Goal: Task Accomplishment & Management: Manage account settings

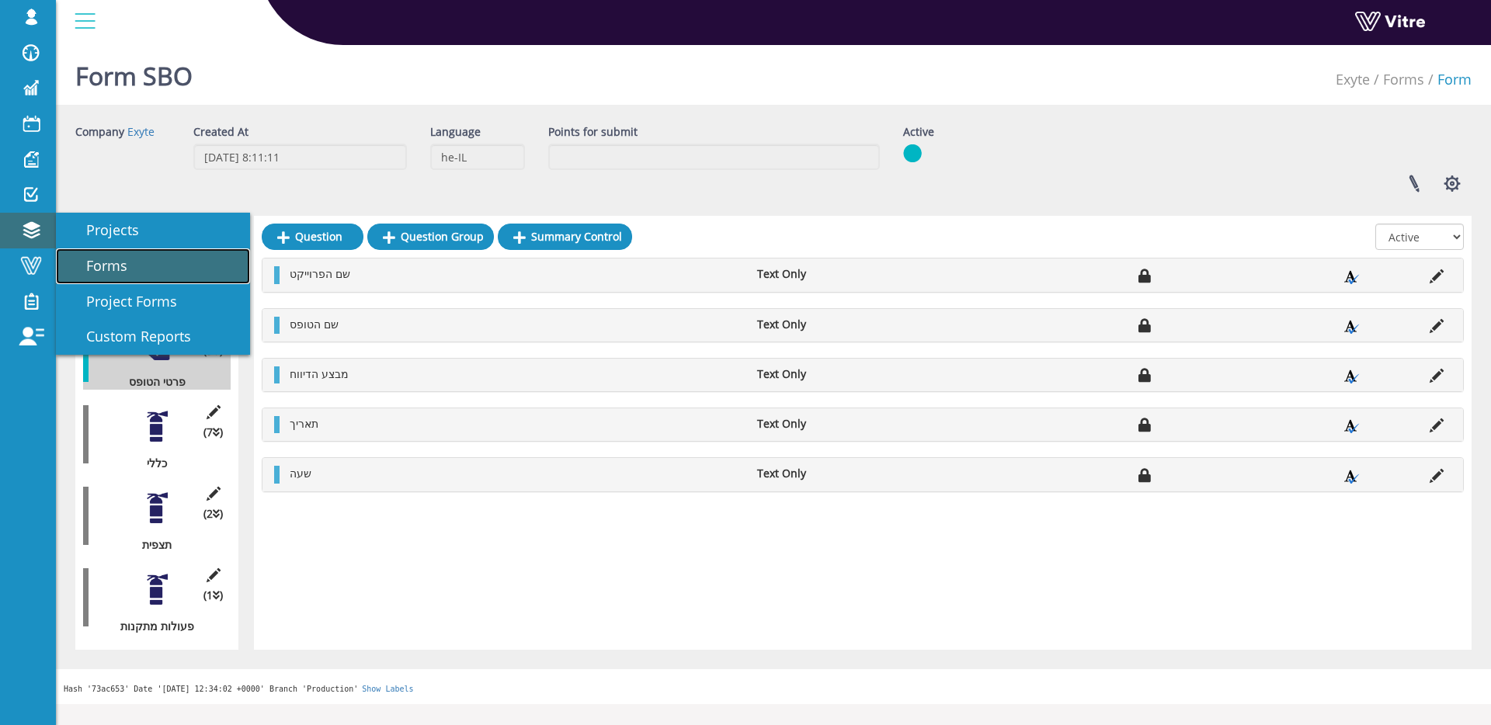
click at [89, 264] on span "Forms" at bounding box center [98, 265] width 60 height 19
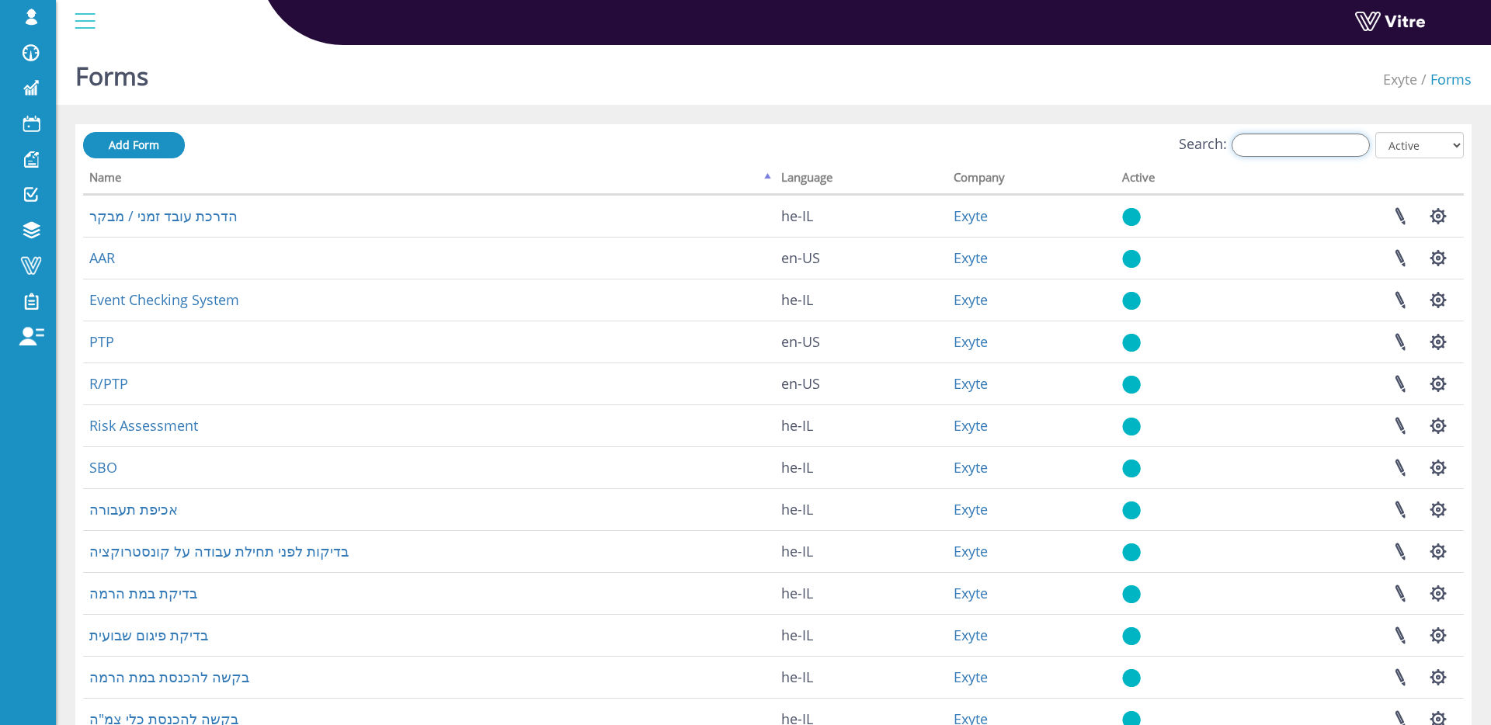
click at [1267, 146] on input "Search:" at bounding box center [1301, 145] width 138 height 23
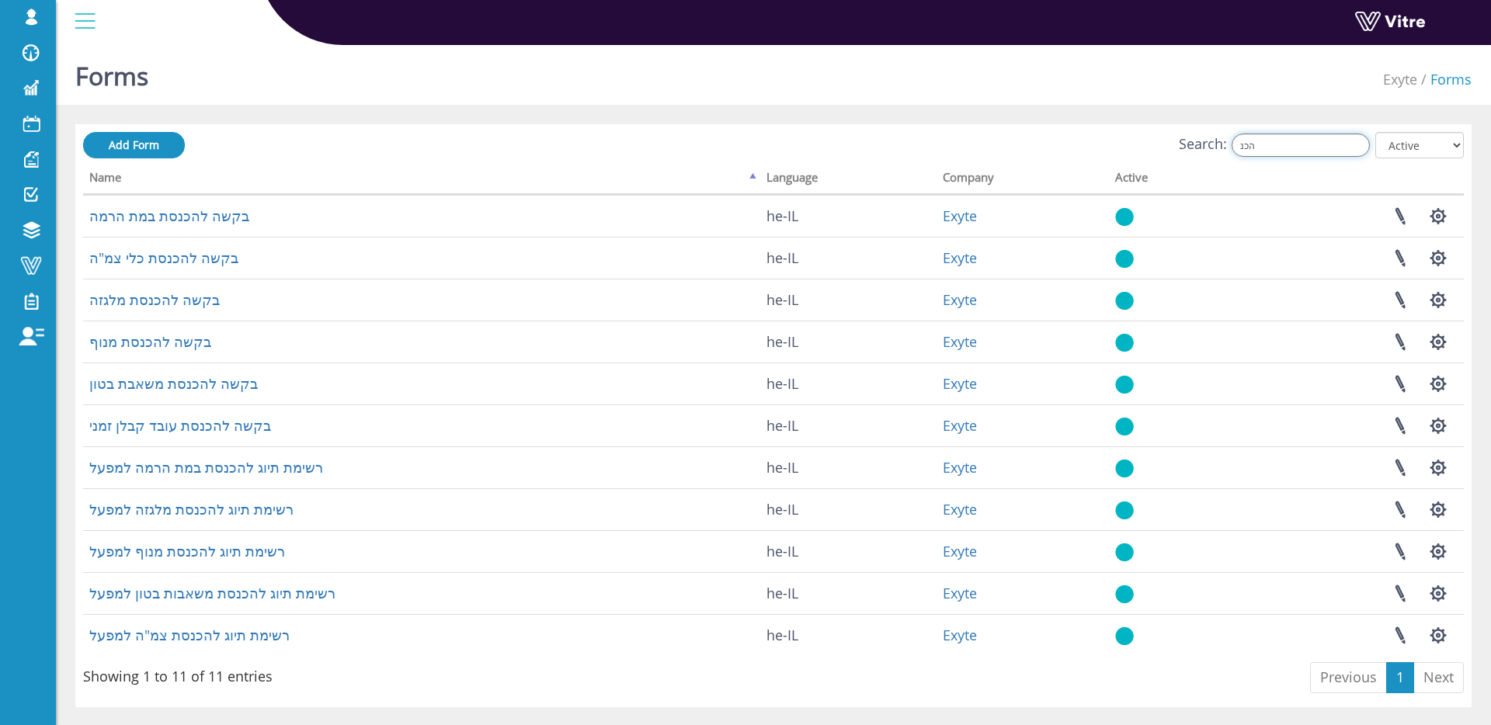
click at [1287, 150] on input "הכנ" at bounding box center [1301, 145] width 138 height 23
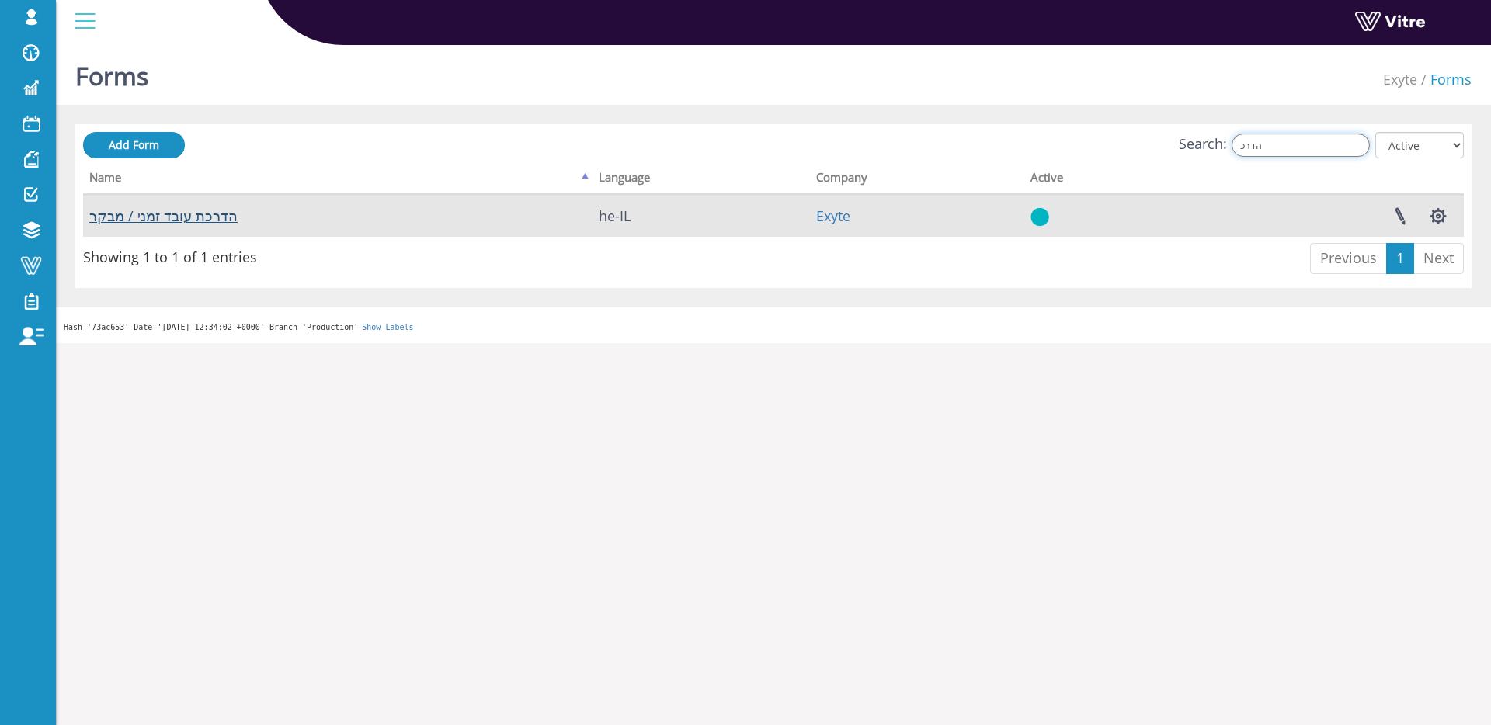
type input "הדרכ"
click at [231, 217] on link "הדרכת עובד זמני / מבקר" at bounding box center [163, 216] width 148 height 19
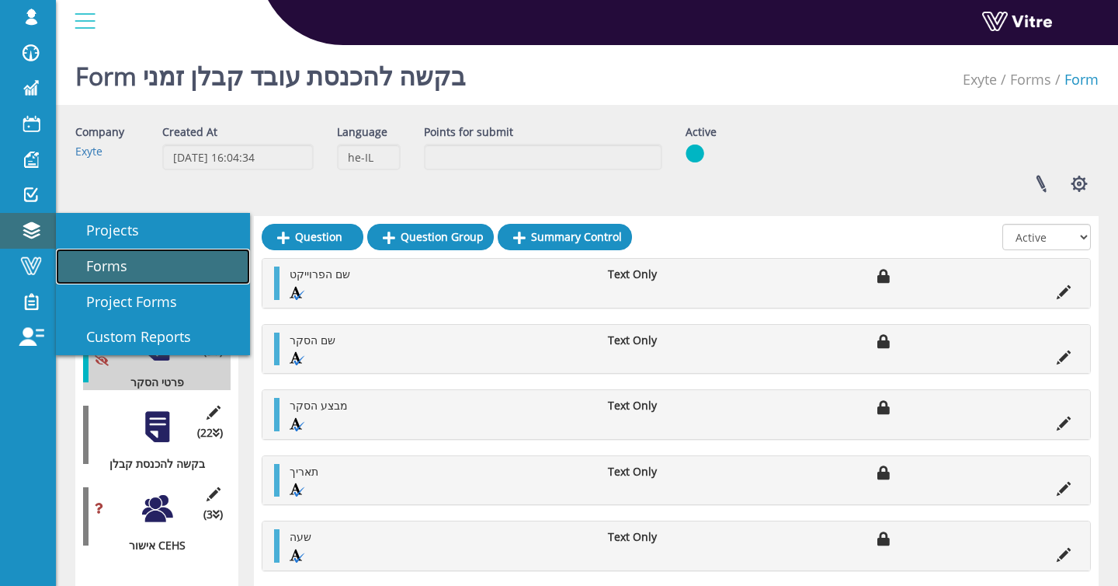
click at [71, 257] on span "Forms" at bounding box center [98, 265] width 60 height 19
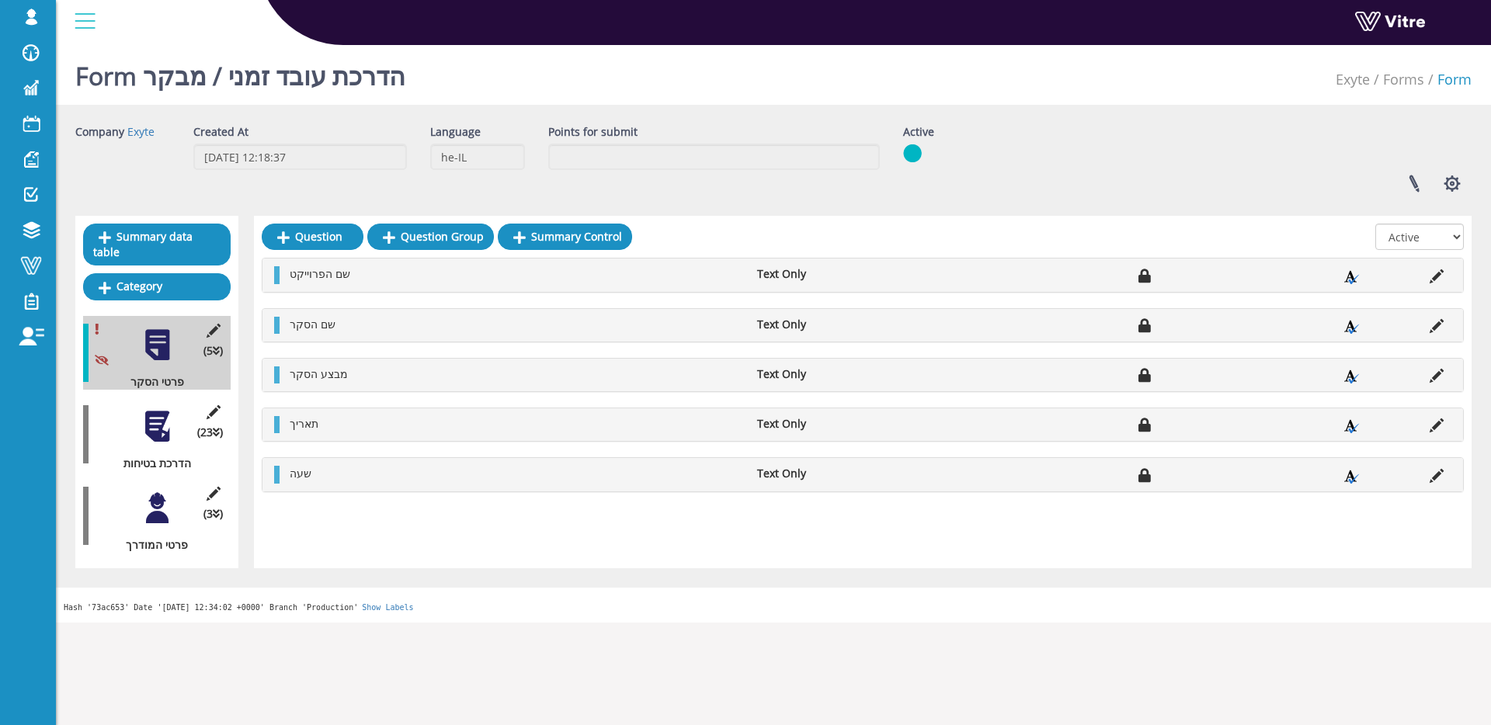
click at [168, 429] on div at bounding box center [157, 426] width 35 height 35
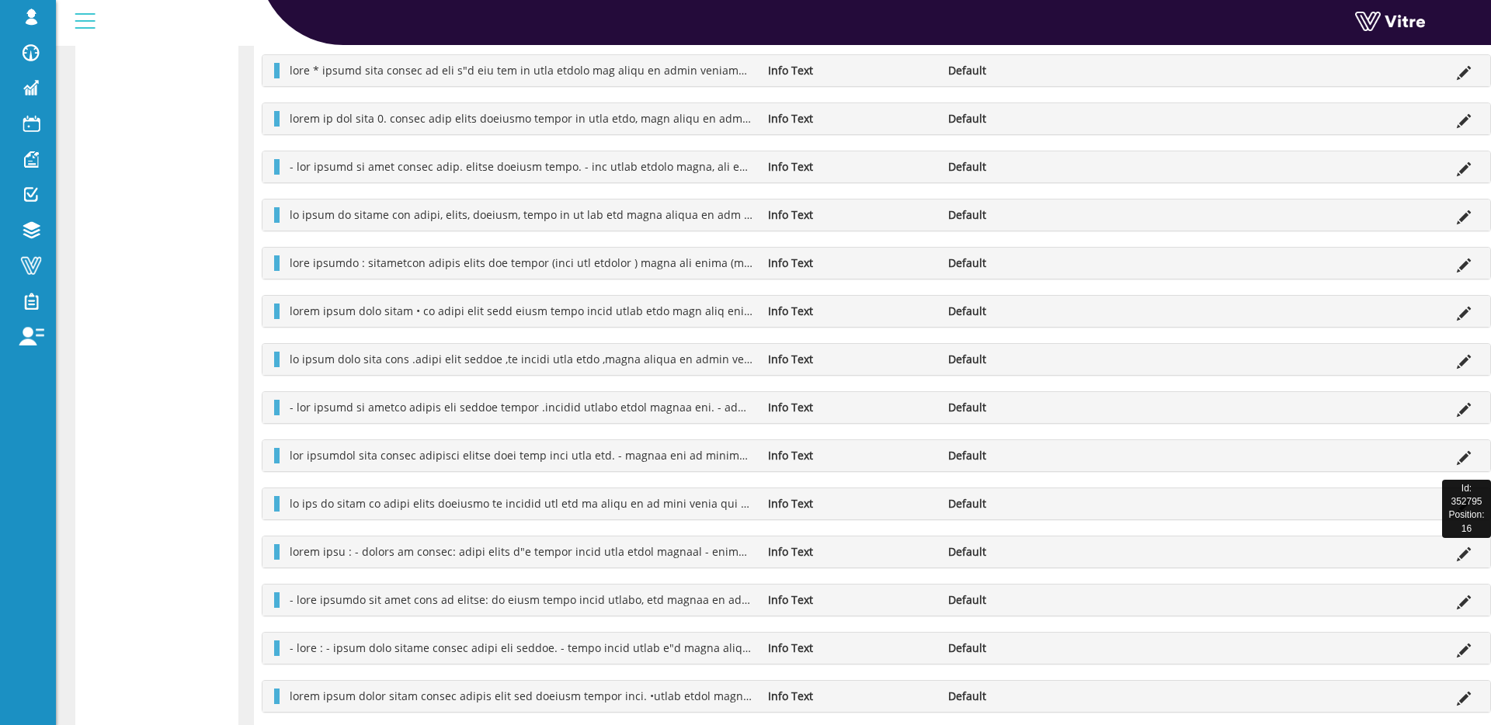
scroll to position [593, 0]
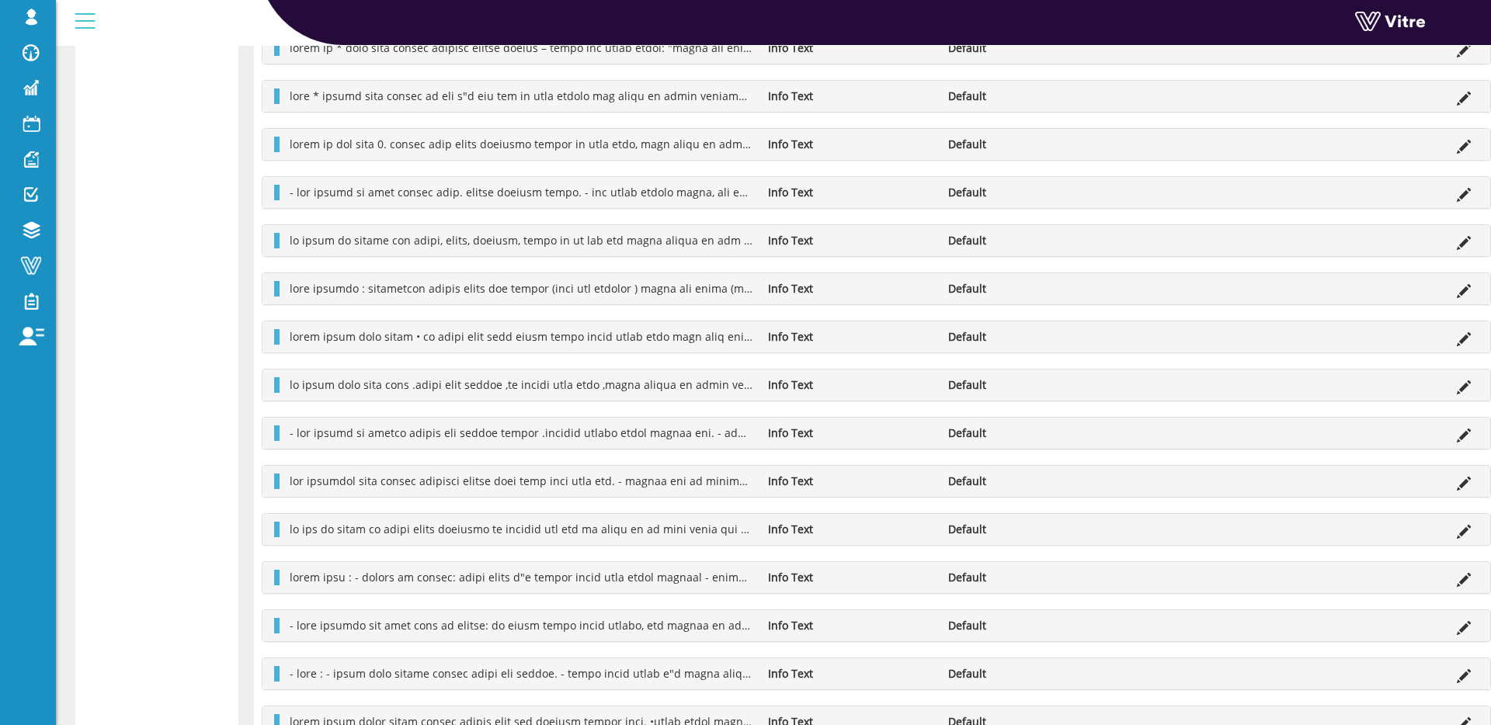
click at [530, 445] on div "Info Text Default" at bounding box center [876, 433] width 1228 height 31
click at [958, 435] on li "Default" at bounding box center [1029, 434] width 179 height 16
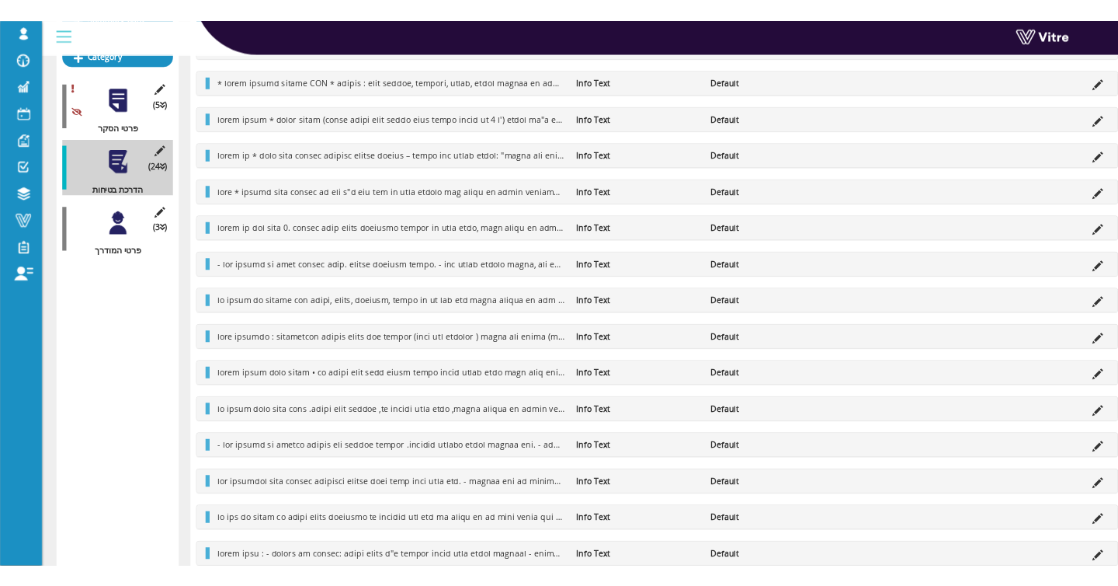
scroll to position [0, 0]
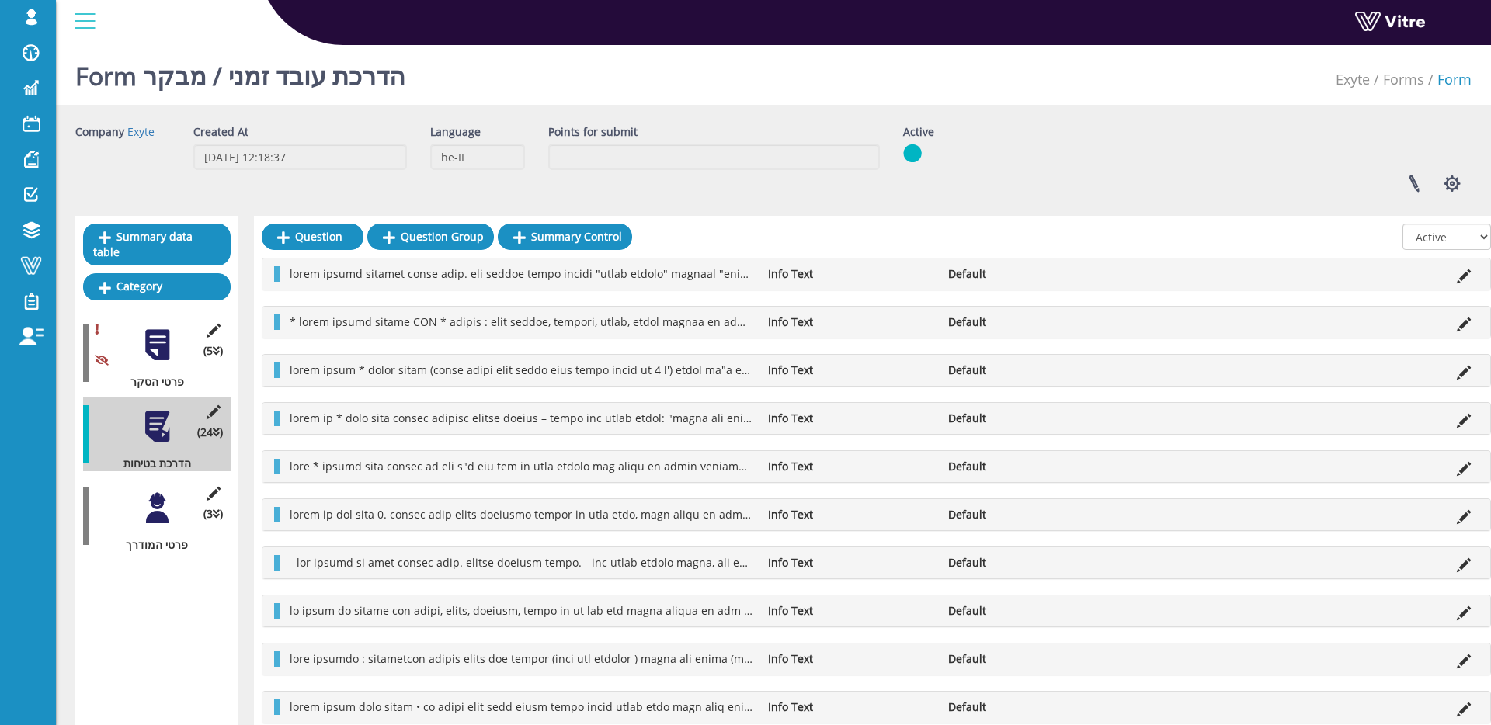
click at [149, 516] on div at bounding box center [157, 508] width 35 height 35
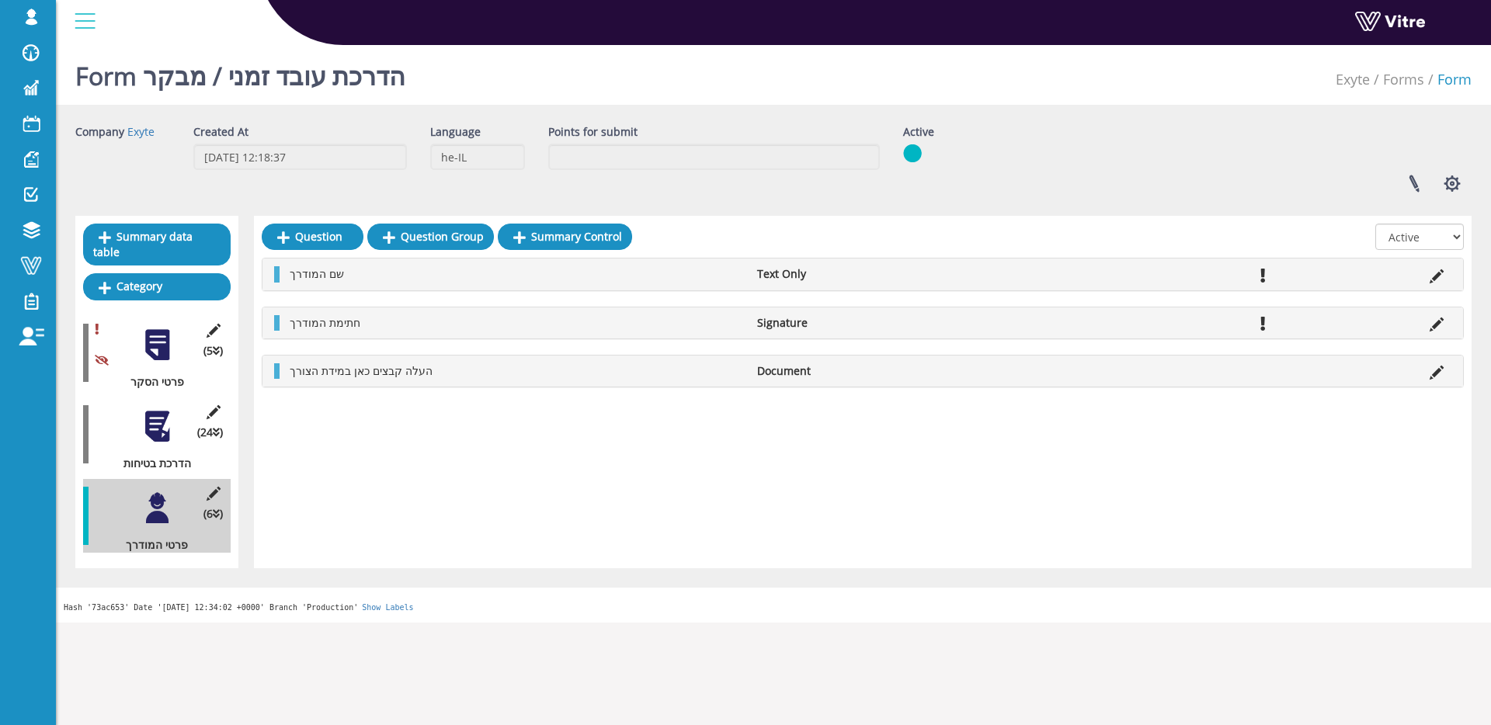
click at [162, 426] on div at bounding box center [157, 426] width 35 height 35
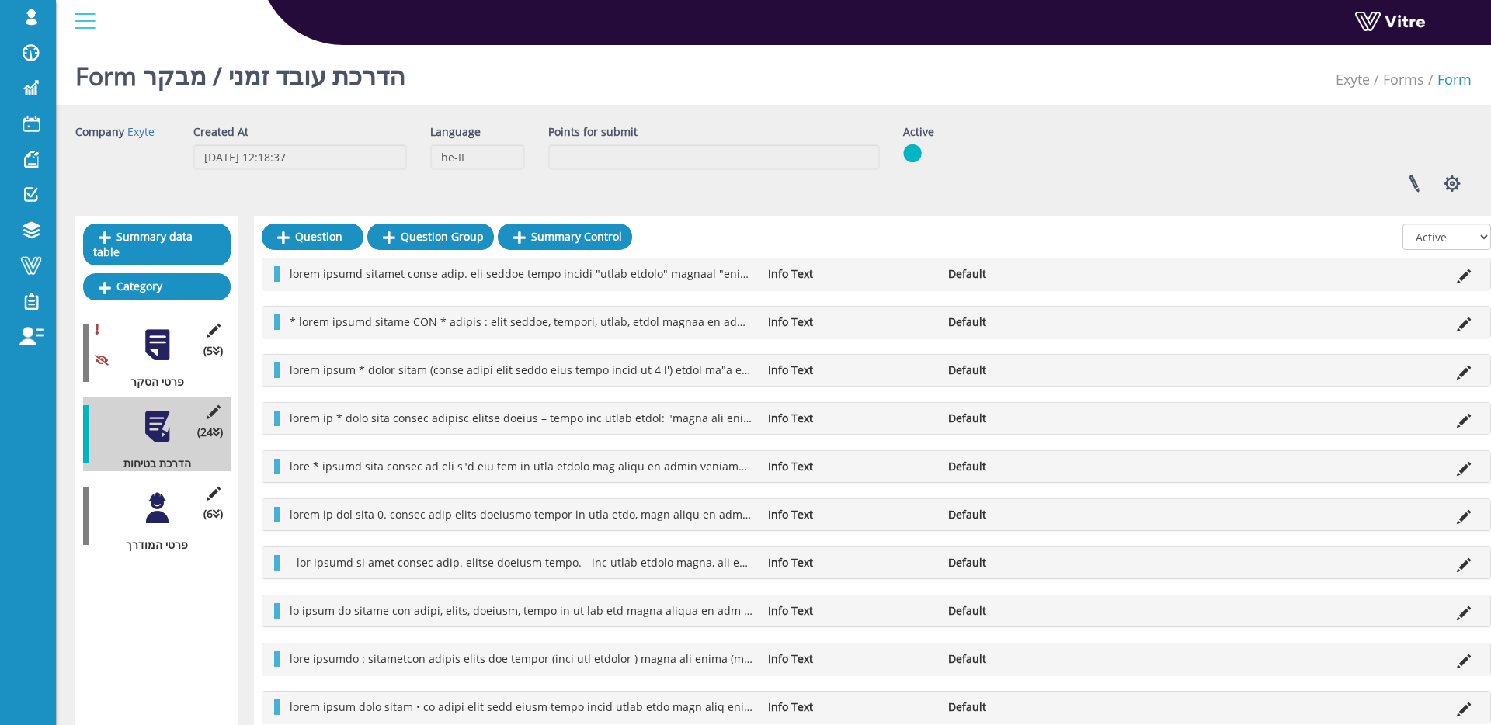
click at [172, 492] on div at bounding box center [157, 508] width 35 height 35
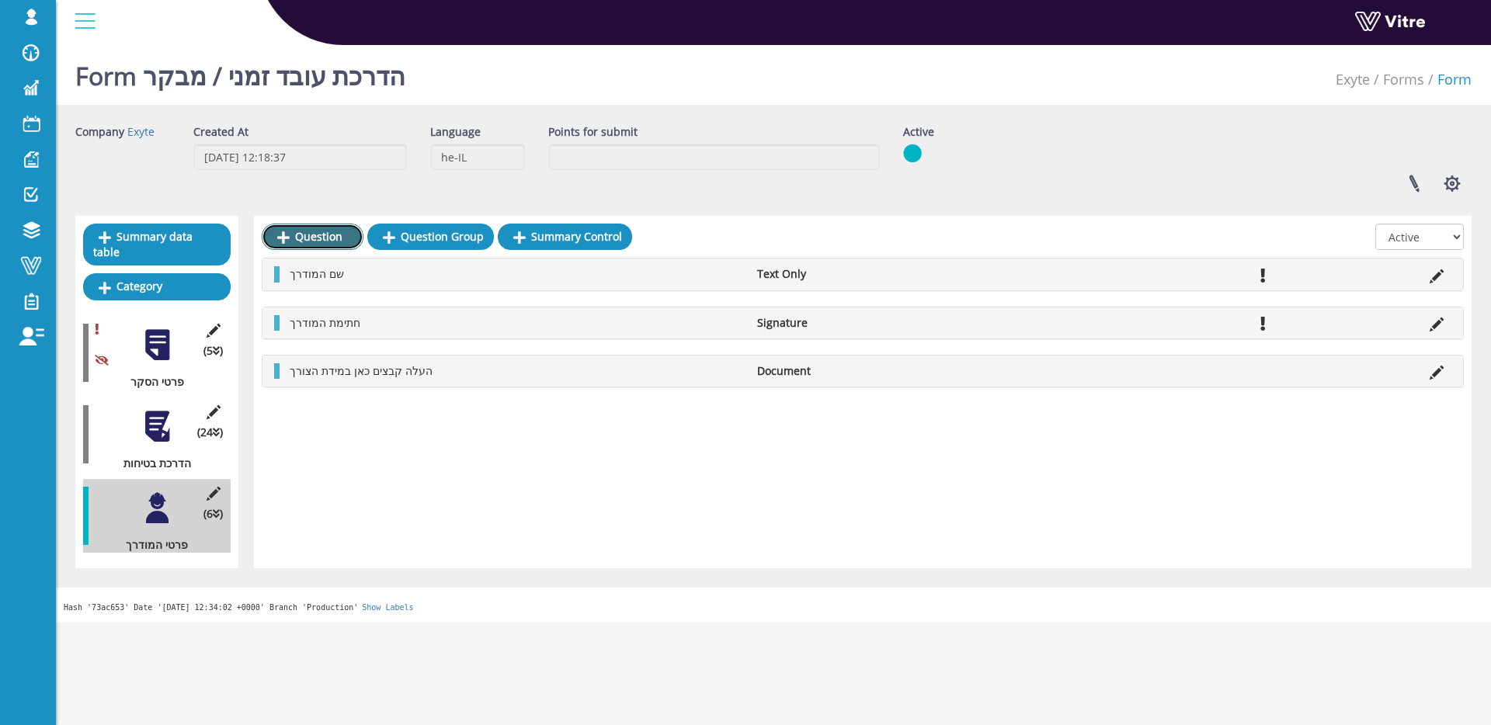
click at [328, 235] on link "Question" at bounding box center [313, 237] width 102 height 26
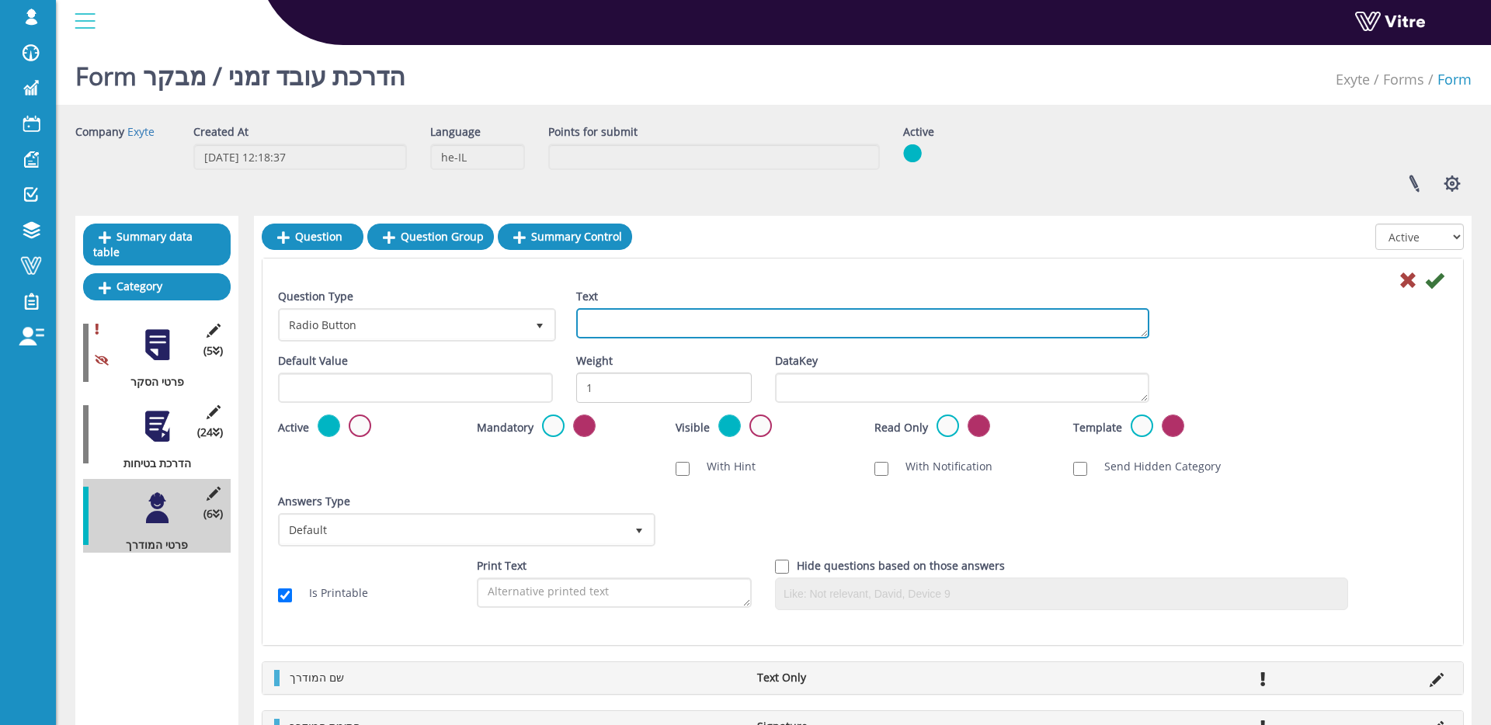
click at [724, 338] on textarea "Text" at bounding box center [862, 323] width 573 height 30
type textarea "שליחת הטופס למודרך (הזנת כתובת מייל)"
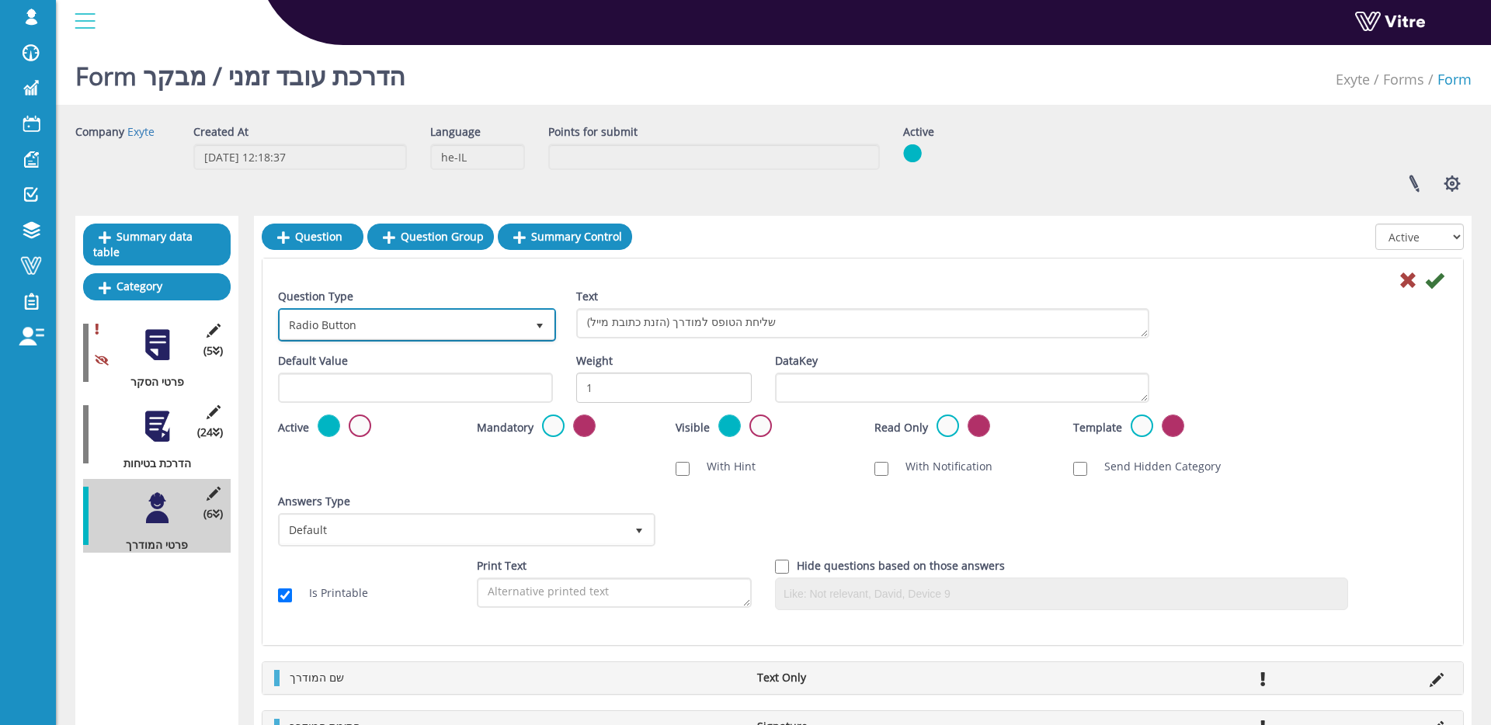
click at [530, 312] on span "select" at bounding box center [540, 325] width 28 height 28
click at [475, 360] on li "Email Pdf" at bounding box center [399, 359] width 273 height 26
type input "ema"
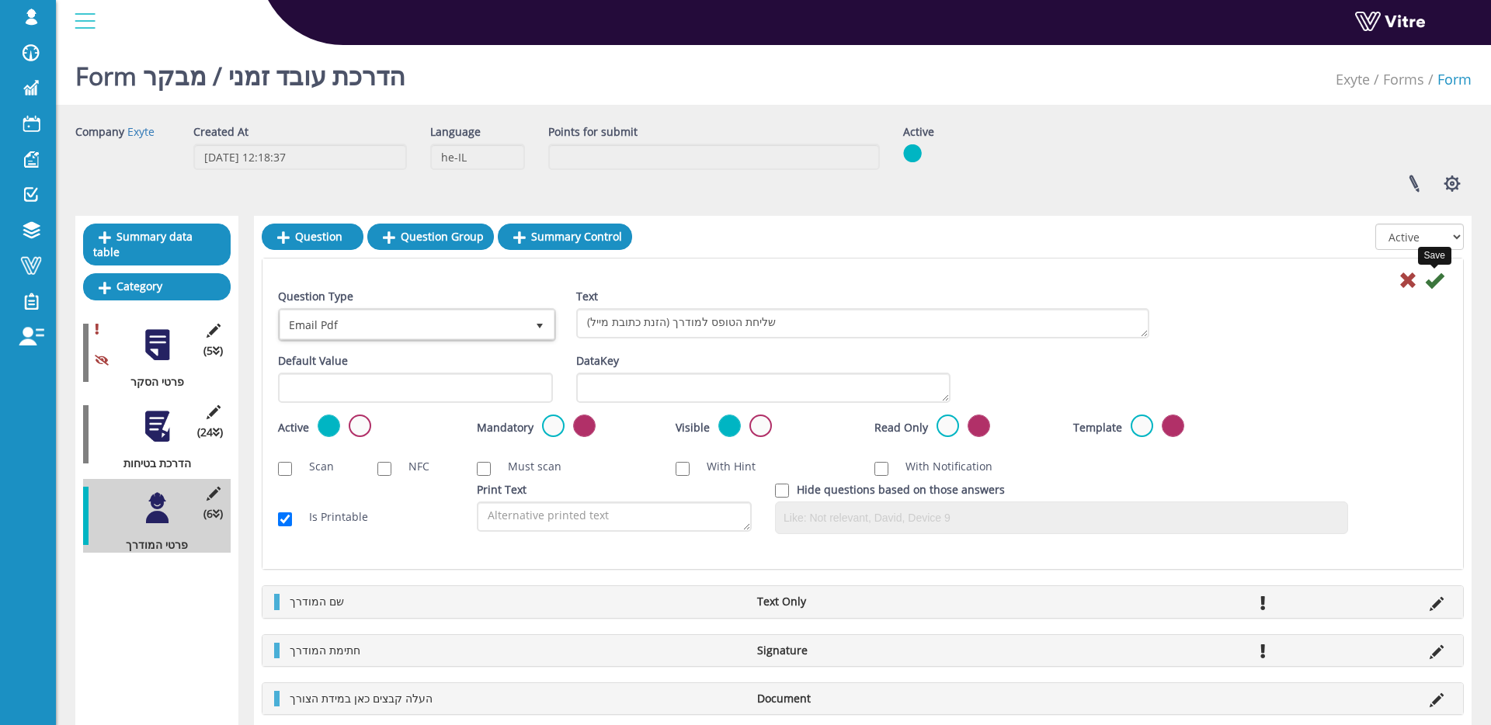
click at [1441, 280] on icon at bounding box center [1434, 280] width 19 height 19
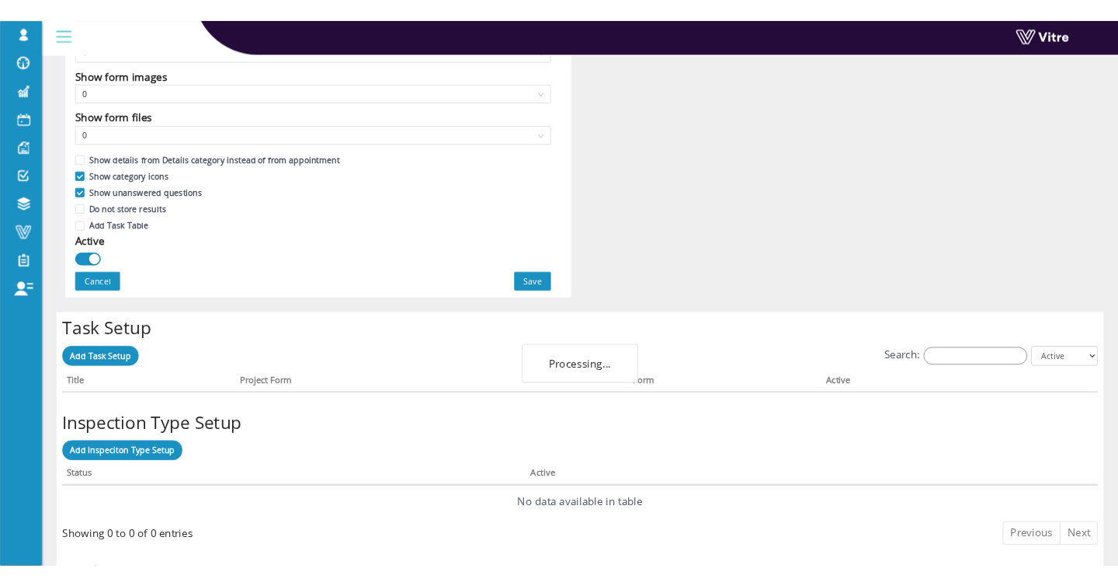
scroll to position [1043, 0]
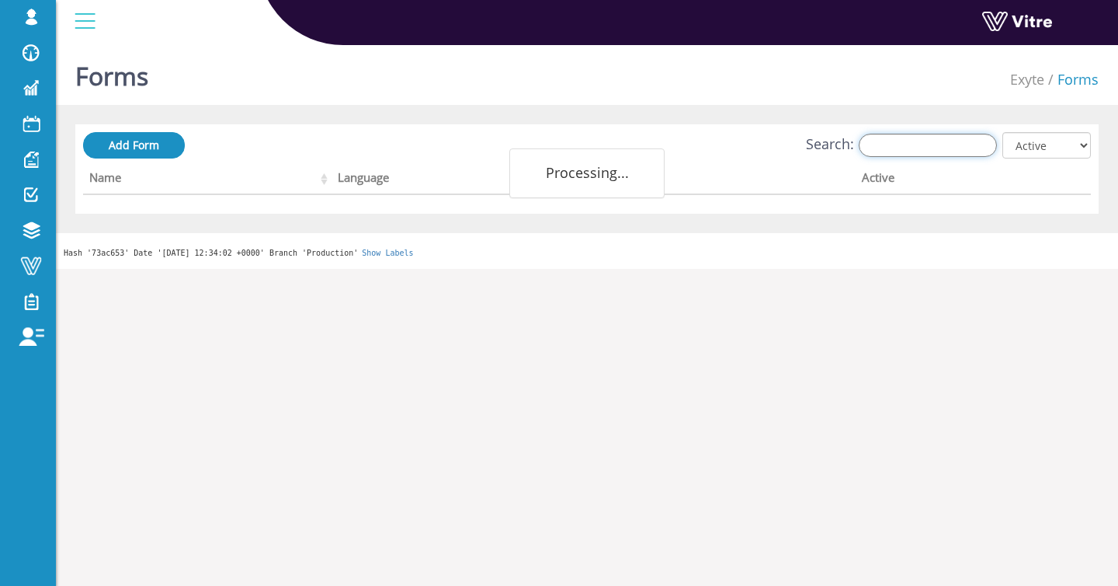
click at [886, 135] on input "Search:" at bounding box center [928, 145] width 138 height 23
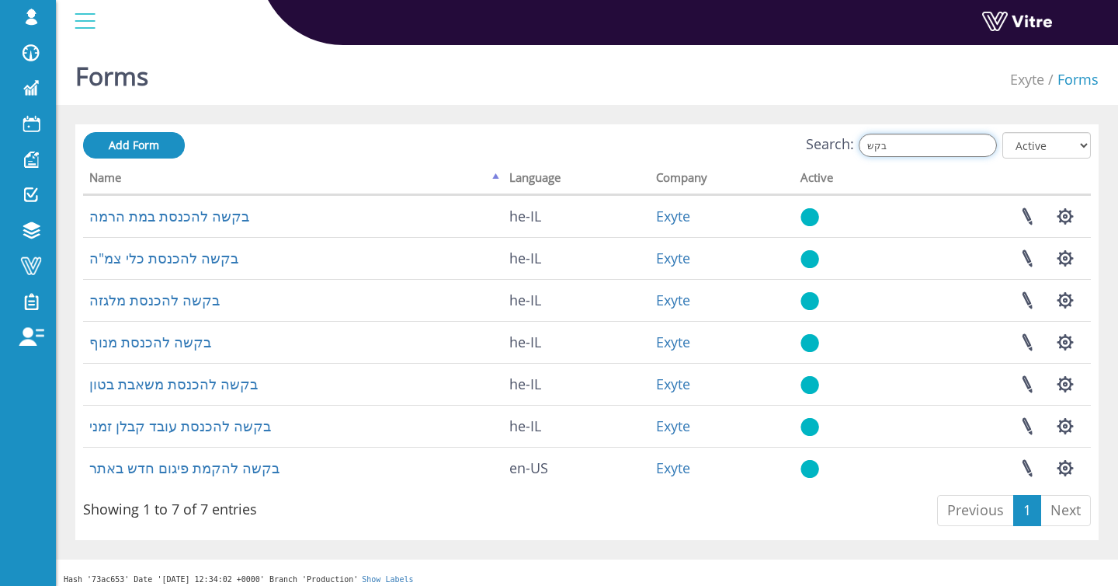
click at [913, 148] on input "בקש" at bounding box center [928, 145] width 138 height 23
click at [914, 148] on input "בקש" at bounding box center [928, 145] width 138 height 23
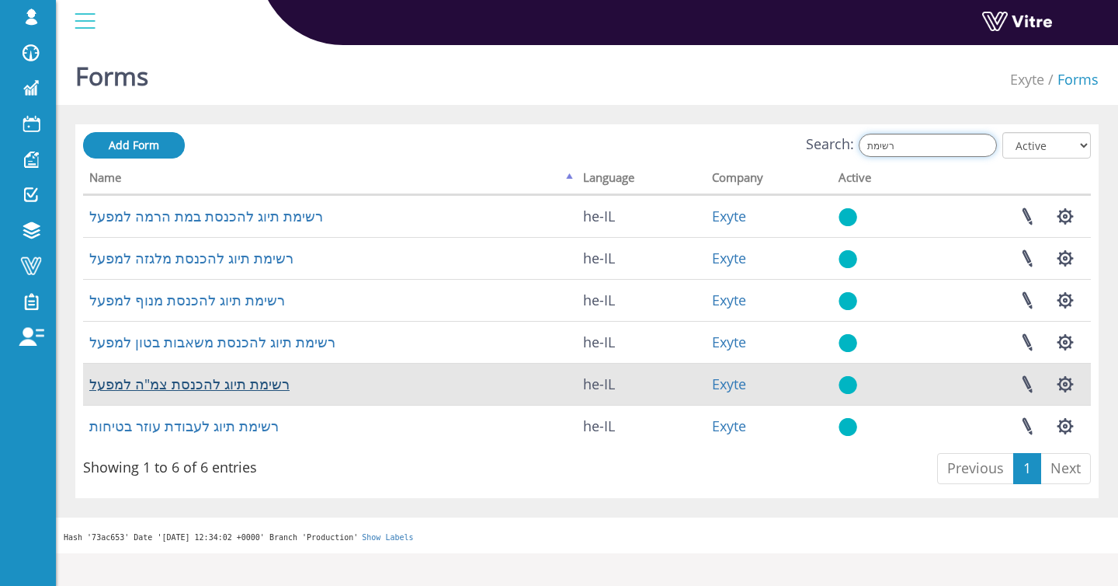
type input "רשימת"
click at [200, 382] on link "רשימת תיוג להכנסת צמ"ה למפעל" at bounding box center [189, 383] width 200 height 19
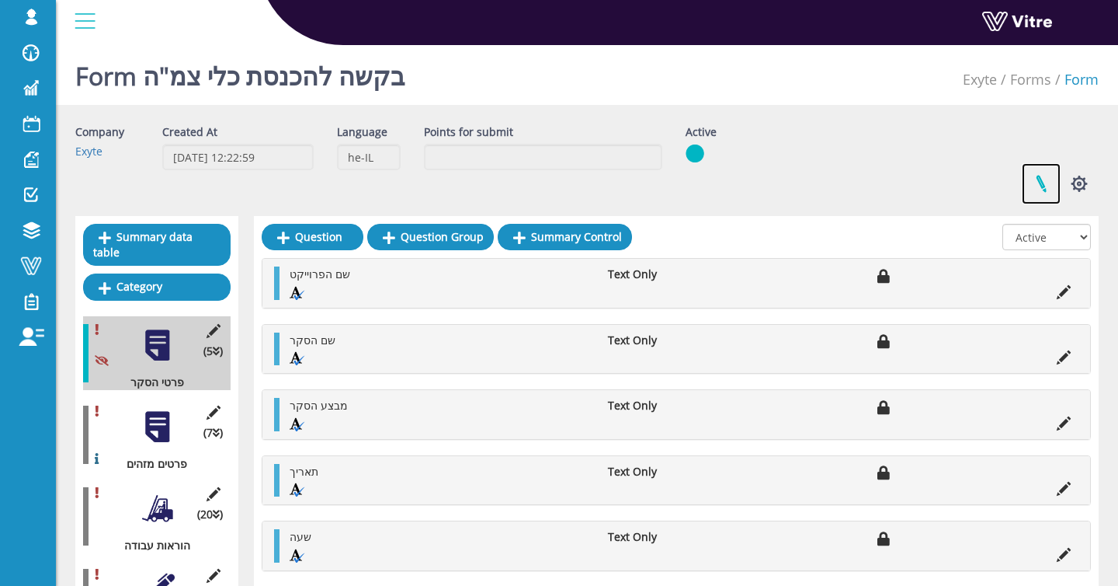
scroll to position [2, 0]
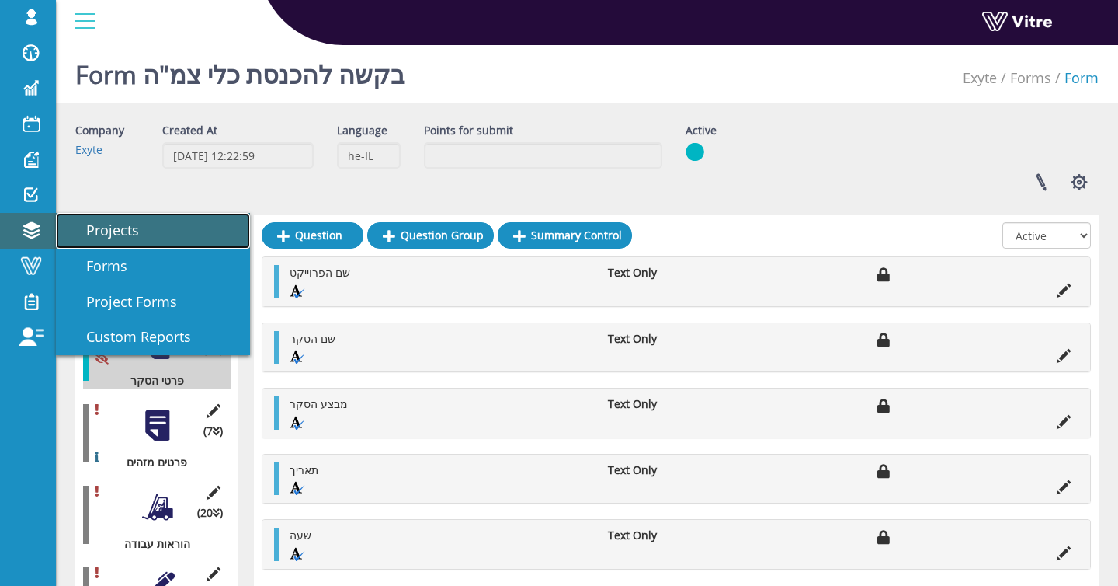
click at [98, 238] on span "Projects" at bounding box center [103, 230] width 71 height 19
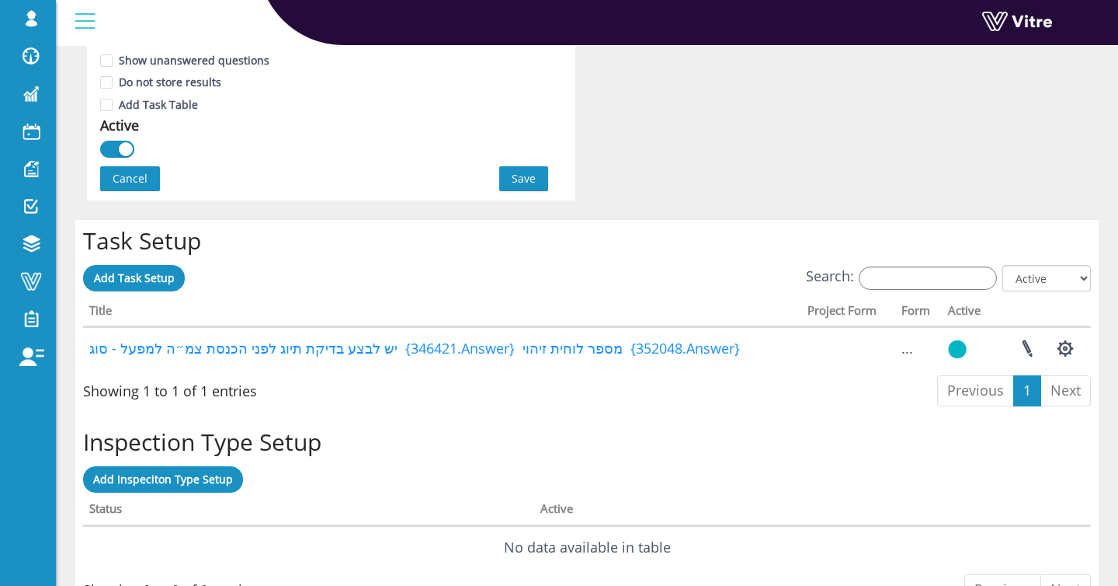
scroll to position [1094, 0]
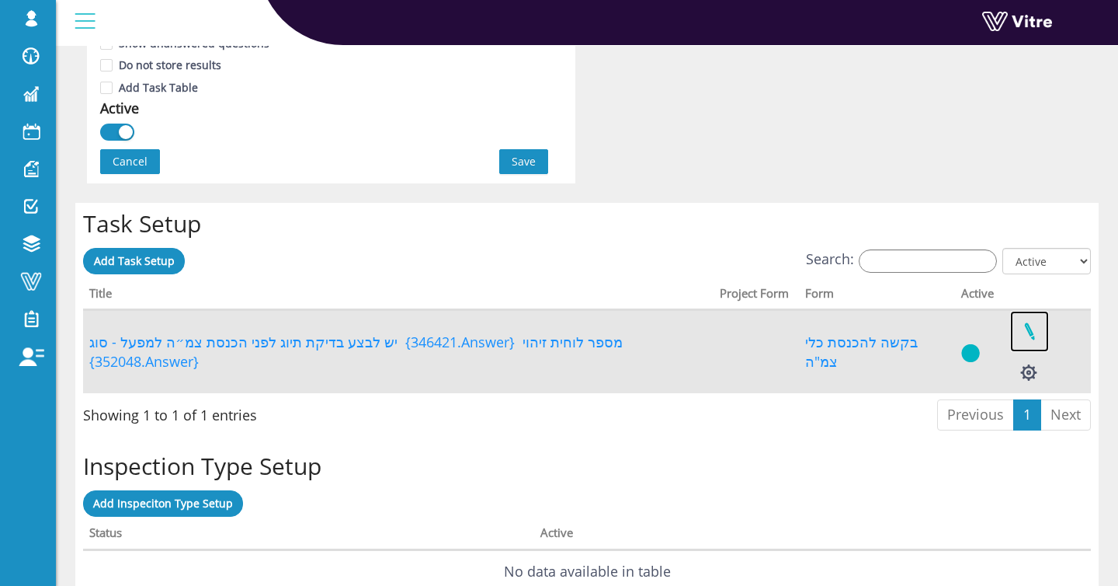
drag, startPoint x: 1040, startPoint y: 355, endPoint x: 1025, endPoint y: 354, distance: 14.8
click at [1039, 352] on link at bounding box center [1029, 331] width 39 height 41
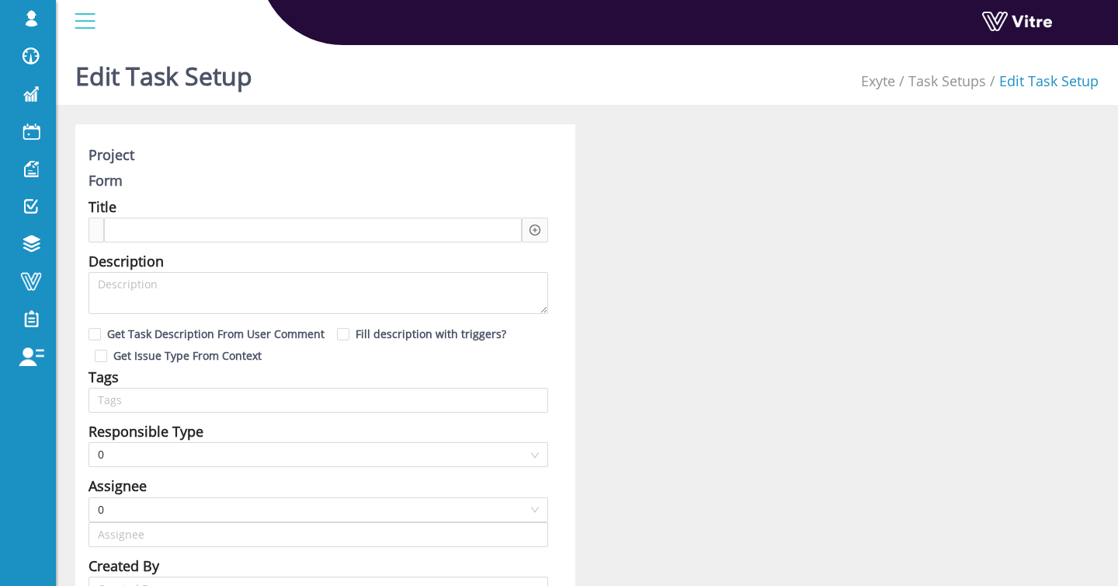
type input "[PERSON_NAME] SU"
type input "12"
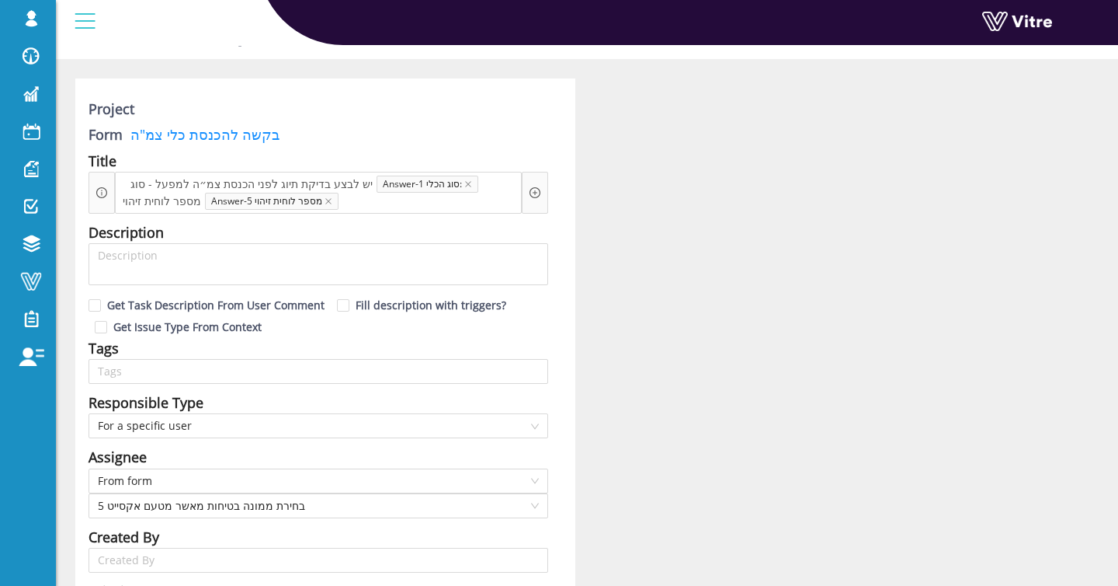
scroll to position [45, 0]
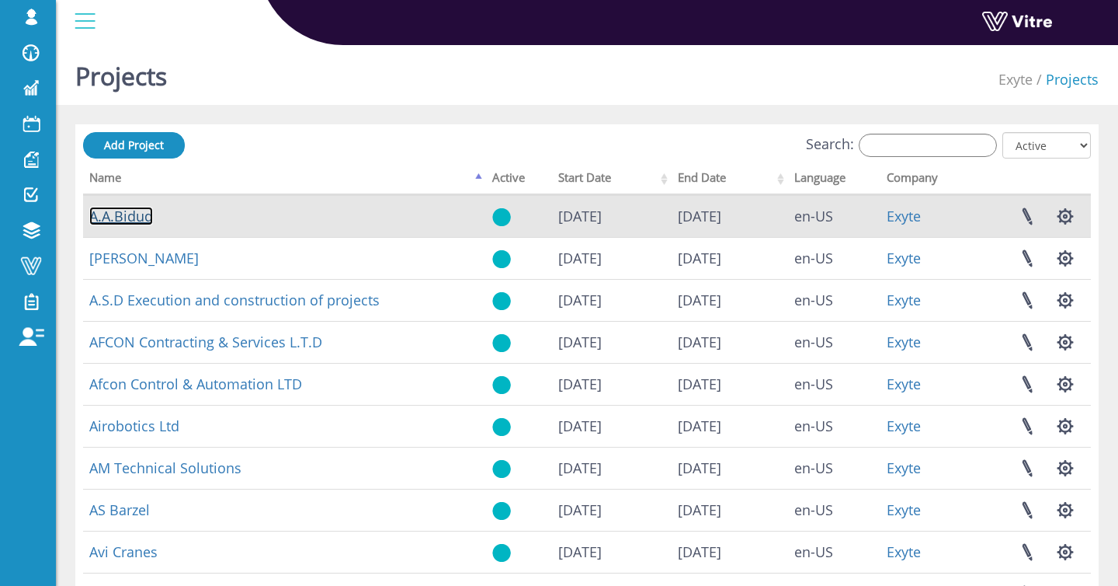
click at [127, 220] on link "A.A.Bidud" at bounding box center [121, 216] width 64 height 19
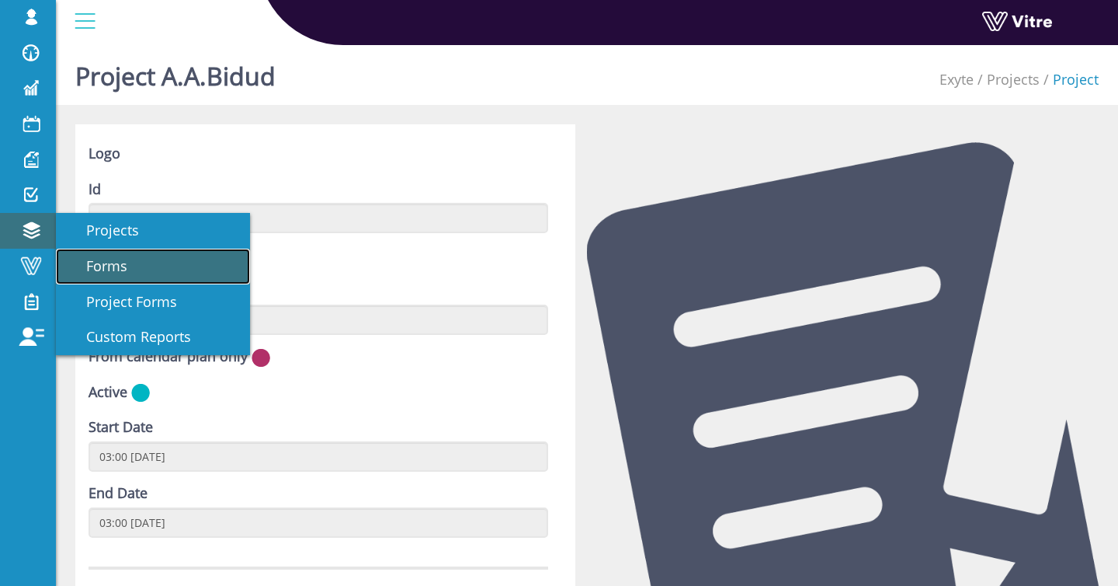
drag, startPoint x: 114, startPoint y: 274, endPoint x: 124, endPoint y: 271, distance: 10.6
click at [114, 274] on span "Forms" at bounding box center [98, 265] width 60 height 19
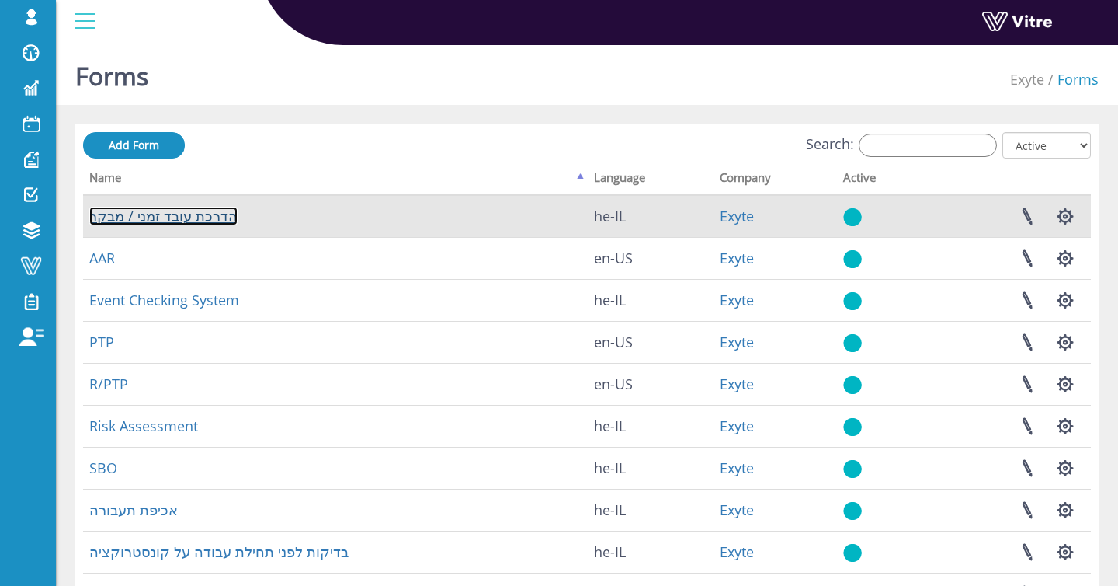
click at [189, 221] on link "הדרכת עובד זמני / מבקר" at bounding box center [163, 216] width 148 height 19
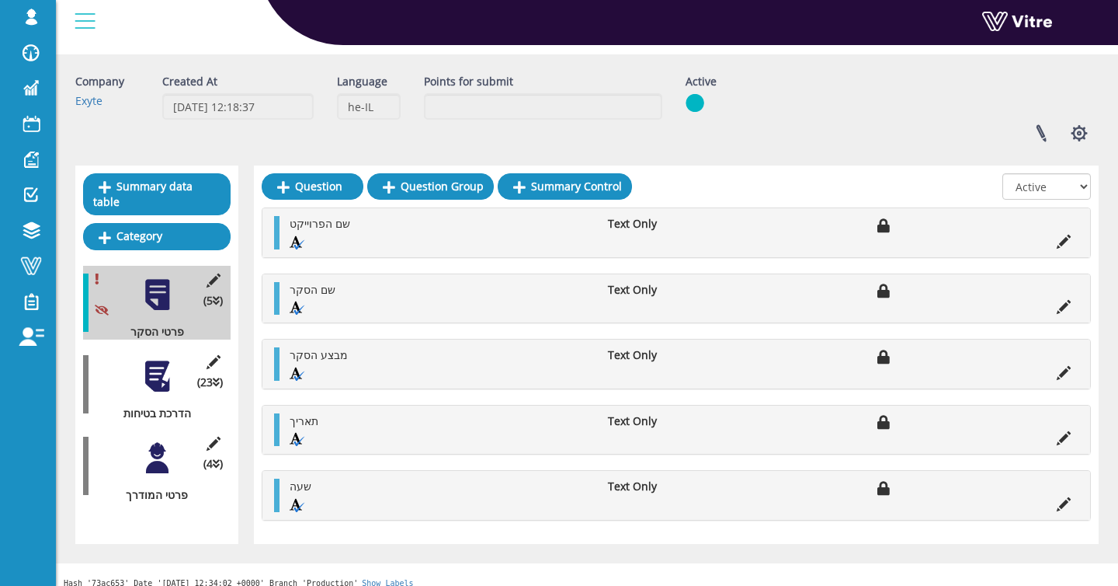
scroll to position [68, 0]
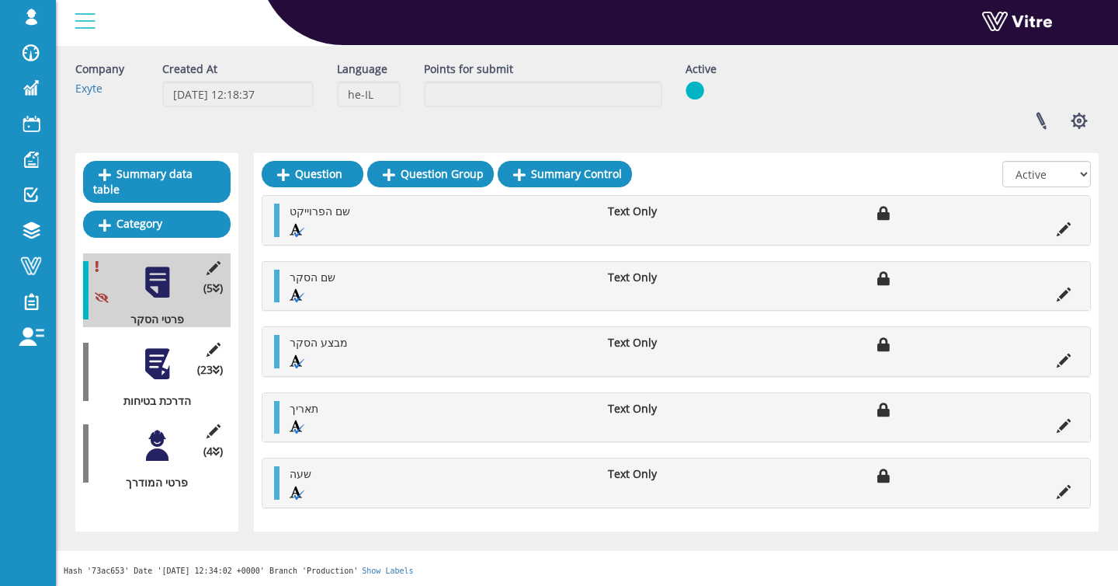
click at [163, 435] on div at bounding box center [157, 445] width 35 height 35
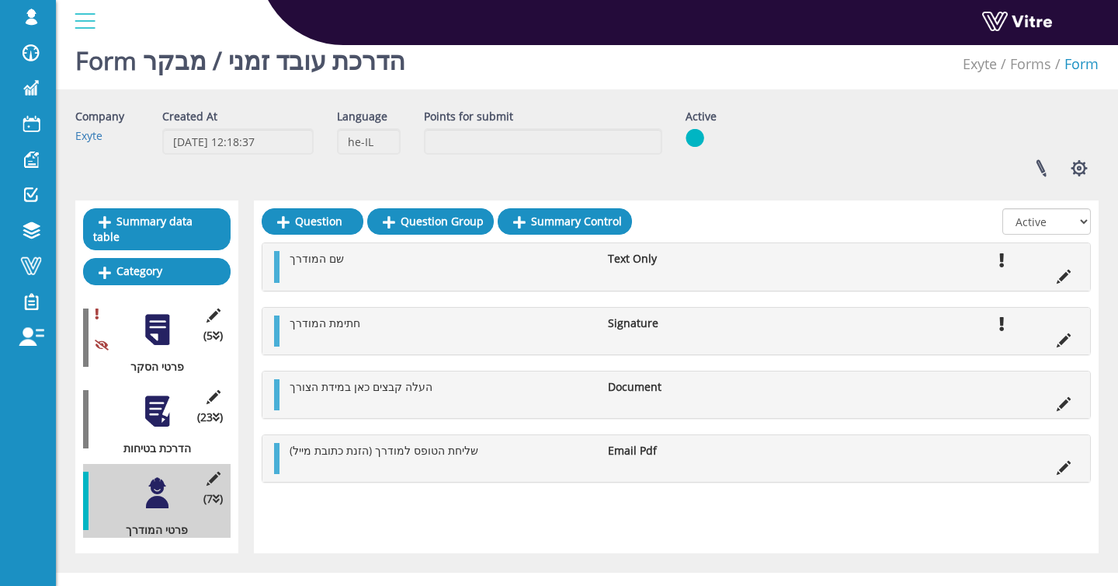
scroll to position [0, 0]
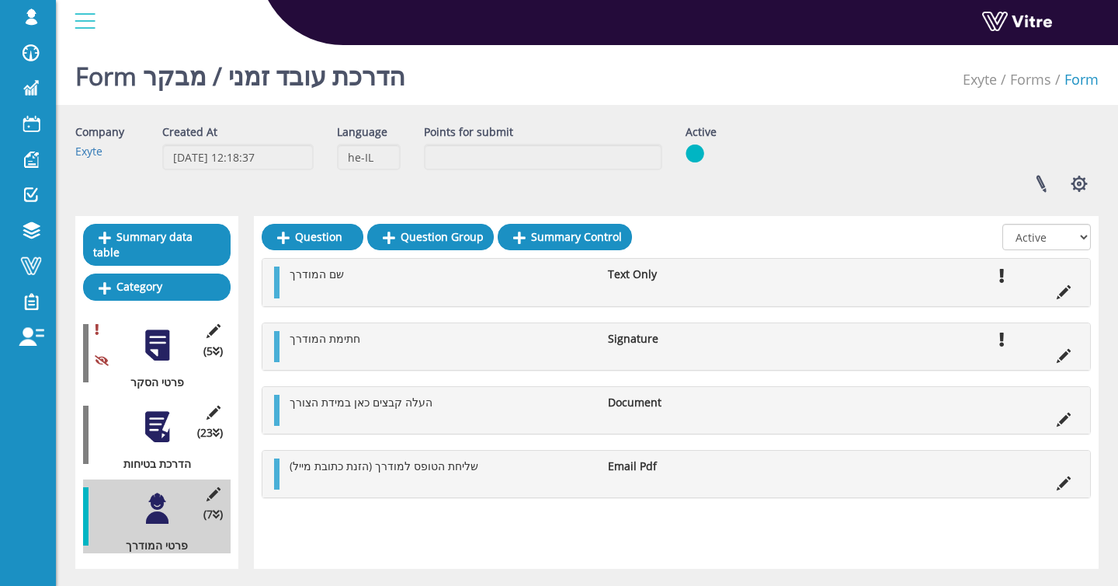
click at [159, 436] on div at bounding box center [157, 426] width 35 height 35
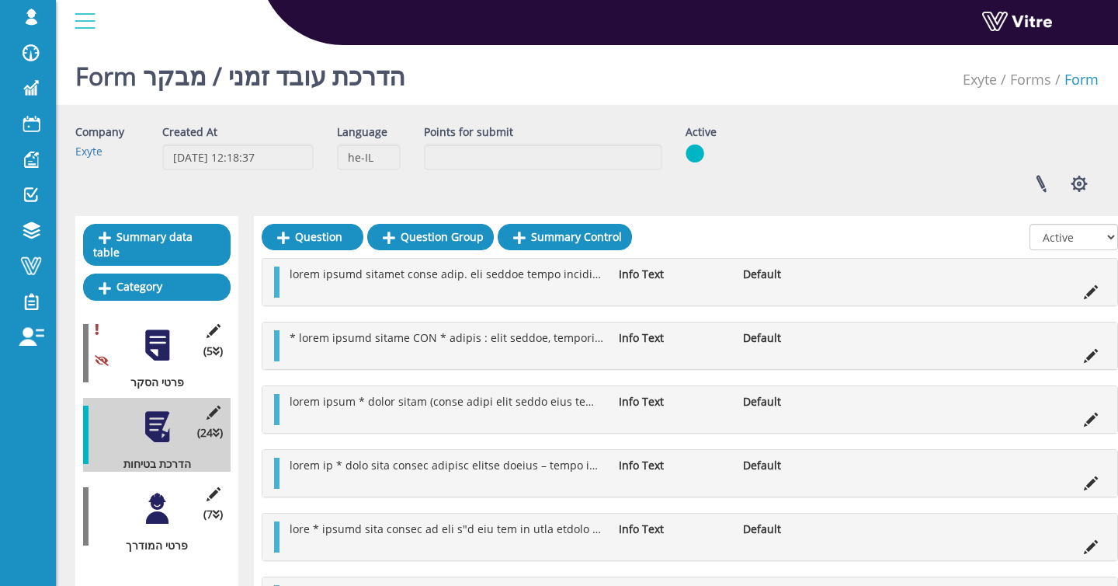
click at [141, 503] on div at bounding box center [157, 508] width 35 height 35
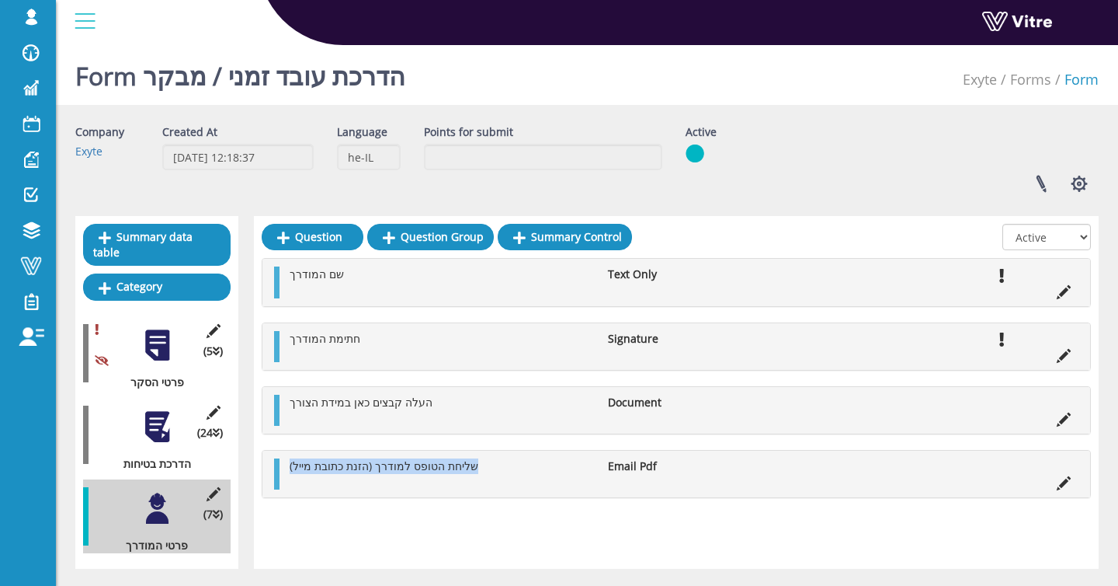
drag, startPoint x: 509, startPoint y: 462, endPoint x: 287, endPoint y: 468, distance: 222.2
click at [287, 468] on li "שליחת הטופס למודרך (הזנת כתובת מייל)" at bounding box center [441, 466] width 318 height 16
click at [335, 468] on span "שליחת הטופס למודרך (הזנת כתובת מייל)" at bounding box center [384, 465] width 189 height 15
drag, startPoint x: 284, startPoint y: 470, endPoint x: 484, endPoint y: 468, distance: 199.6
click at [484, 468] on li "שליחת הטופס למודרך (הזנת כתובת מייל)" at bounding box center [441, 466] width 318 height 16
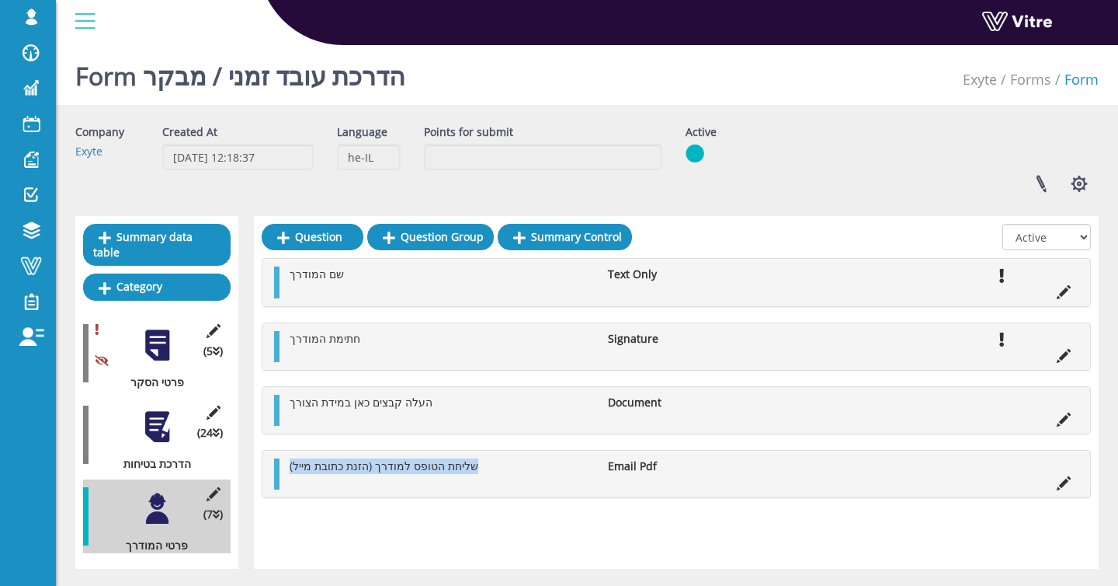
click at [495, 464] on li "שליחת הטופס למודרך (הזנת כתובת מייל)" at bounding box center [441, 466] width 318 height 16
drag, startPoint x: 490, startPoint y: 462, endPoint x: 322, endPoint y: 463, distance: 167.7
click at [288, 471] on li "שליחת הטופס למודרך (הזנת כתובת מייל)" at bounding box center [441, 466] width 318 height 16
click at [364, 459] on span "שליחת הטופס למודרך (הזנת כתובת מייל)" at bounding box center [384, 465] width 189 height 15
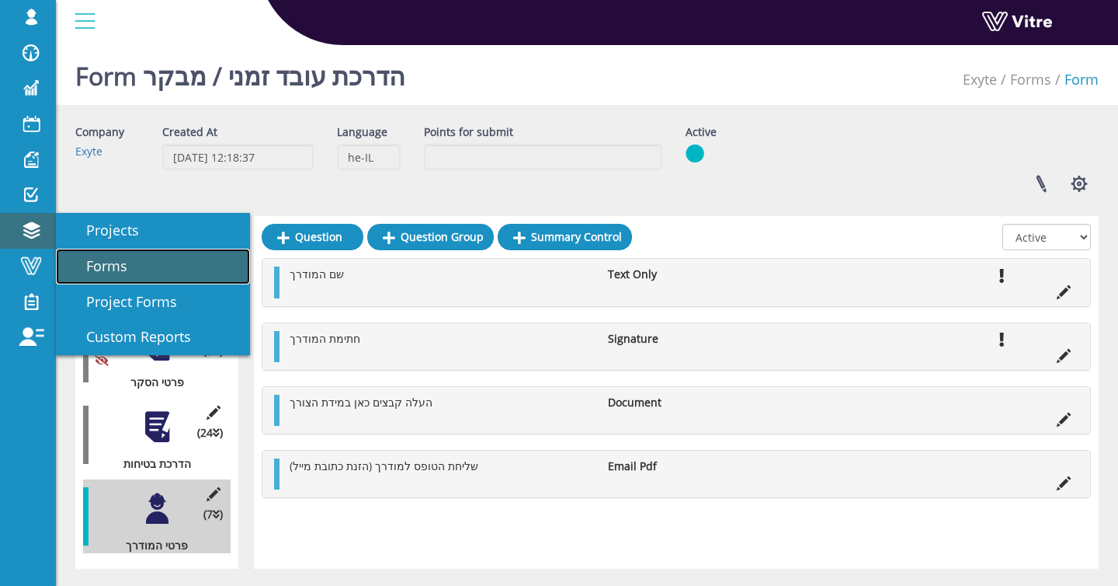
click at [82, 257] on span "Forms" at bounding box center [98, 265] width 60 height 19
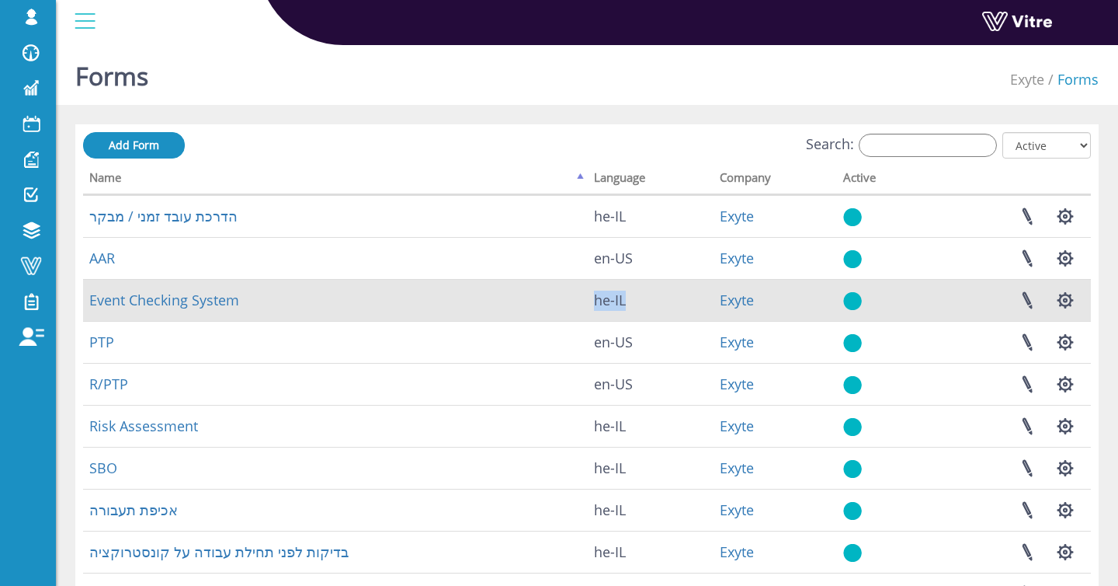
drag, startPoint x: 627, startPoint y: 301, endPoint x: 586, endPoint y: 311, distance: 43.3
click at [586, 311] on tr "Event Checking System he-IL Exyte Linked Projects Set Users Manage Templates Cl…" at bounding box center [587, 300] width 1008 height 42
click at [651, 303] on td "he-IL" at bounding box center [651, 300] width 126 height 42
drag, startPoint x: 618, startPoint y: 308, endPoint x: 505, endPoint y: 311, distance: 113.4
click at [505, 311] on tr "Event Checking System he-IL Exyte Linked Projects Set Users Manage Templates Cl…" at bounding box center [587, 300] width 1008 height 42
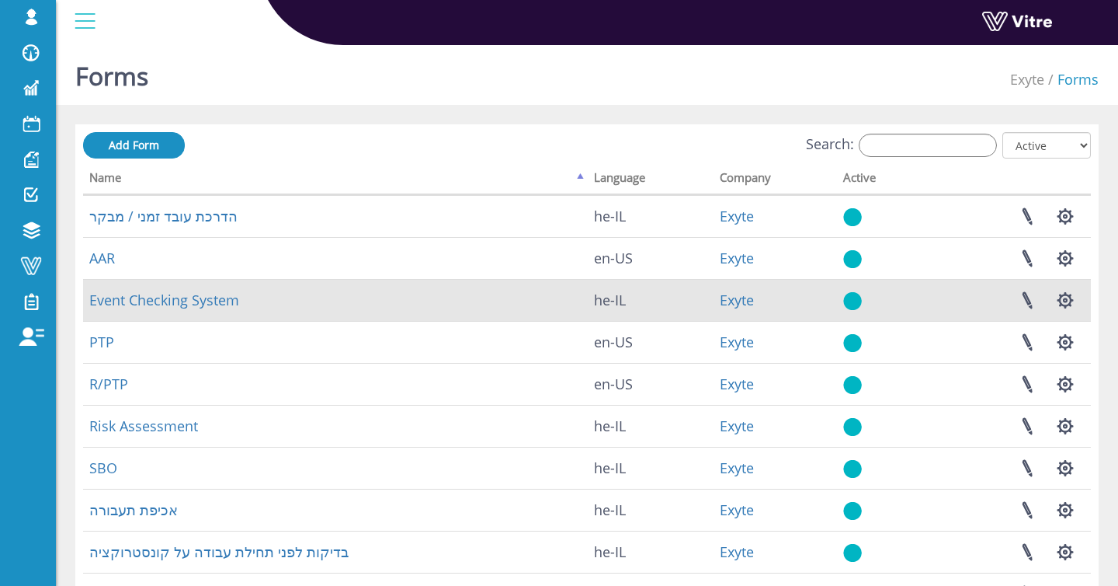
click at [544, 290] on td "Event Checking System" at bounding box center [335, 300] width 505 height 42
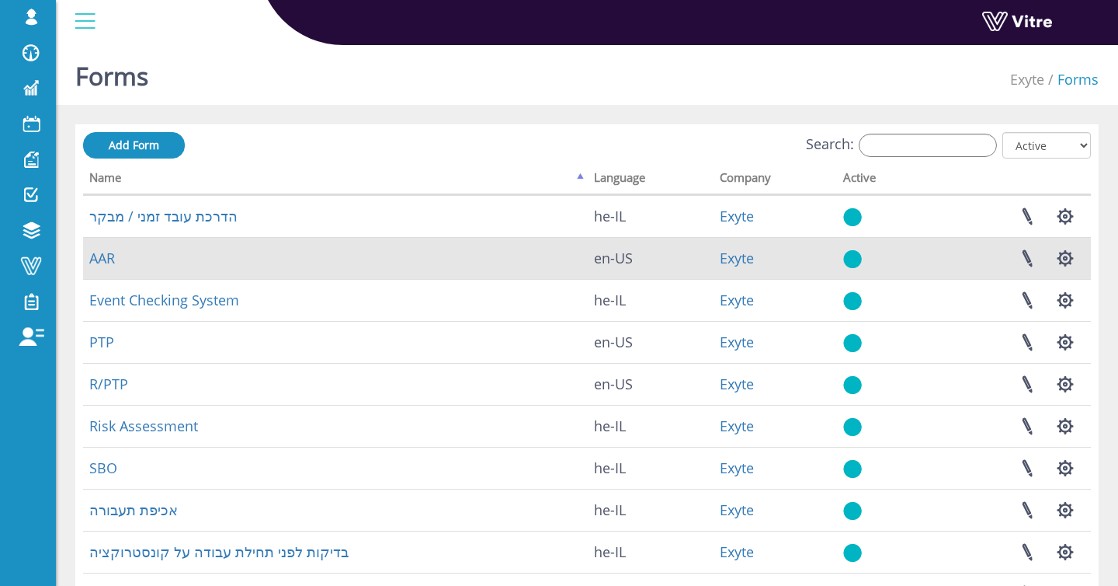
drag, startPoint x: 617, startPoint y: 259, endPoint x: 560, endPoint y: 262, distance: 56.7
click at [560, 262] on tr "AAR en-US Exyte Linked Projects Set Users Manage Templates Clone Form Clone For…" at bounding box center [587, 258] width 1008 height 42
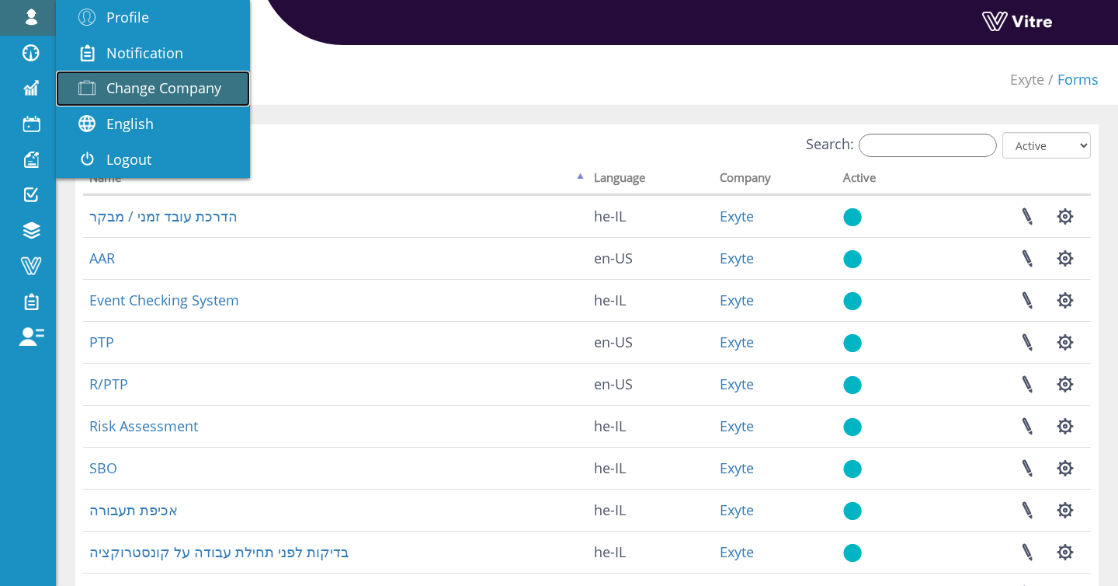
click at [106, 84] on span at bounding box center [87, 87] width 39 height 19
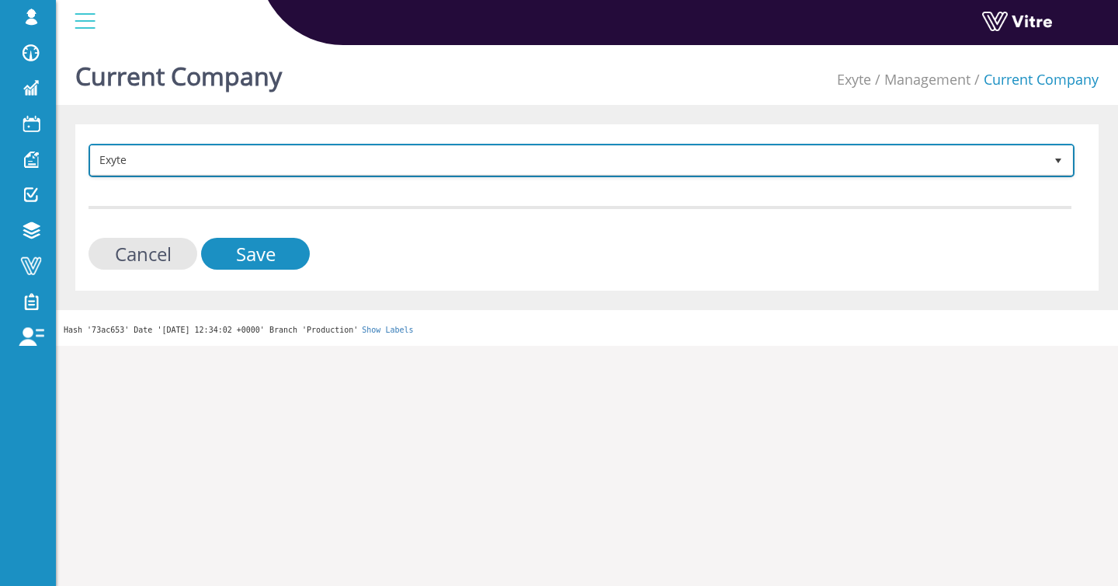
drag, startPoint x: 784, startPoint y: 155, endPoint x: 811, endPoint y: 151, distance: 26.7
click at [786, 155] on span "Exyte" at bounding box center [568, 160] width 954 height 28
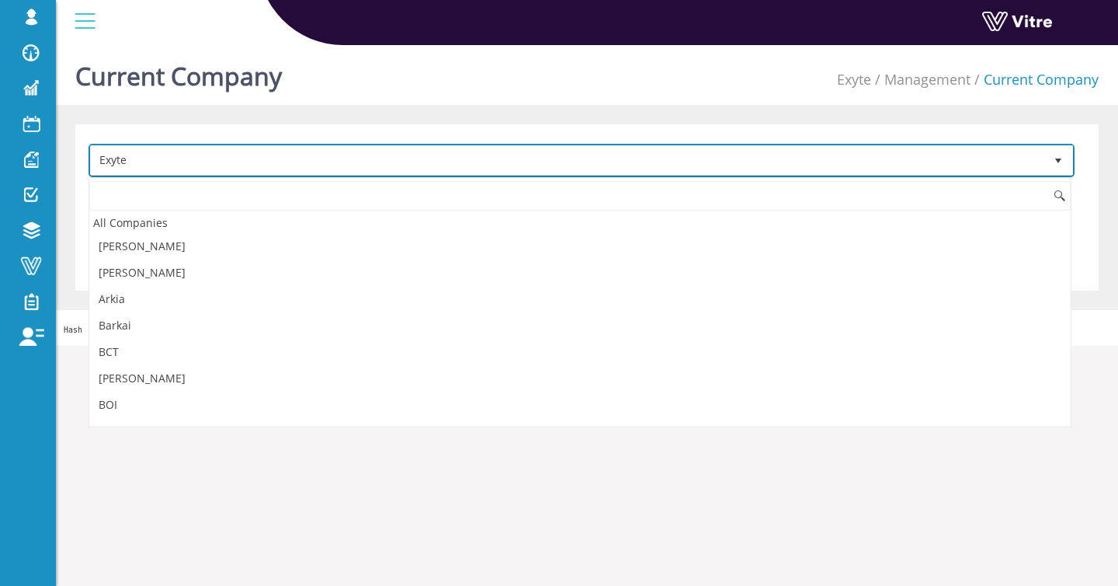
scroll to position [338, 0]
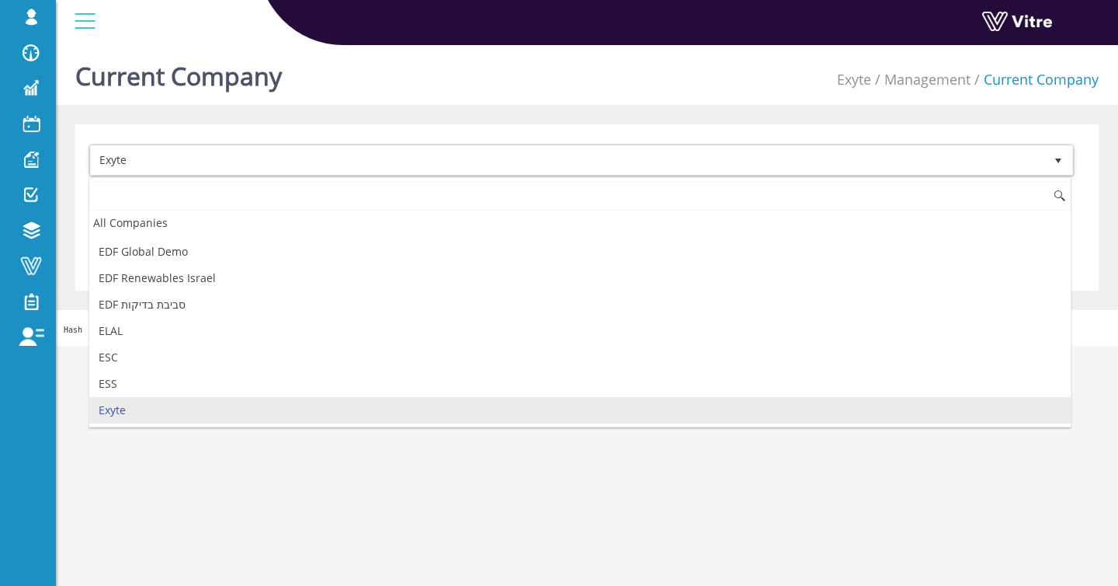
type input "ת"
type input "ג"
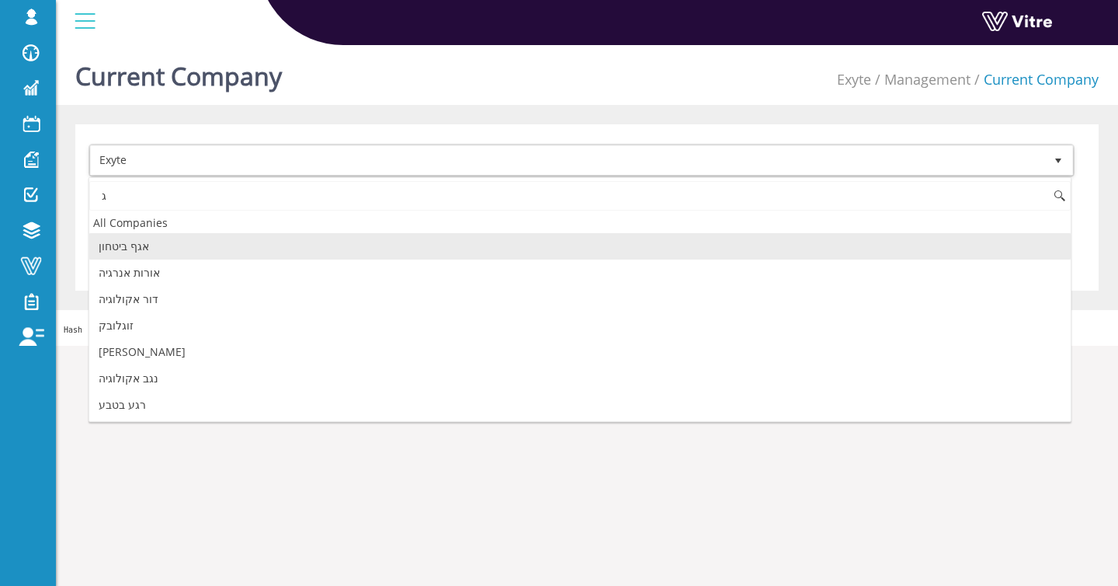
scroll to position [0, 0]
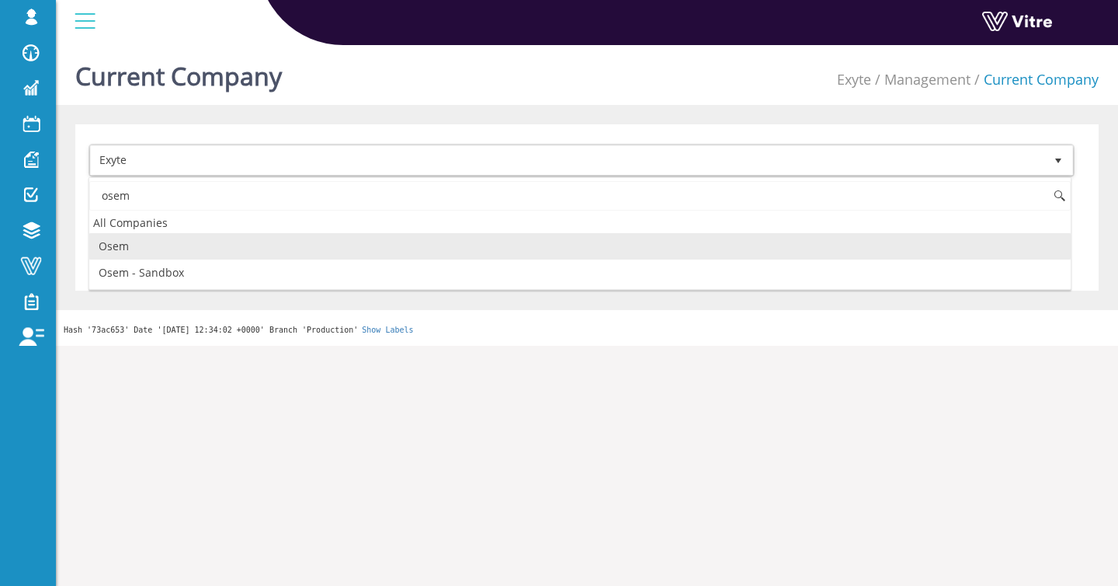
click at [219, 251] on li "Osem" at bounding box center [580, 246] width 982 height 26
type input "osem"
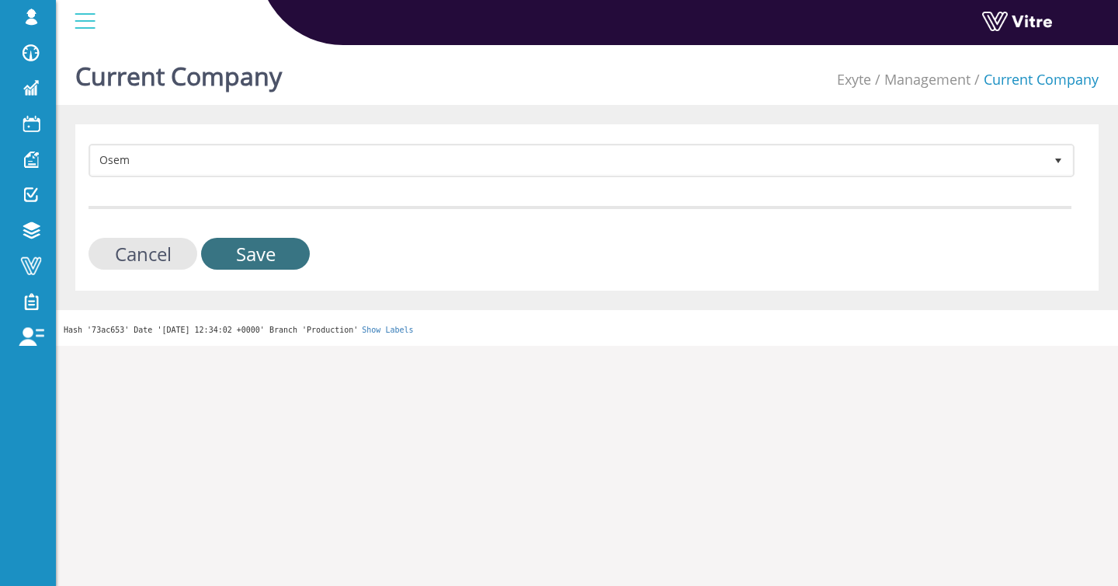
click at [255, 252] on input "Save" at bounding box center [255, 254] width 109 height 32
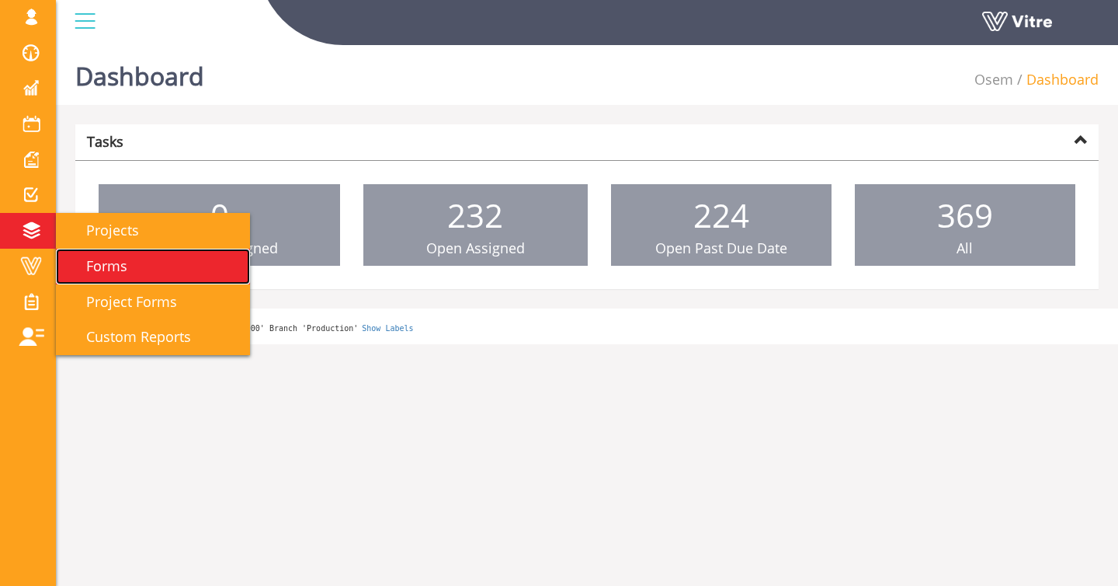
click at [120, 259] on span "Forms" at bounding box center [98, 265] width 60 height 19
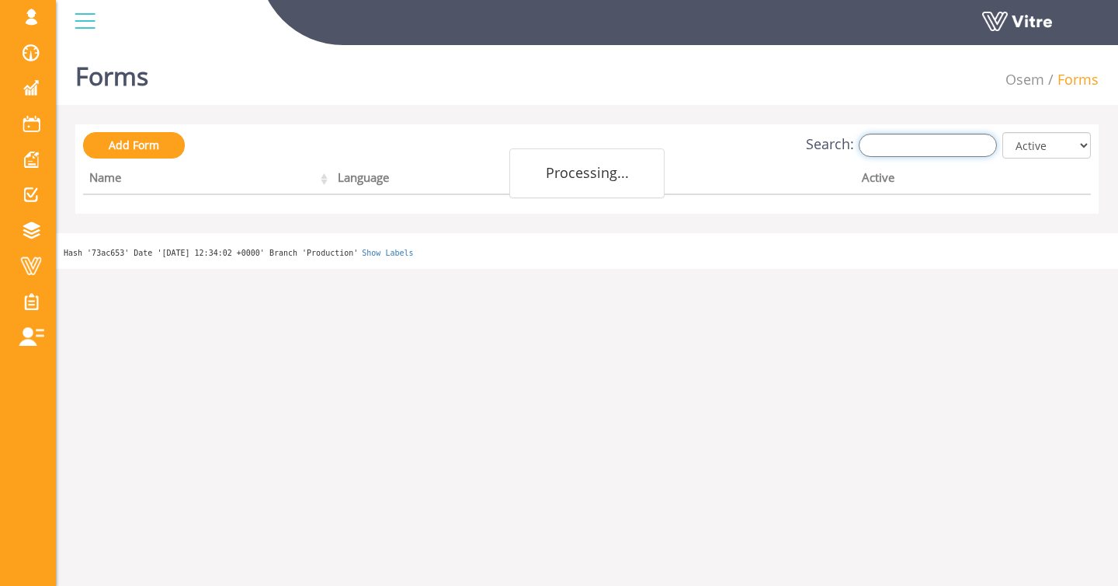
click at [889, 145] on input "Search:" at bounding box center [928, 145] width 138 height 23
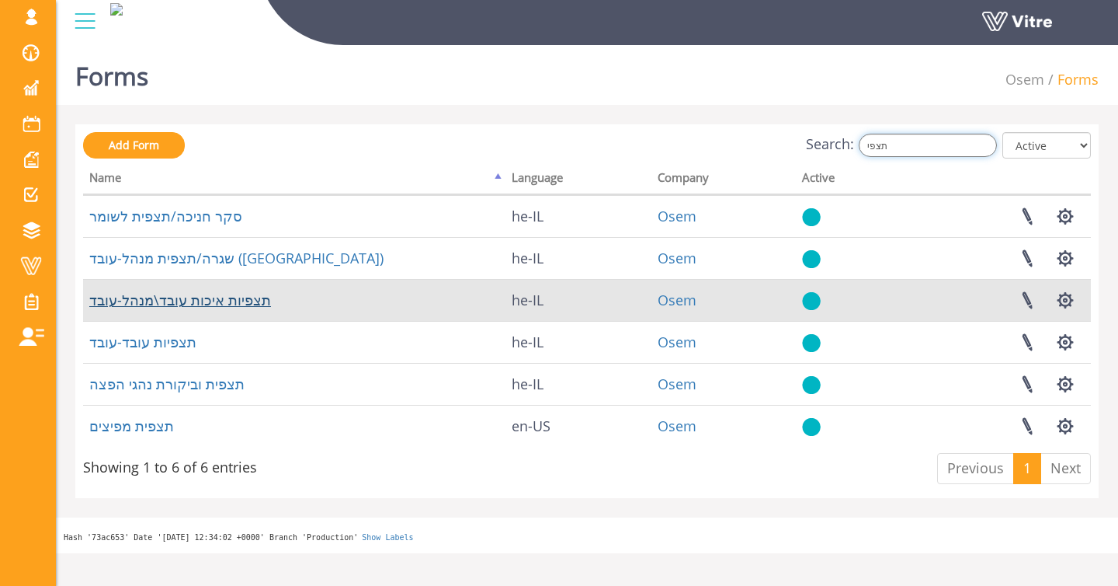
type input "תצפי"
click at [228, 301] on link "תצפיות איכות עובד\מנהל-עובד" at bounding box center [180, 299] width 182 height 19
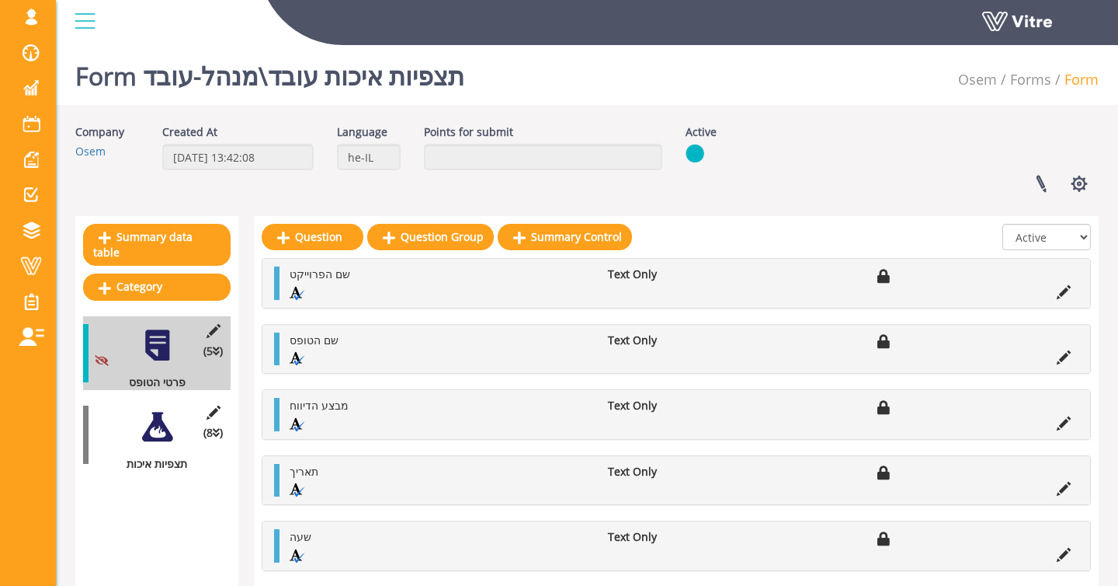
click at [161, 442] on div at bounding box center [157, 426] width 35 height 35
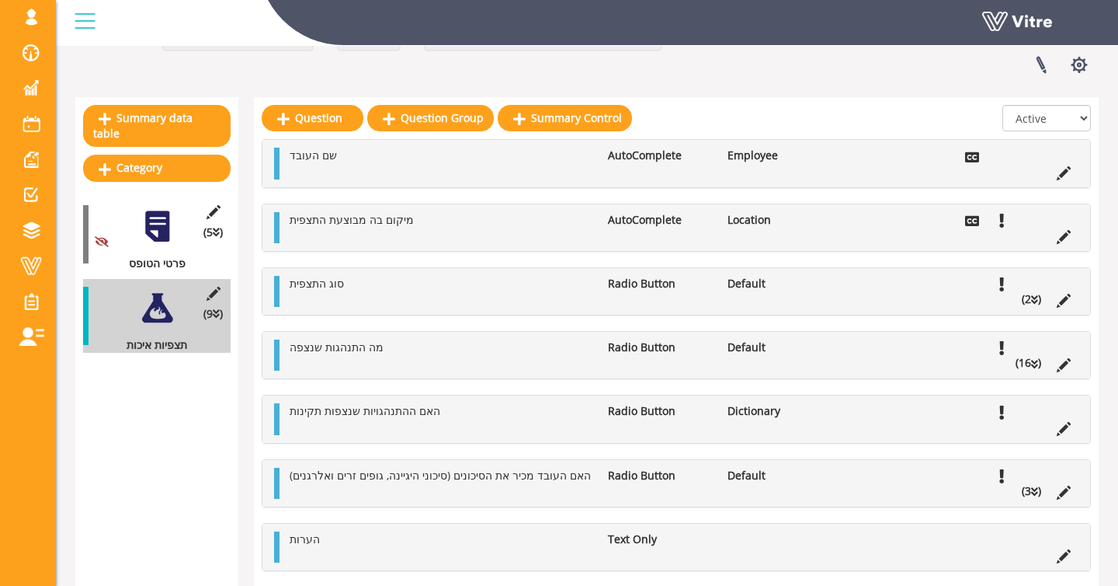
scroll to position [120, 0]
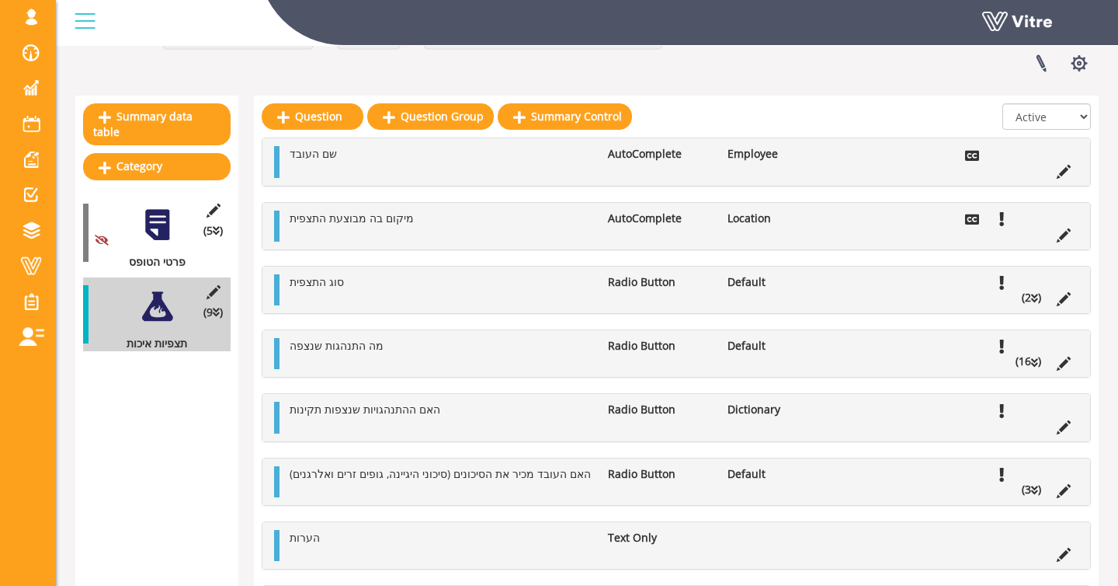
click at [537, 297] on ul "סוג התצפית Radio Button Default (2 )" at bounding box center [680, 289] width 797 height 31
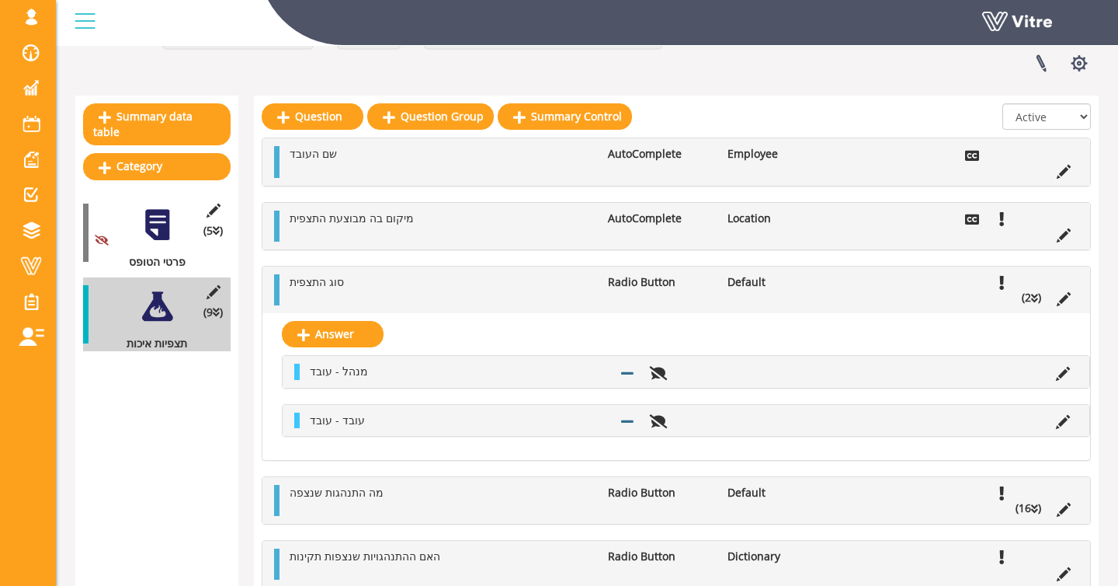
click at [537, 297] on ul "סוג התצפית Radio Button Default (2 )" at bounding box center [680, 289] width 797 height 31
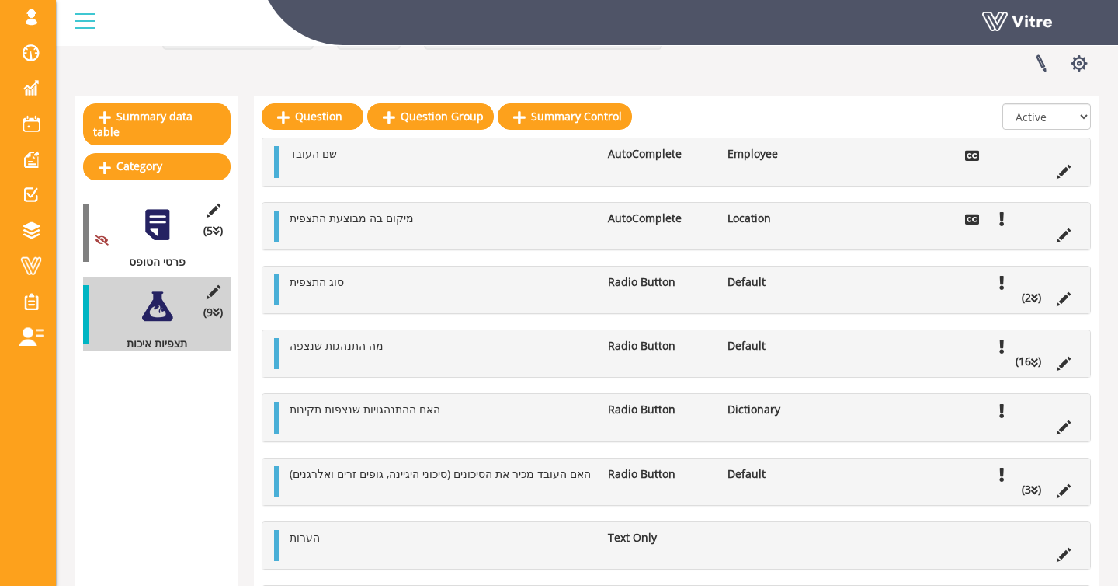
click at [495, 348] on li "מה התנהגות שנצפה" at bounding box center [441, 346] width 318 height 16
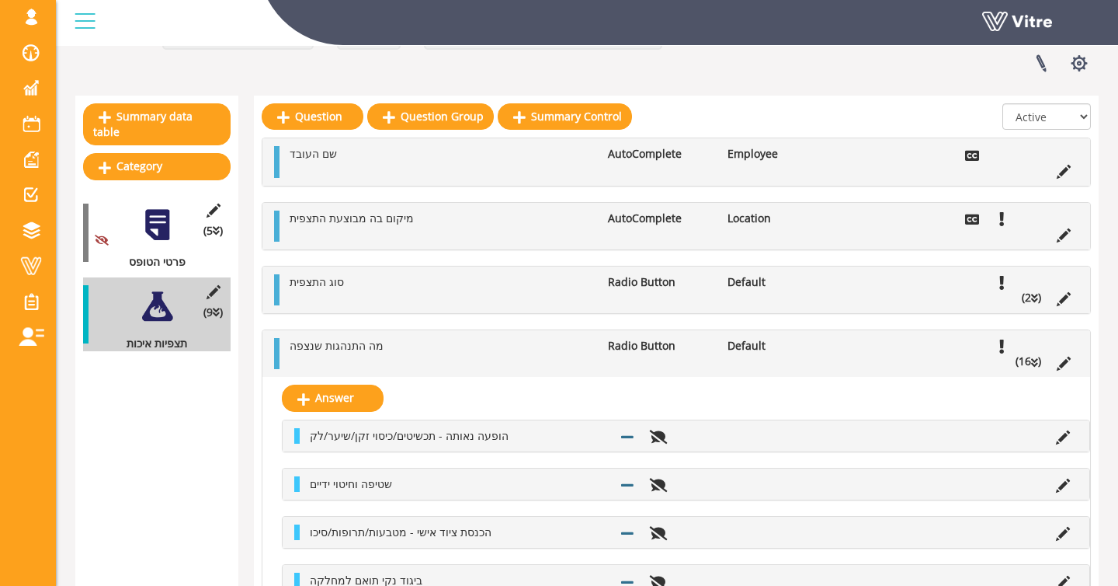
click at [495, 348] on li "מה התנהגות שנצפה" at bounding box center [441, 346] width 318 height 16
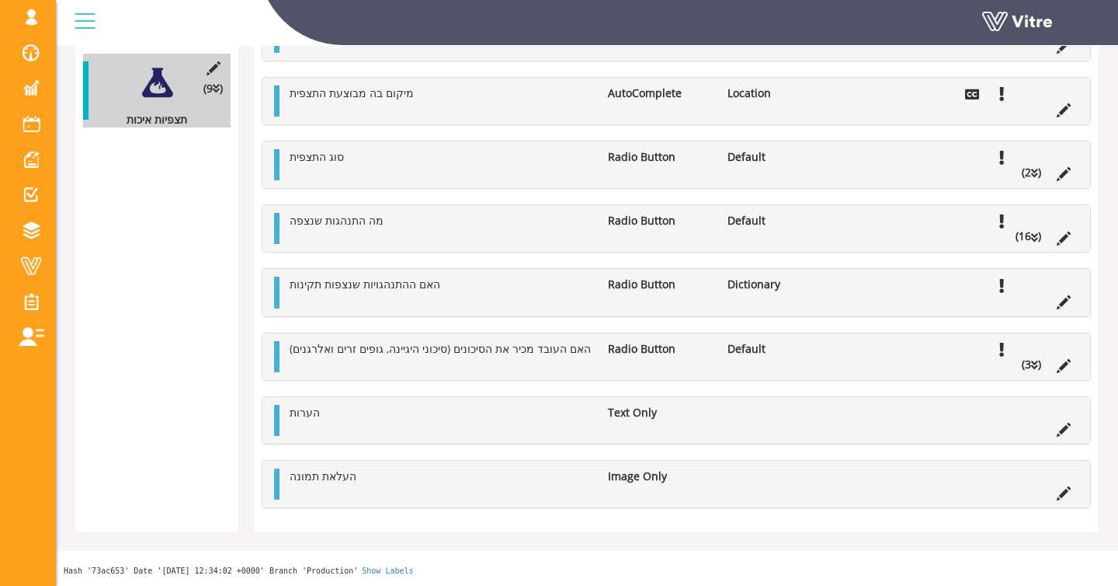
scroll to position [244, 0]
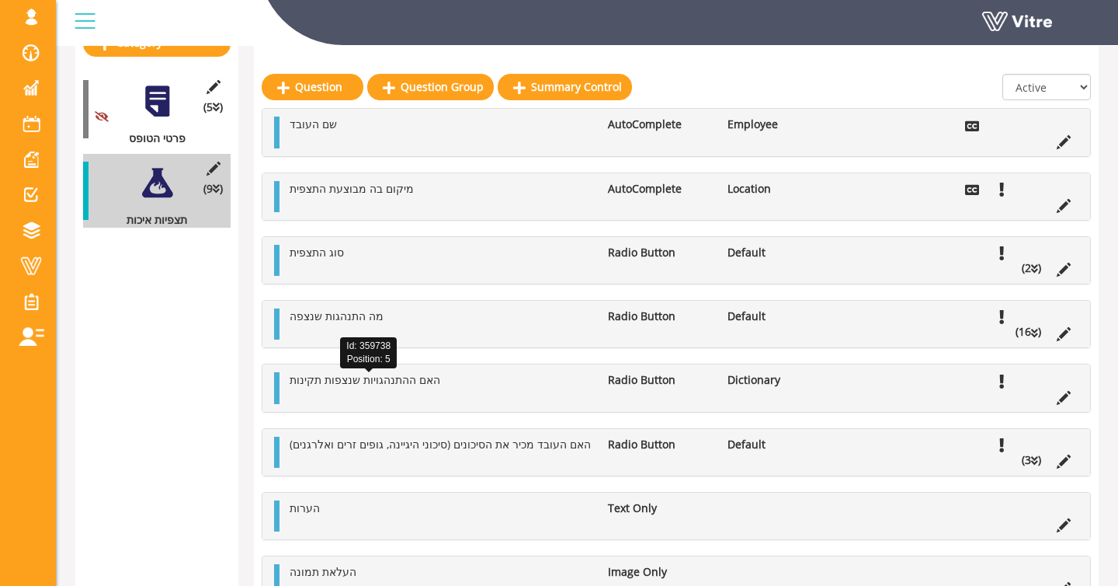
click at [351, 377] on span "האם ההתנהגויות שנצפות תקינות" at bounding box center [365, 379] width 151 height 15
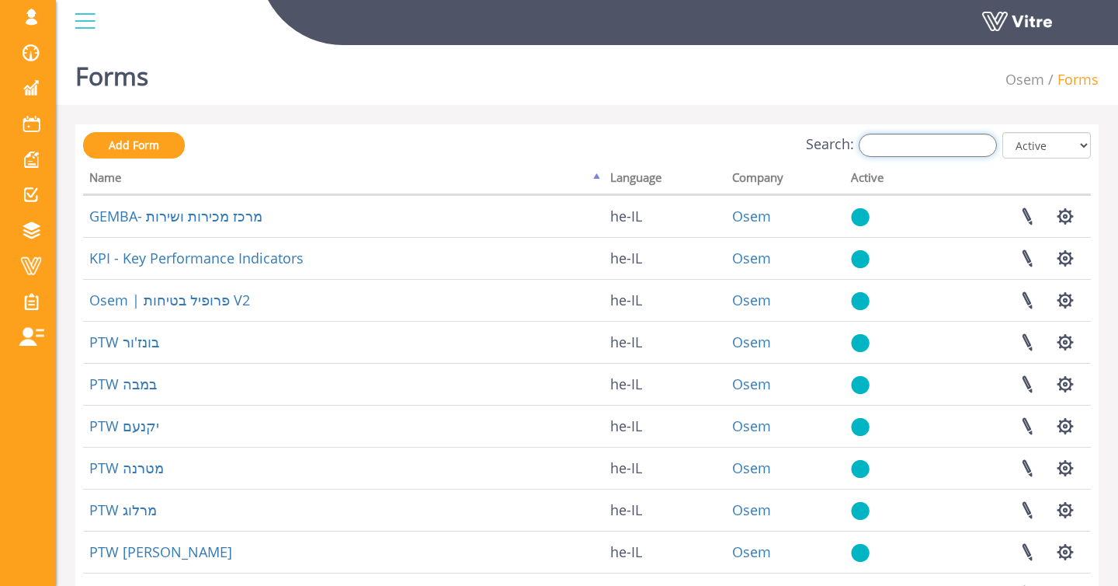
click at [940, 143] on input "Search:" at bounding box center [928, 145] width 138 height 23
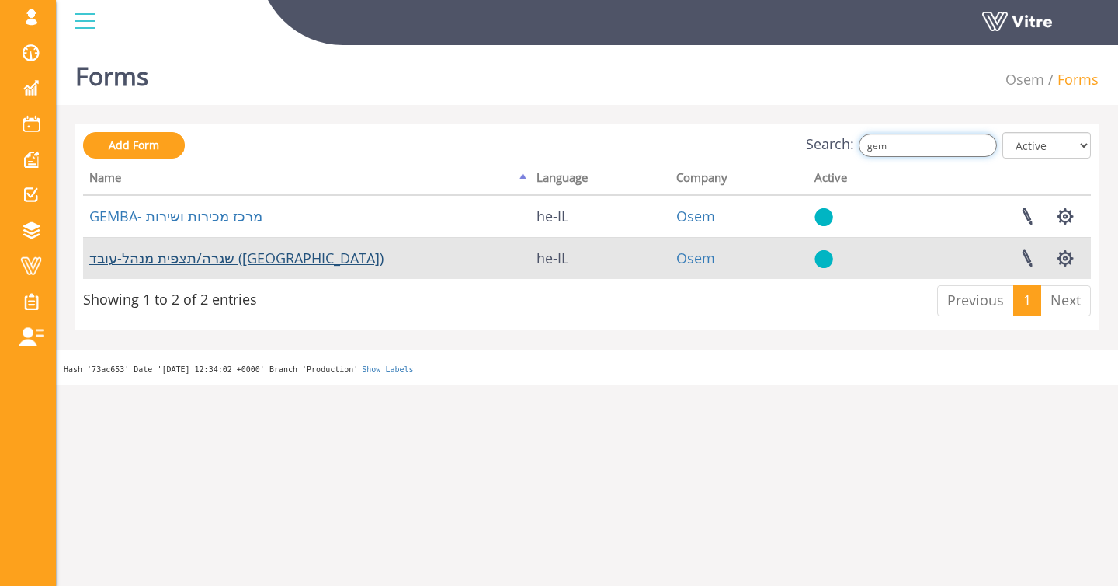
type input "gem"
click at [259, 255] on link "שגרה/תצפית מנהל-עובד ([GEOGRAPHIC_DATA])" at bounding box center [236, 258] width 294 height 19
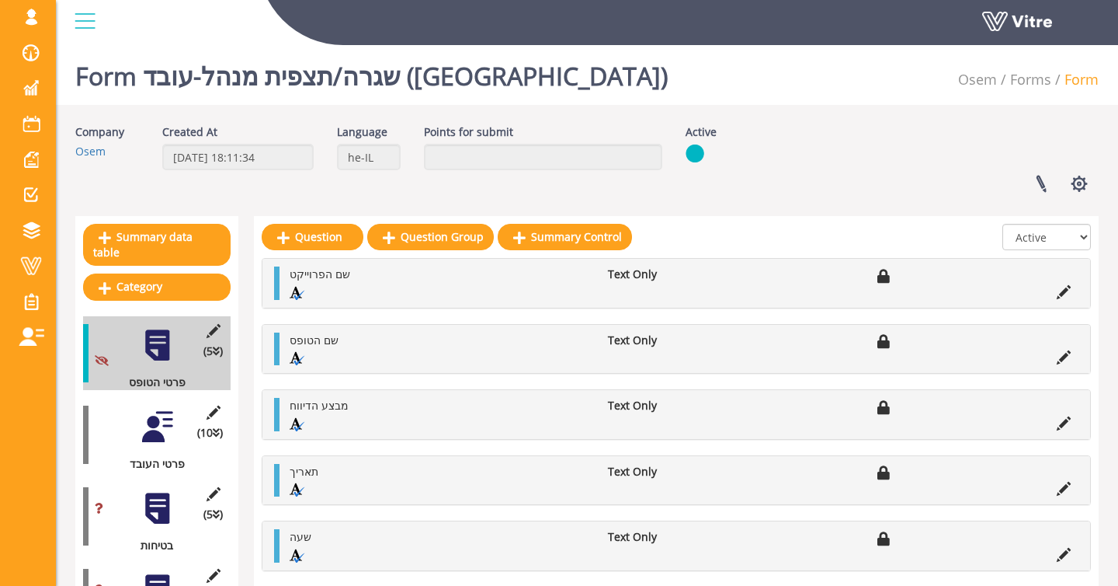
click at [155, 438] on div at bounding box center [157, 426] width 35 height 35
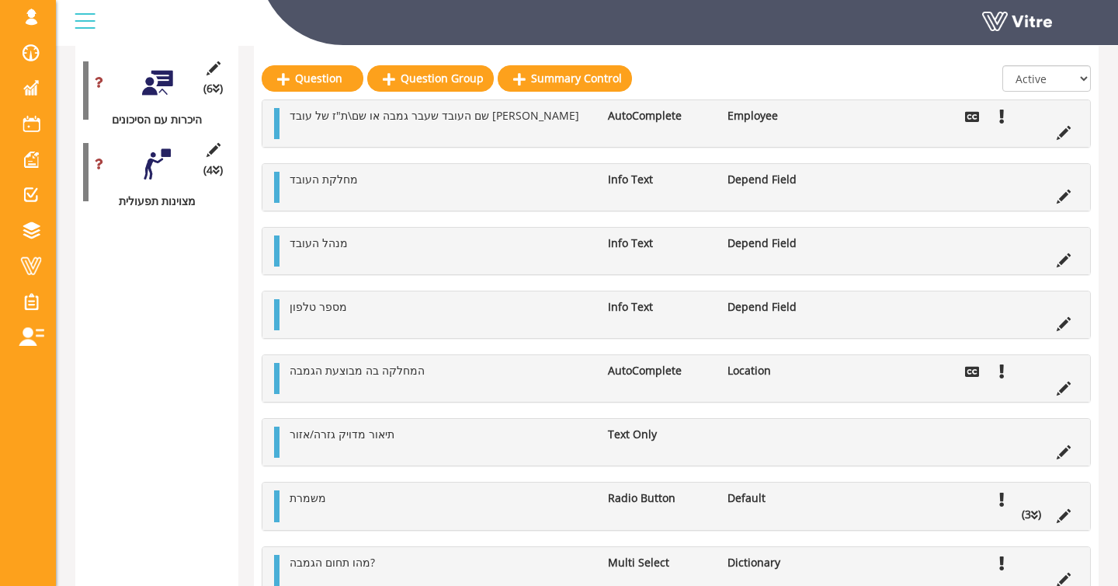
scroll to position [1927, 0]
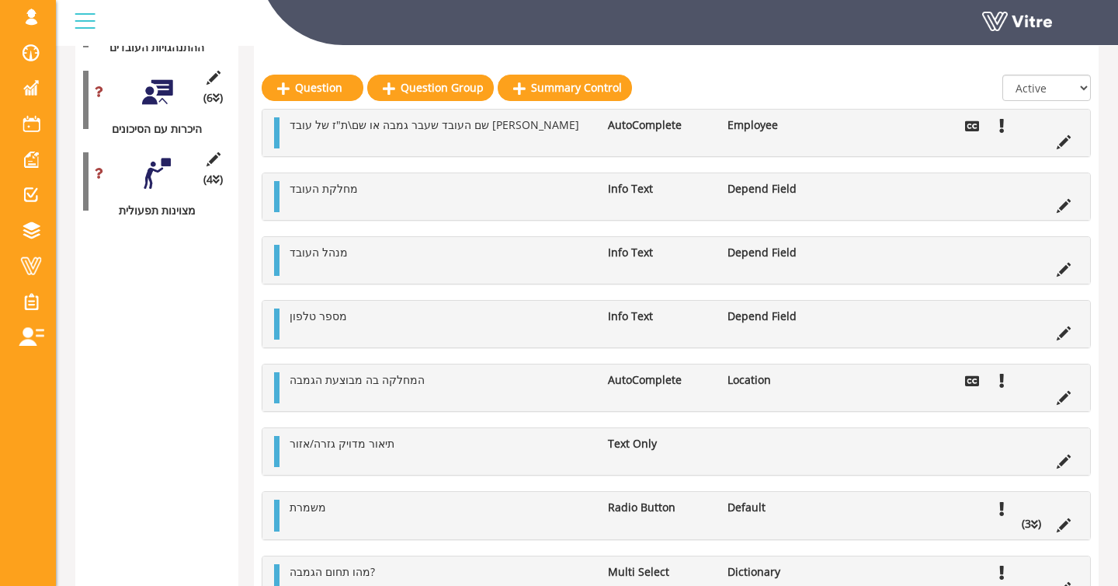
click at [575, 373] on li "המחלקה בה מבוצעת הגמבה" at bounding box center [441, 380] width 318 height 16
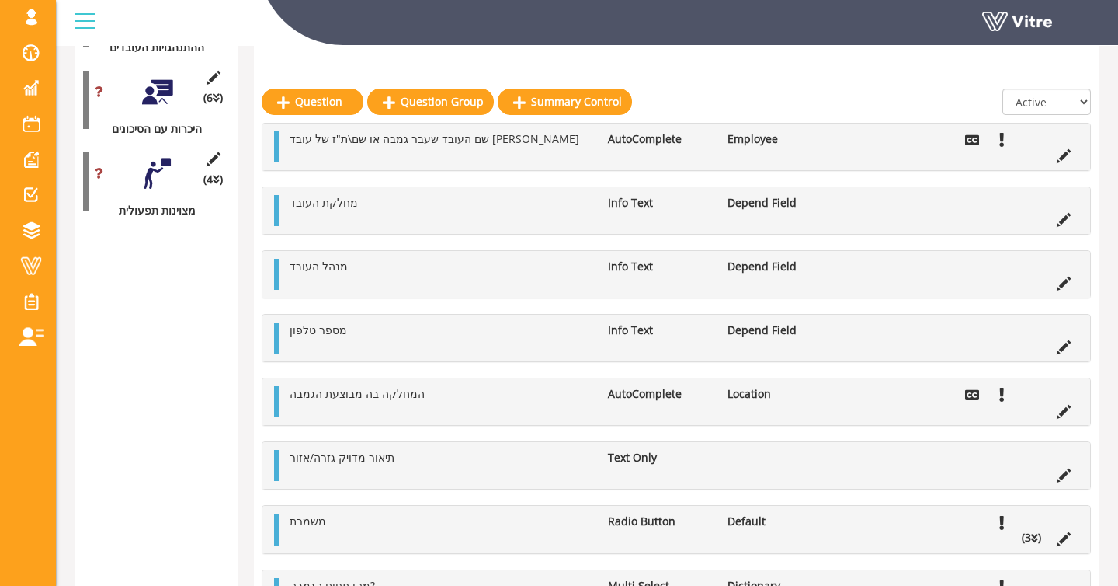
scroll to position [2102, 0]
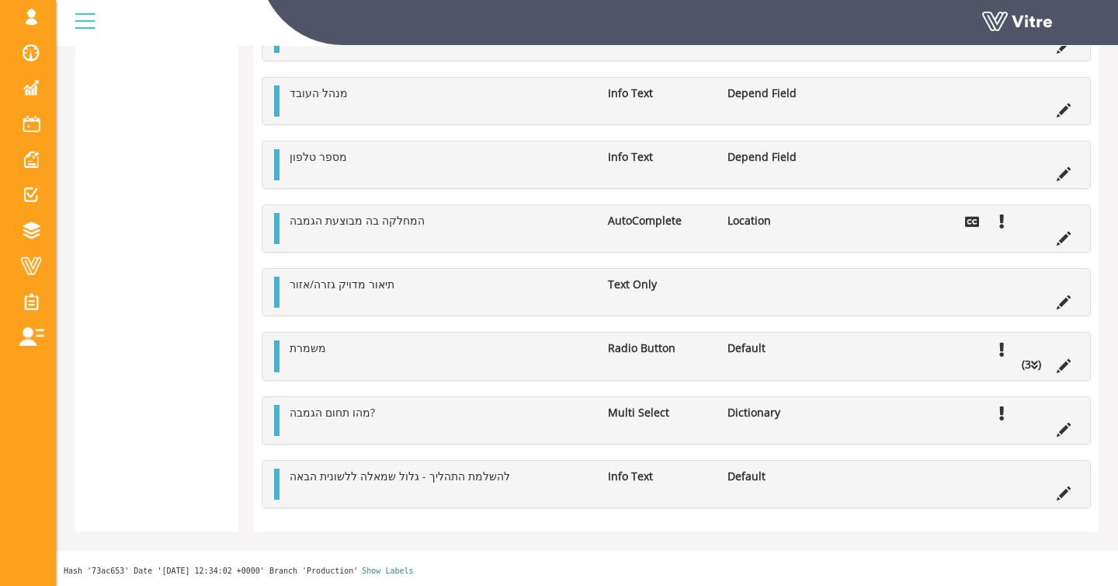
click at [1072, 429] on li at bounding box center [1064, 428] width 30 height 16
click at [1065, 428] on icon at bounding box center [1064, 429] width 14 height 14
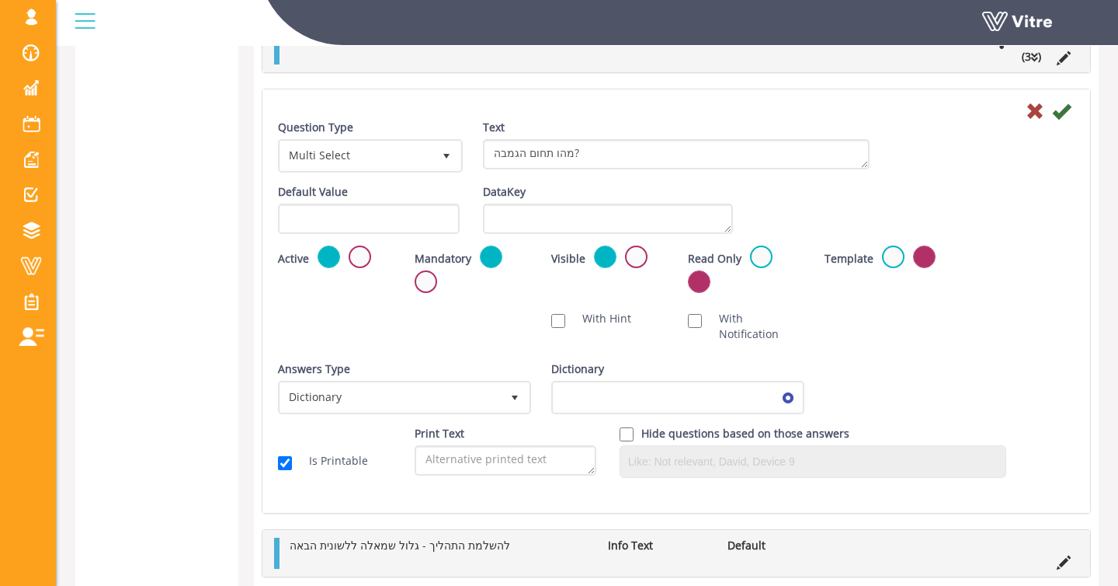
scroll to position [2396, 0]
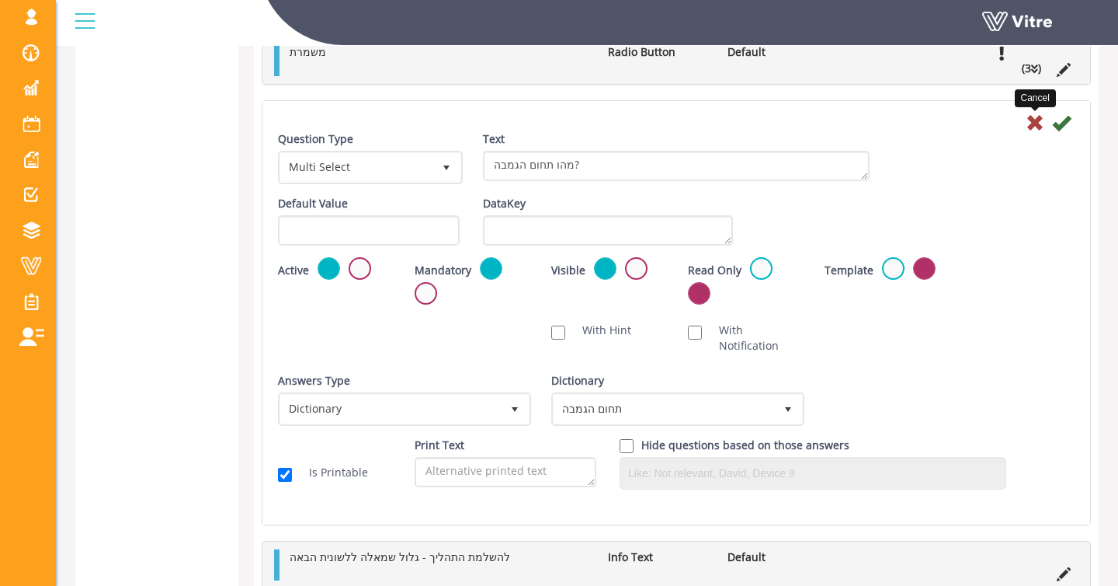
click at [1030, 121] on icon at bounding box center [1035, 122] width 19 height 19
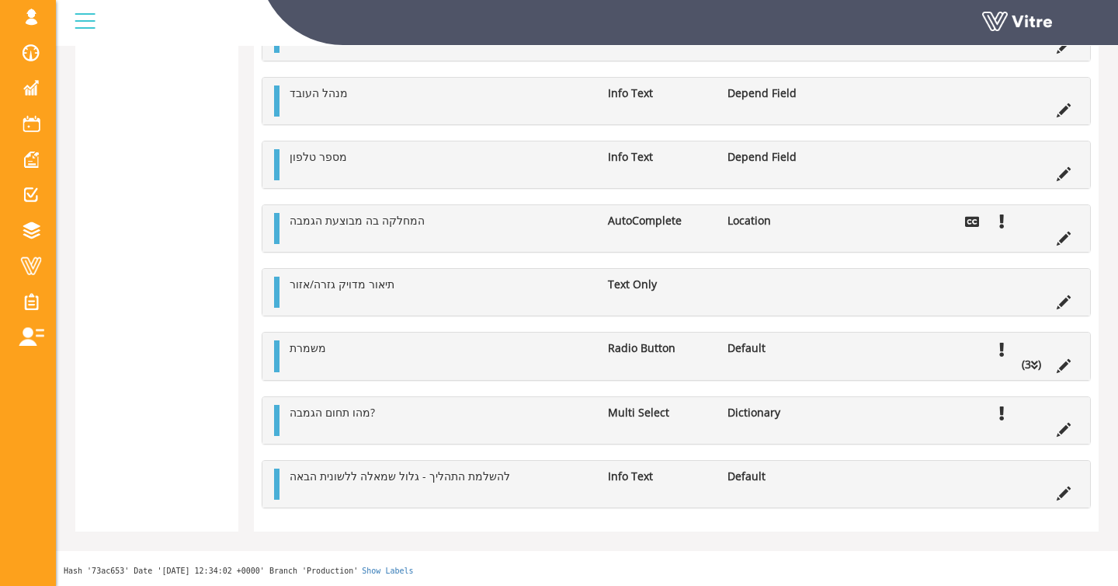
scroll to position [334, 0]
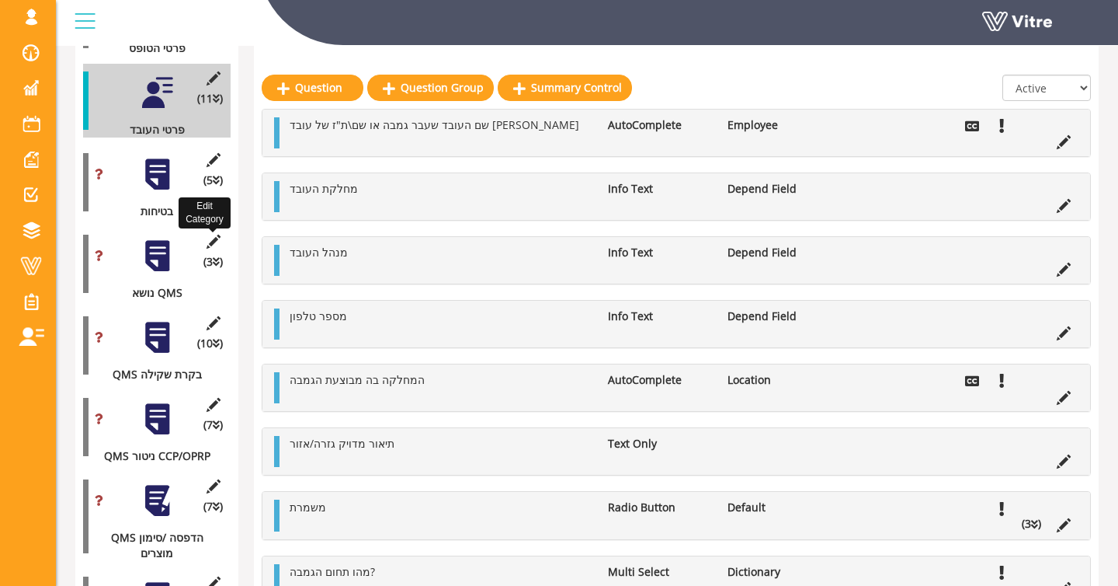
click at [214, 240] on icon at bounding box center [212, 242] width 19 height 14
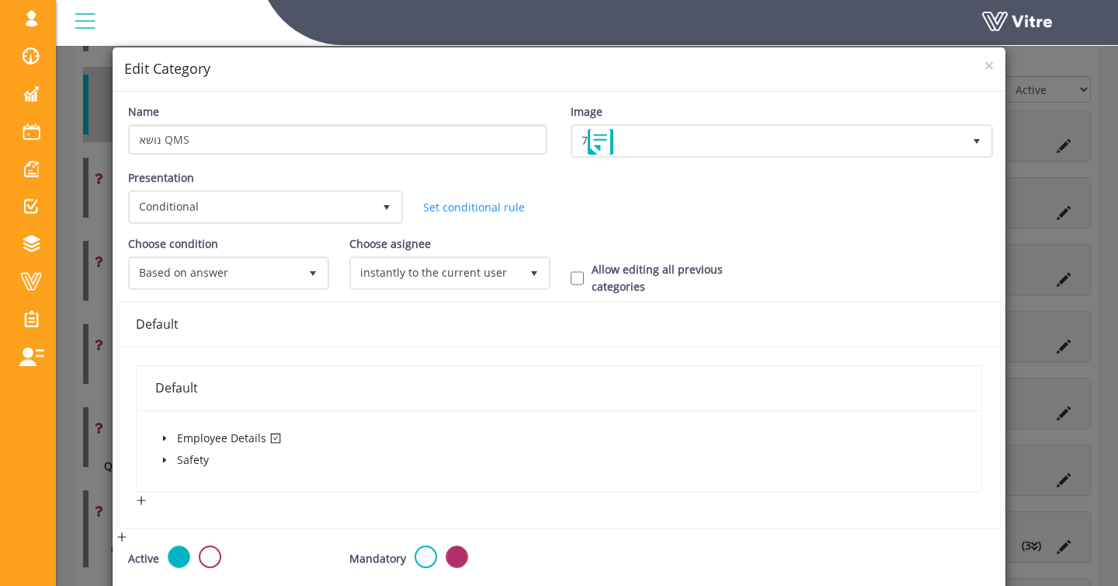
click at [157, 438] on span at bounding box center [164, 438] width 19 height 19
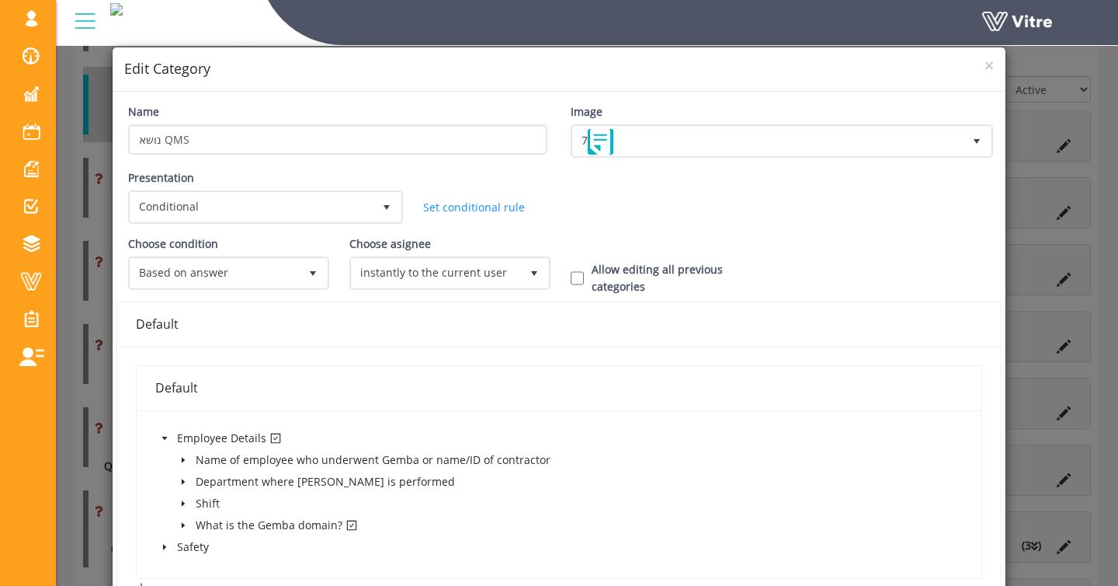
click at [178, 520] on span at bounding box center [183, 525] width 19 height 19
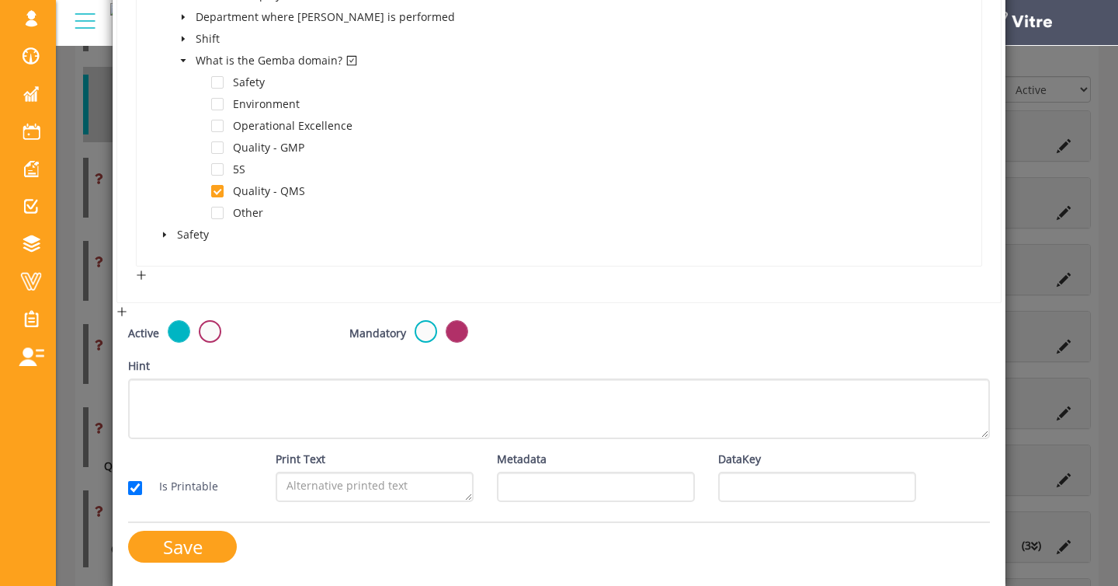
scroll to position [462, 0]
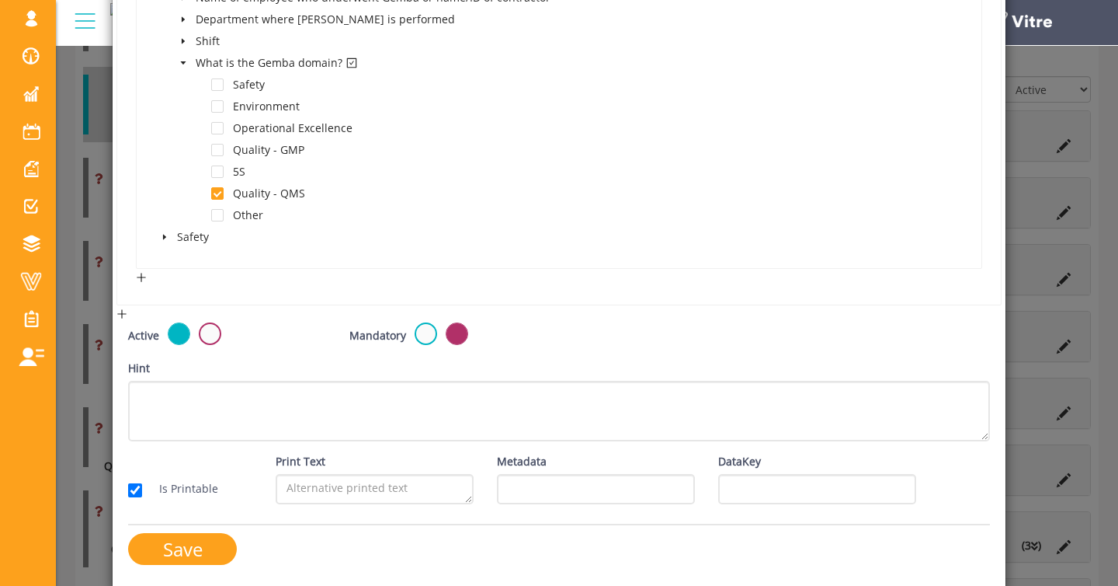
click at [88, 324] on div "× Edit Category Name נושא QMS Image 7 7 Presentation Conditional 5 Set Duration…" at bounding box center [559, 293] width 1118 height 586
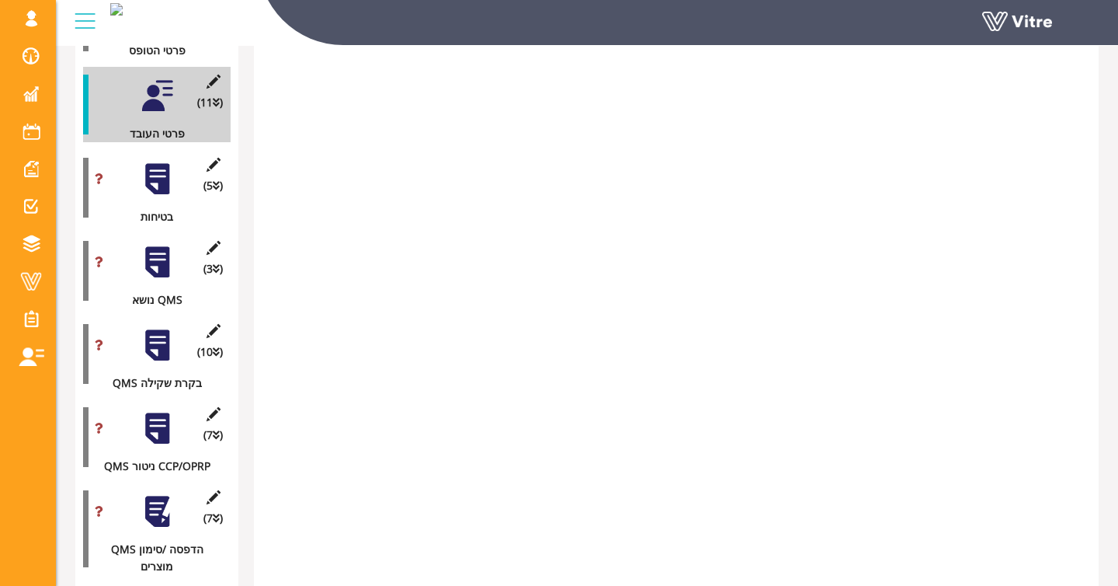
scroll to position [1092, 0]
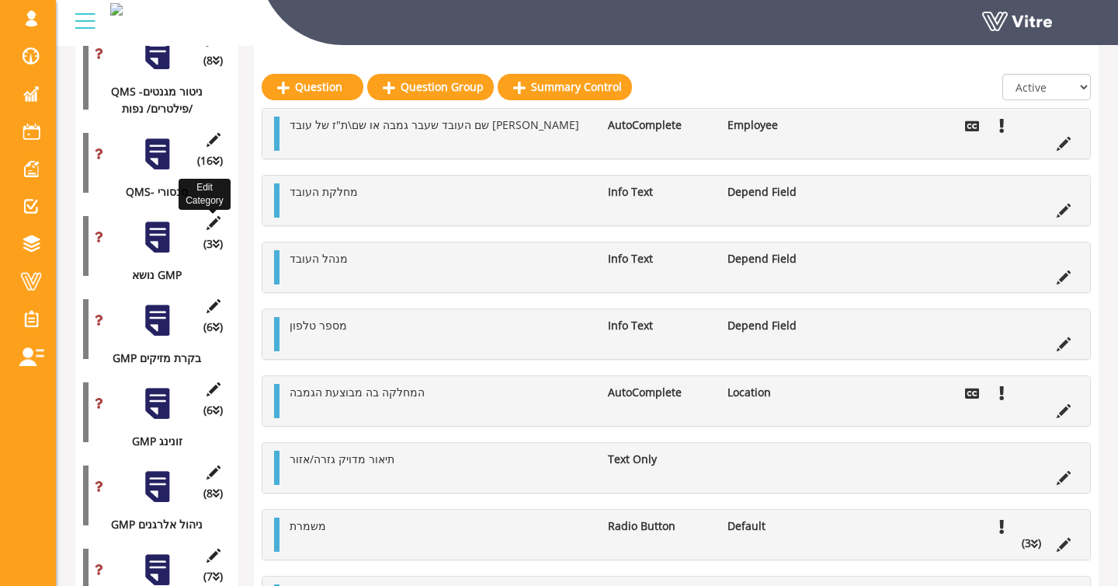
click at [209, 230] on icon at bounding box center [212, 223] width 19 height 14
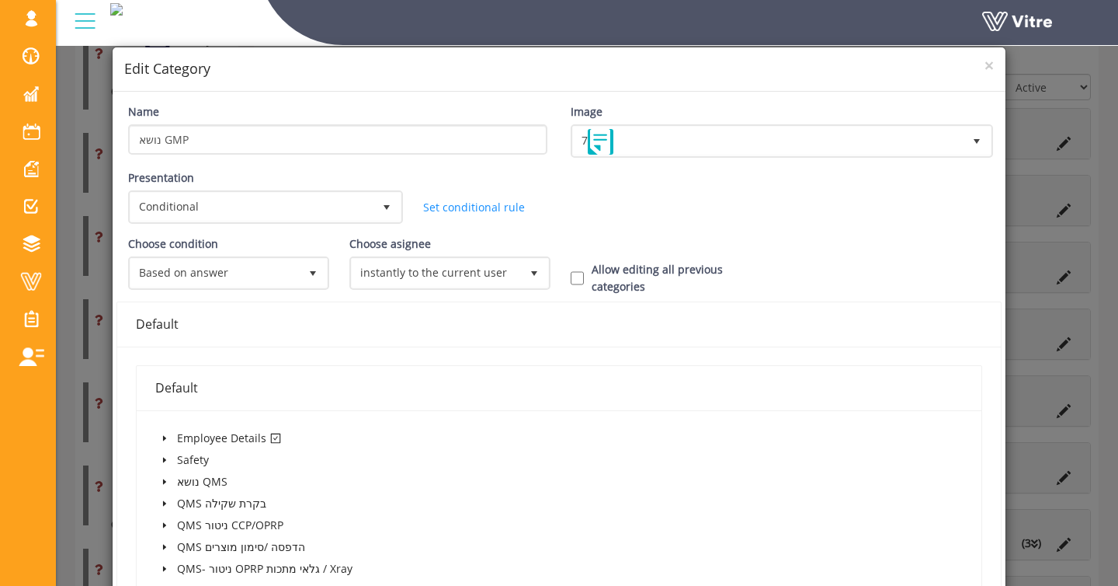
click at [164, 440] on icon "caret-down" at bounding box center [165, 438] width 8 height 8
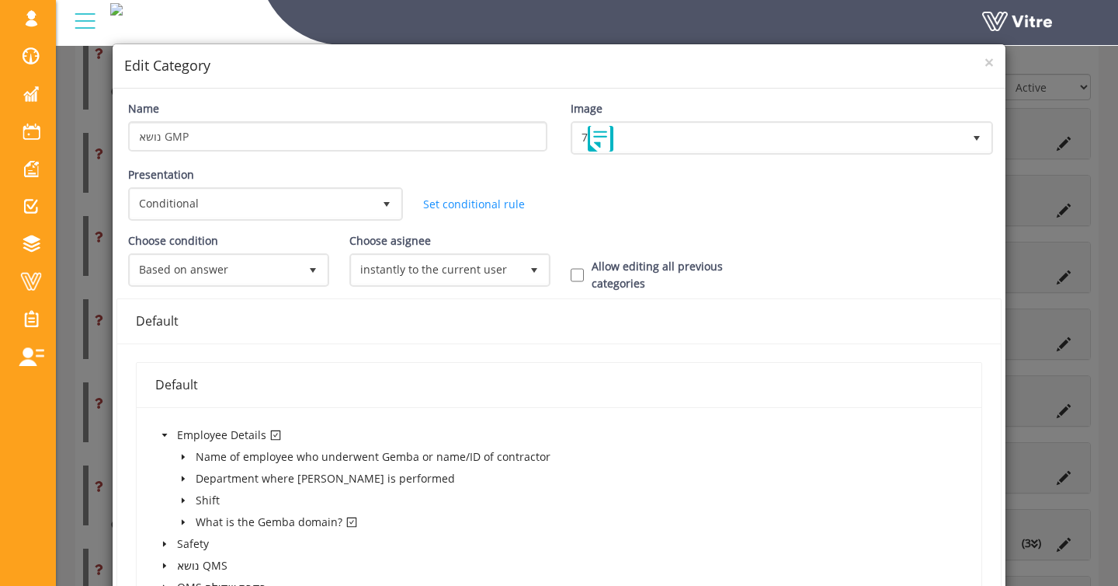
click at [179, 527] on span at bounding box center [183, 522] width 19 height 19
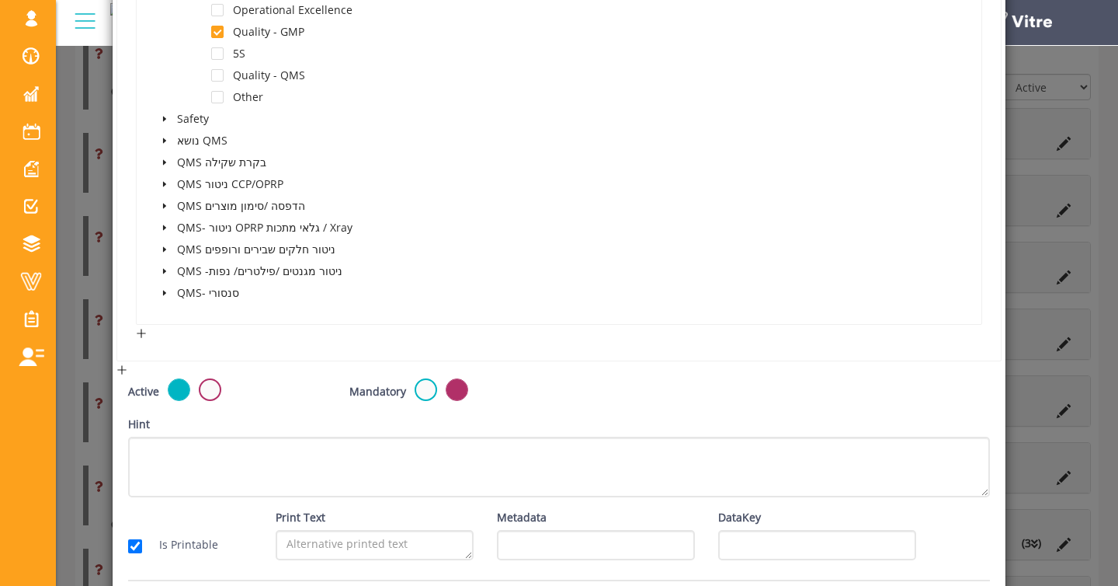
scroll to position [578, 0]
click at [69, 253] on div "× Edit Category Name נושא GMP Image 7 7 Presentation Conditional 5 Set Duration…" at bounding box center [559, 293] width 1118 height 586
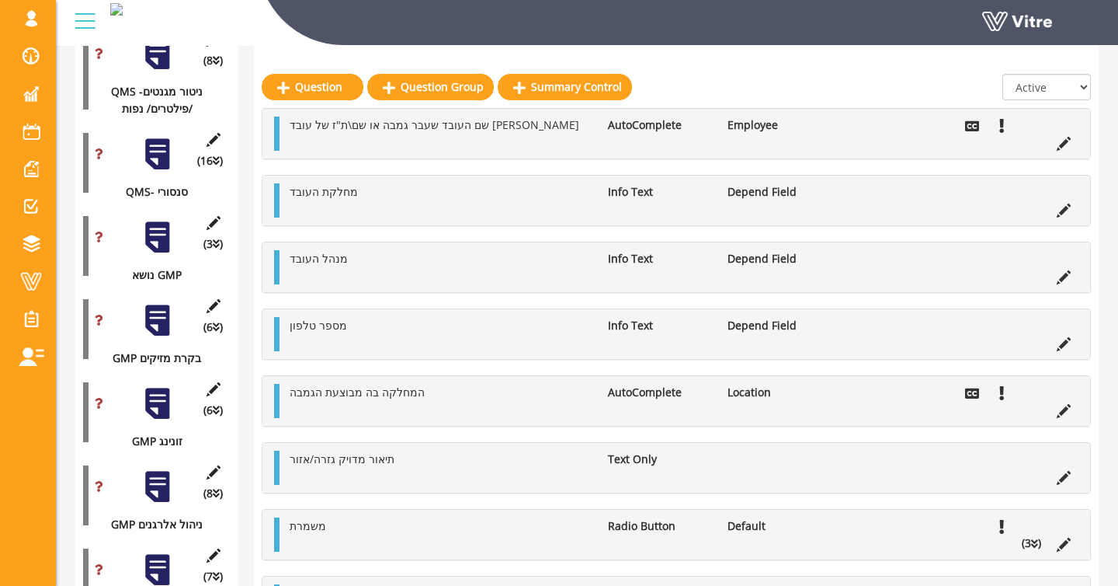
click at [163, 253] on div at bounding box center [157, 237] width 35 height 35
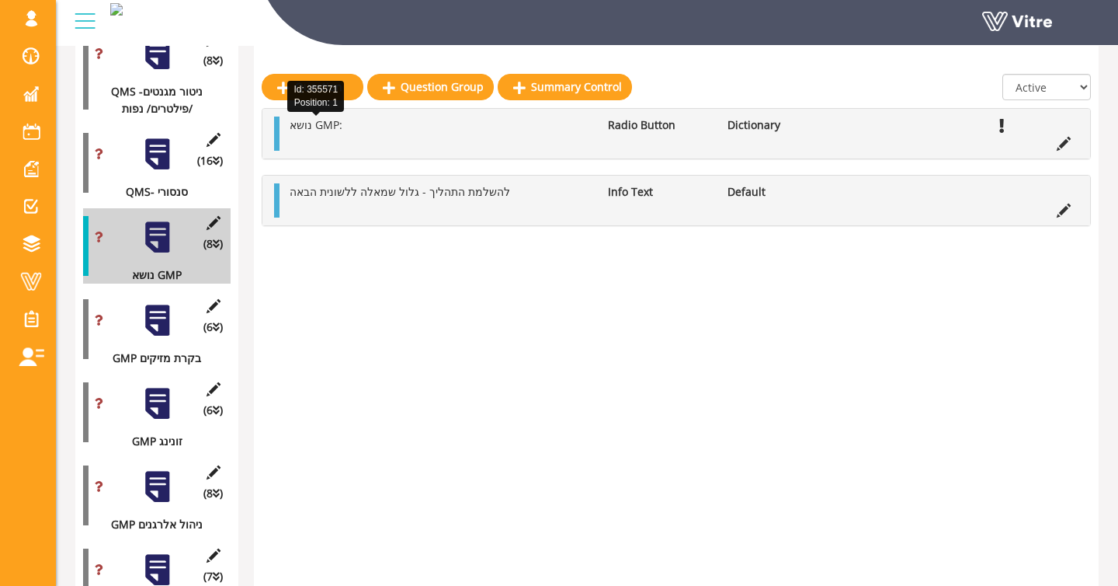
click at [302, 130] on span "נושא GMP:" at bounding box center [316, 124] width 53 height 15
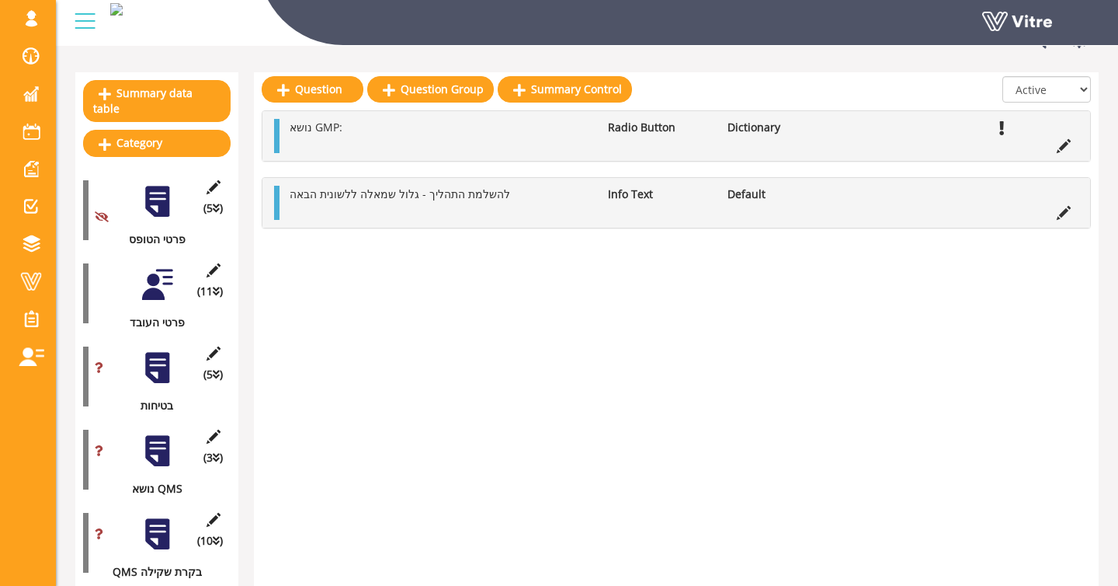
scroll to position [138, 0]
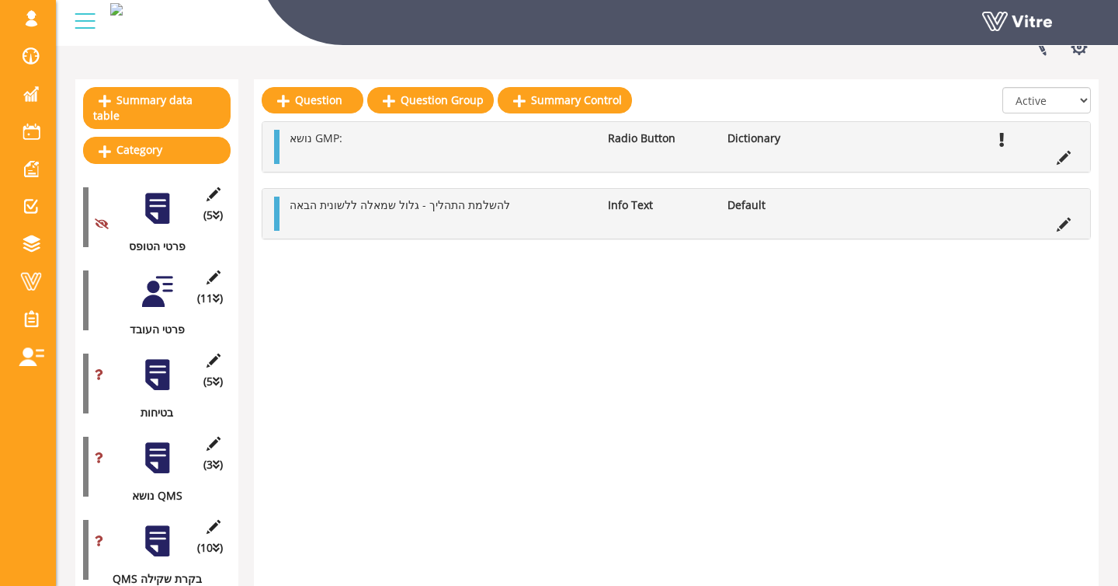
click at [157, 349] on div "(5 ) בטיחות" at bounding box center [157, 383] width 148 height 75
click at [157, 360] on div at bounding box center [157, 374] width 35 height 35
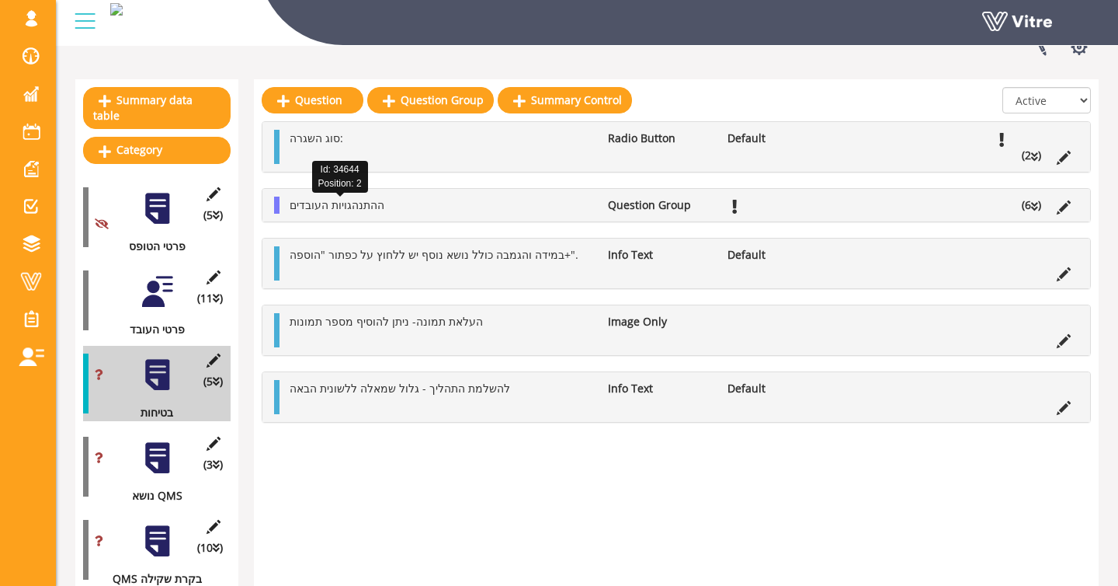
click at [342, 209] on span "ההתנהגויות העובדים" at bounding box center [337, 204] width 95 height 15
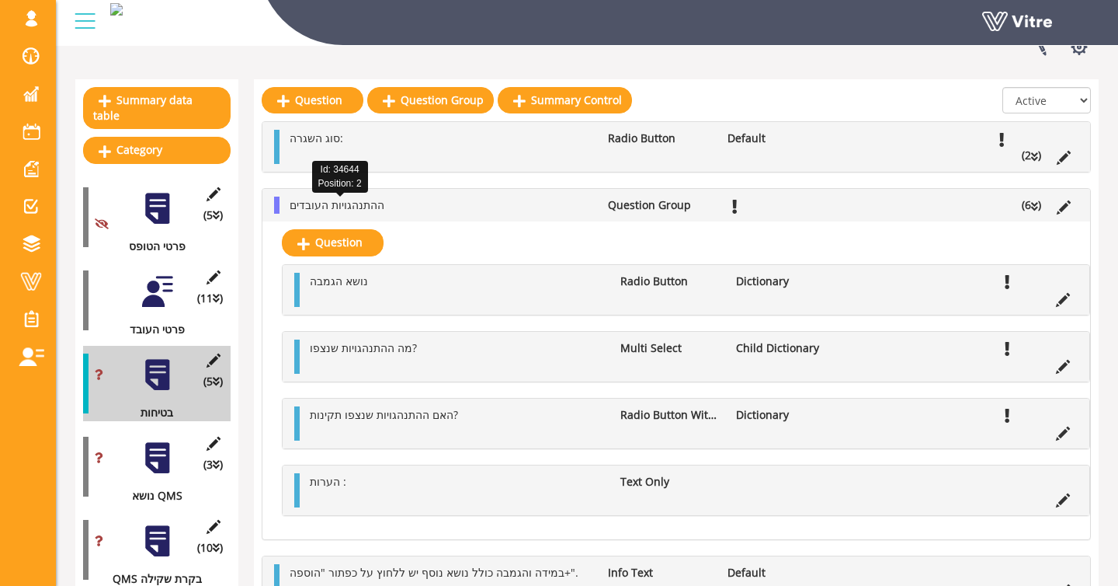
click at [342, 209] on span "ההתנהגויות העובדים" at bounding box center [337, 204] width 95 height 15
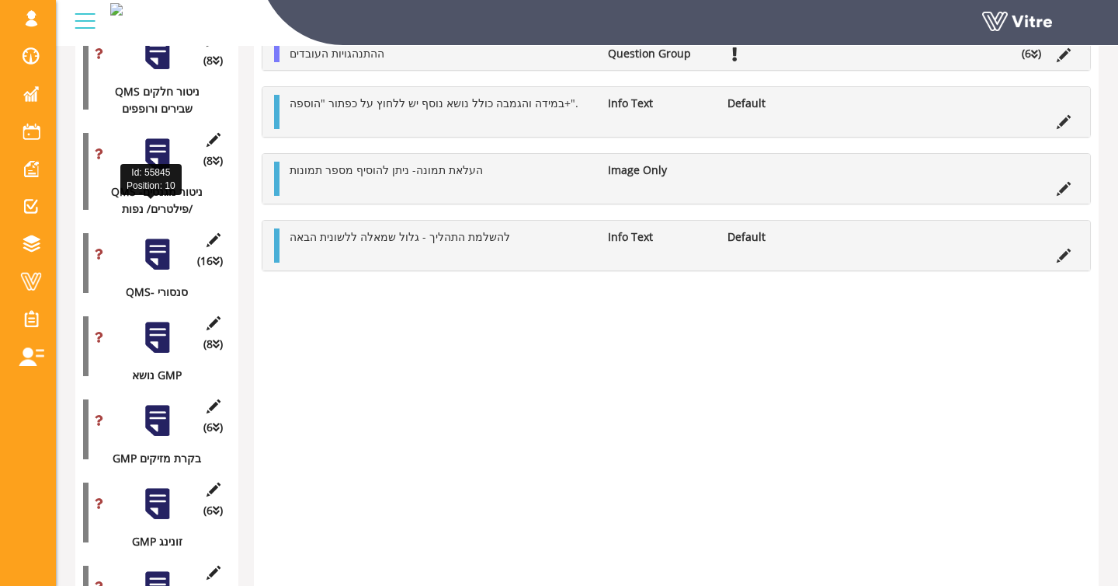
scroll to position [1051, 0]
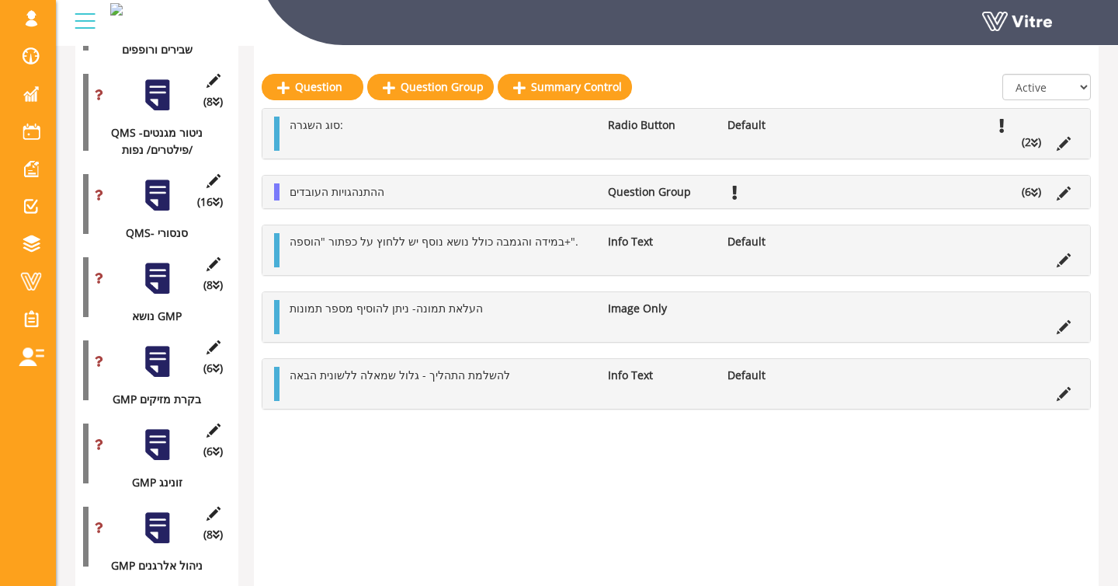
click at [162, 296] on div at bounding box center [157, 278] width 35 height 35
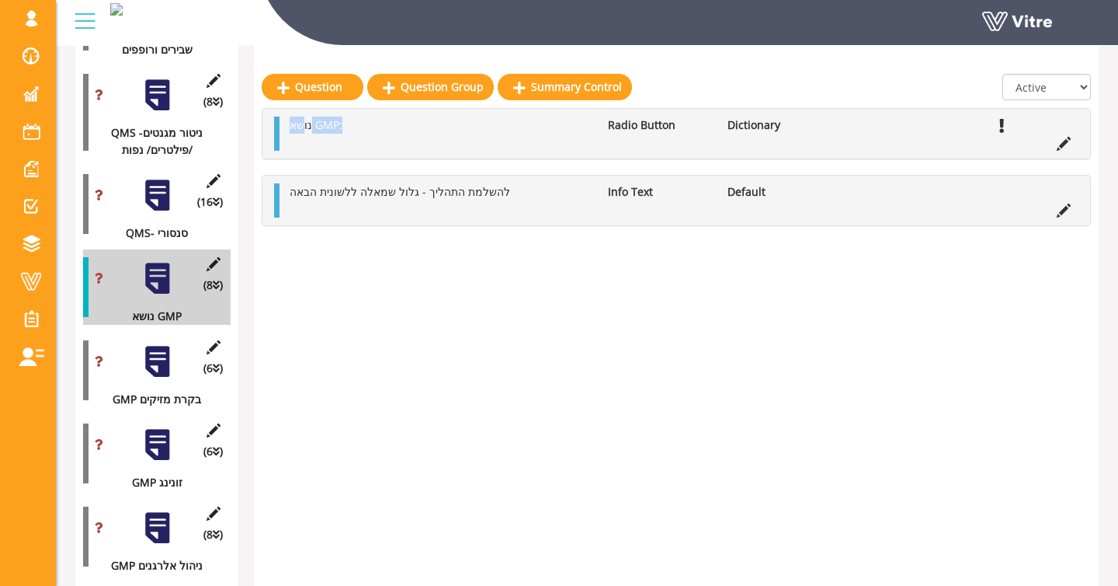
drag, startPoint x: 301, startPoint y: 127, endPoint x: 395, endPoint y: 127, distance: 93.2
click at [395, 127] on li "נושא GMP:" at bounding box center [441, 124] width 318 height 17
click at [1066, 142] on icon at bounding box center [1064, 144] width 14 height 14
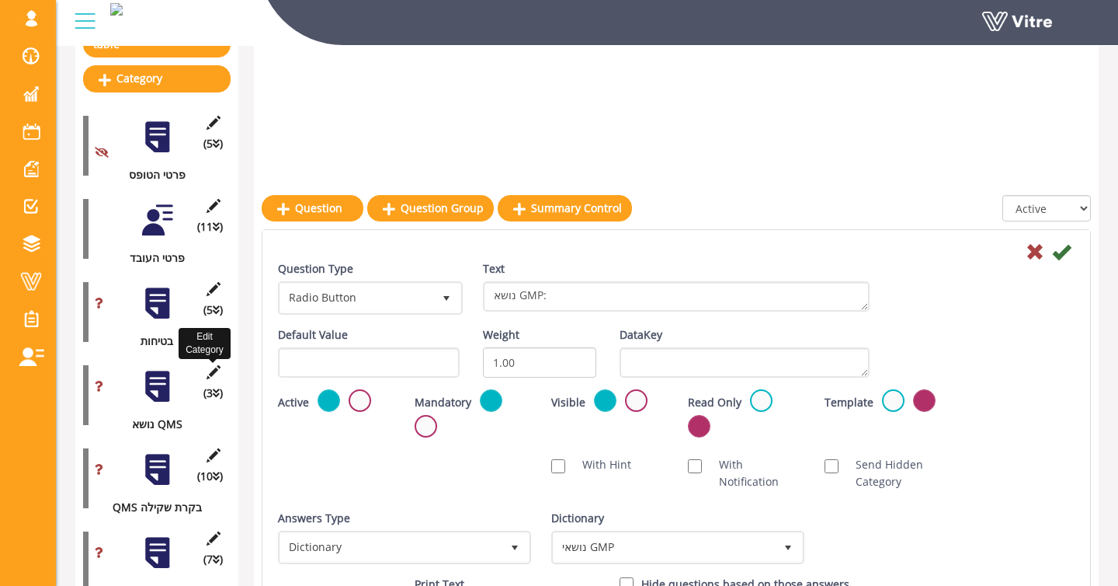
scroll to position [72, 0]
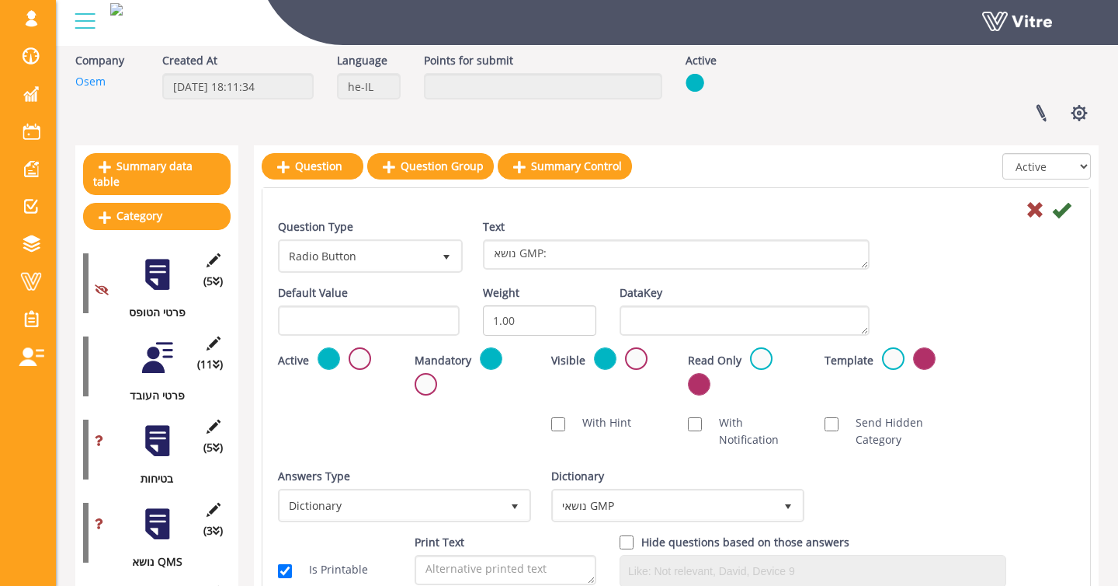
click at [157, 440] on div at bounding box center [157, 440] width 35 height 35
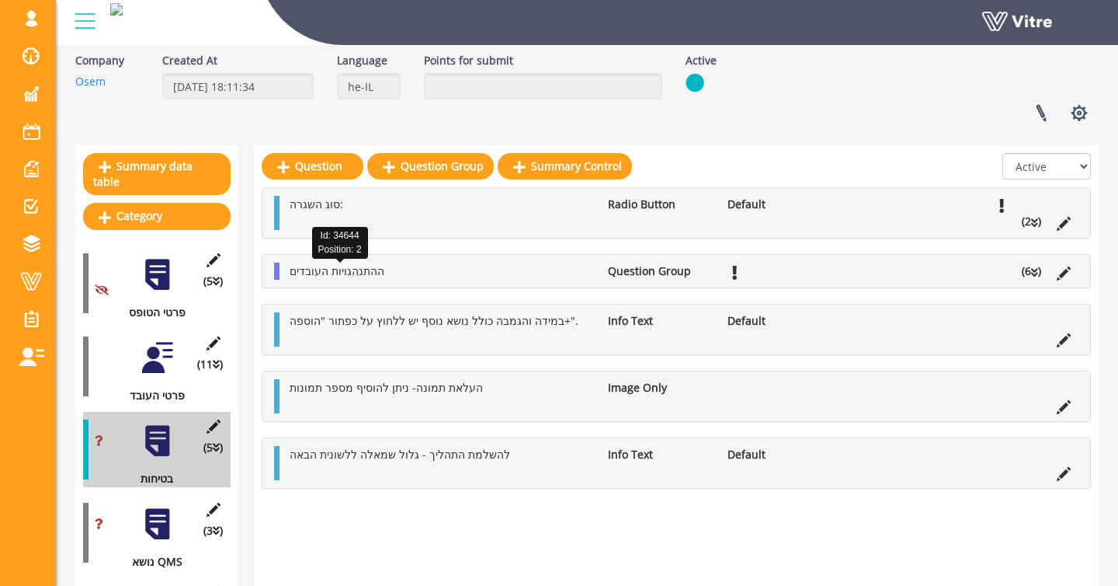
click at [339, 260] on div "ההתנהגויות העובדים Question Group (6 )" at bounding box center [676, 271] width 828 height 33
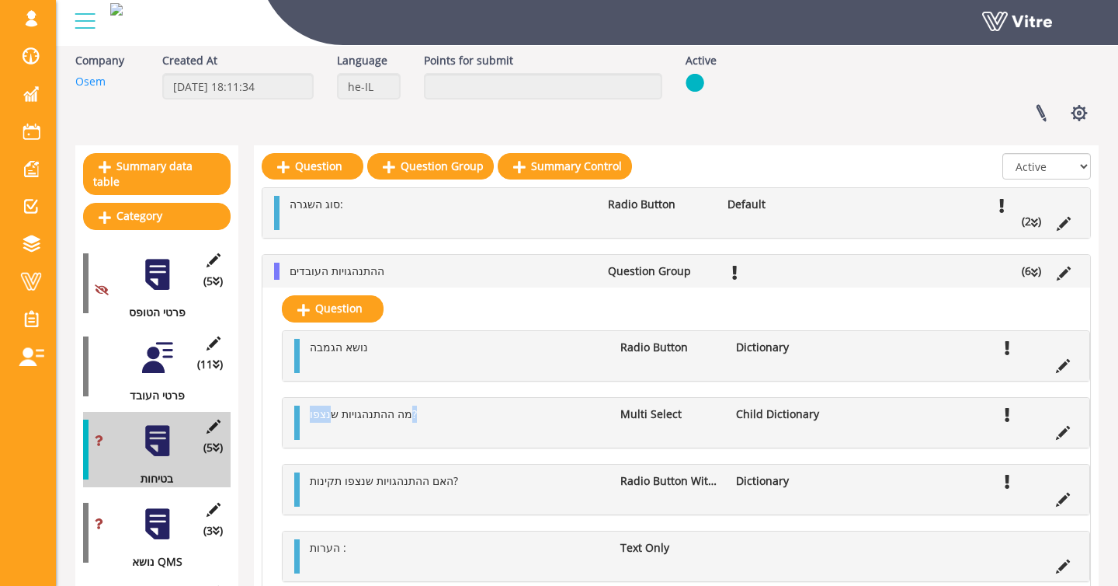
drag, startPoint x: 331, startPoint y: 413, endPoint x: 430, endPoint y: 413, distance: 99.4
click at [430, 413] on li "מה ההתנהגויות שנצפו?" at bounding box center [457, 413] width 311 height 17
drag, startPoint x: 342, startPoint y: 483, endPoint x: 454, endPoint y: 481, distance: 111.8
click at [454, 481] on span "האם ההתנהגויות שנצפו תקינות?" at bounding box center [384, 480] width 148 height 15
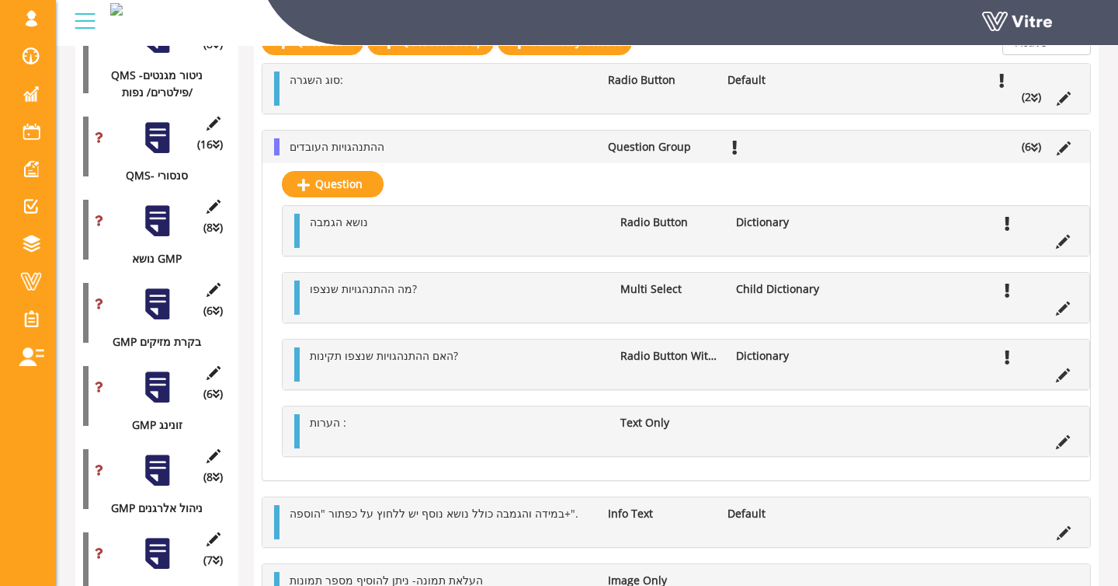
scroll to position [1164, 0]
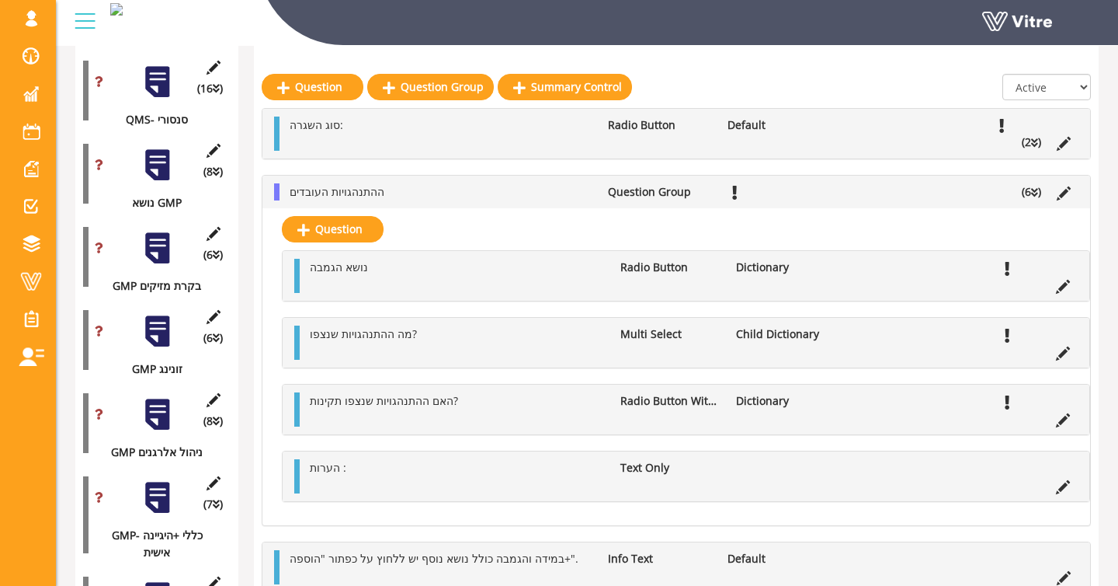
click at [167, 182] on div at bounding box center [157, 165] width 35 height 35
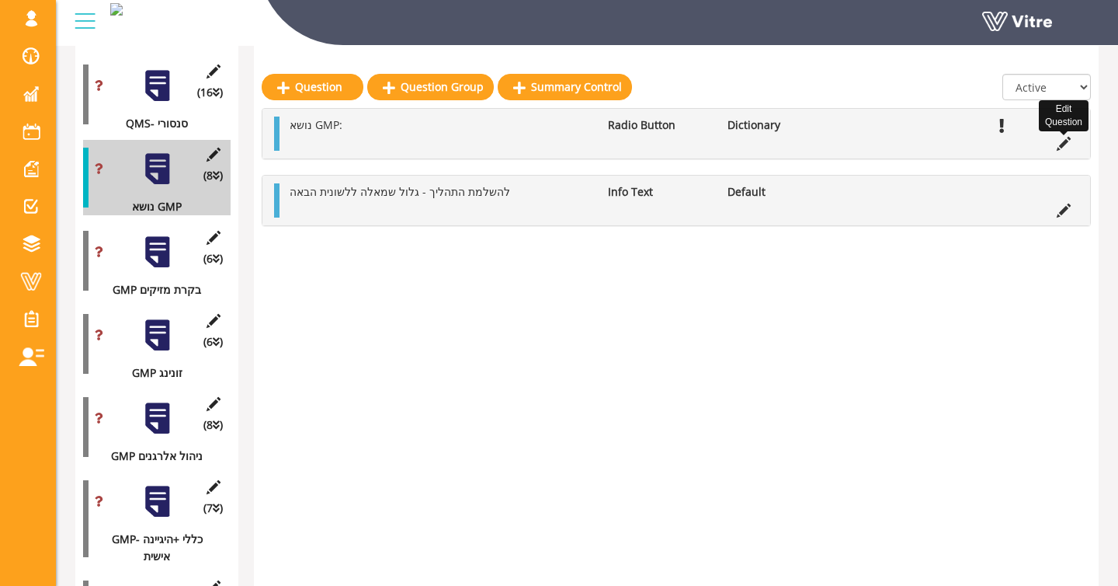
click at [1063, 144] on icon at bounding box center [1064, 144] width 14 height 14
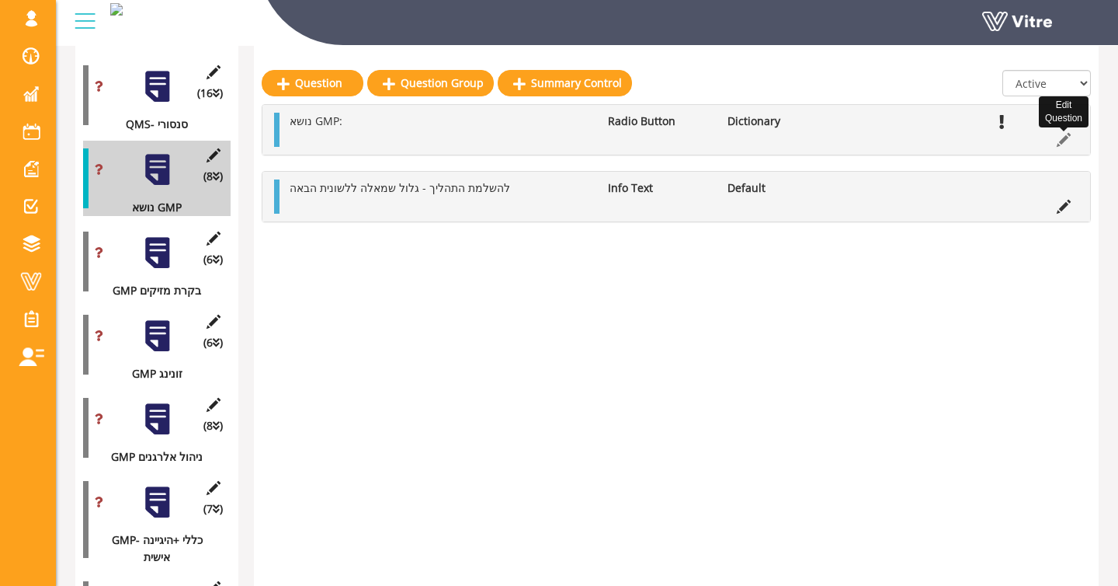
scroll to position [1156, 0]
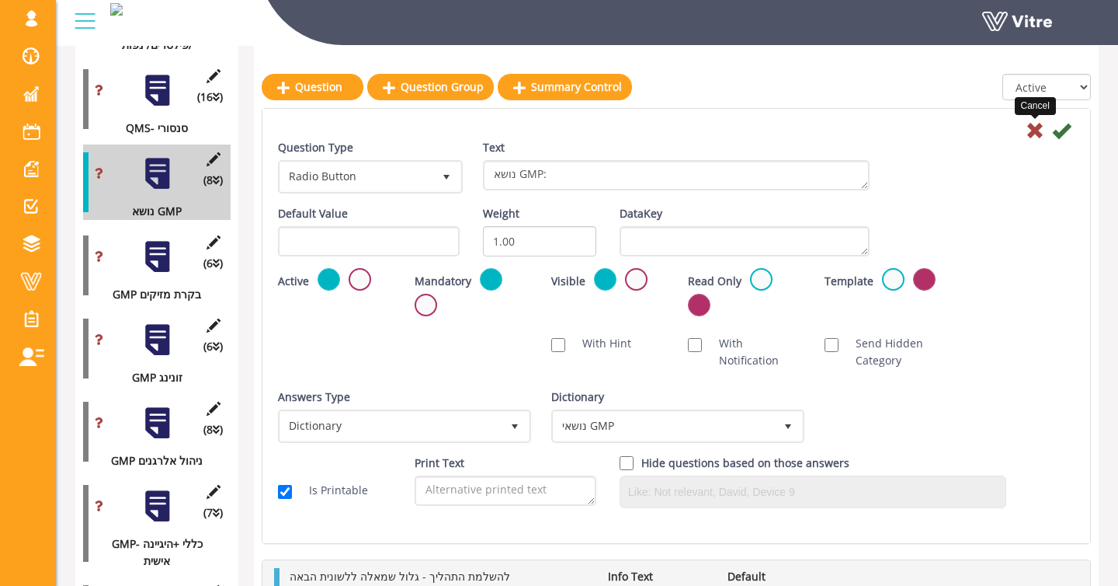
click at [1033, 130] on icon at bounding box center [1035, 130] width 19 height 19
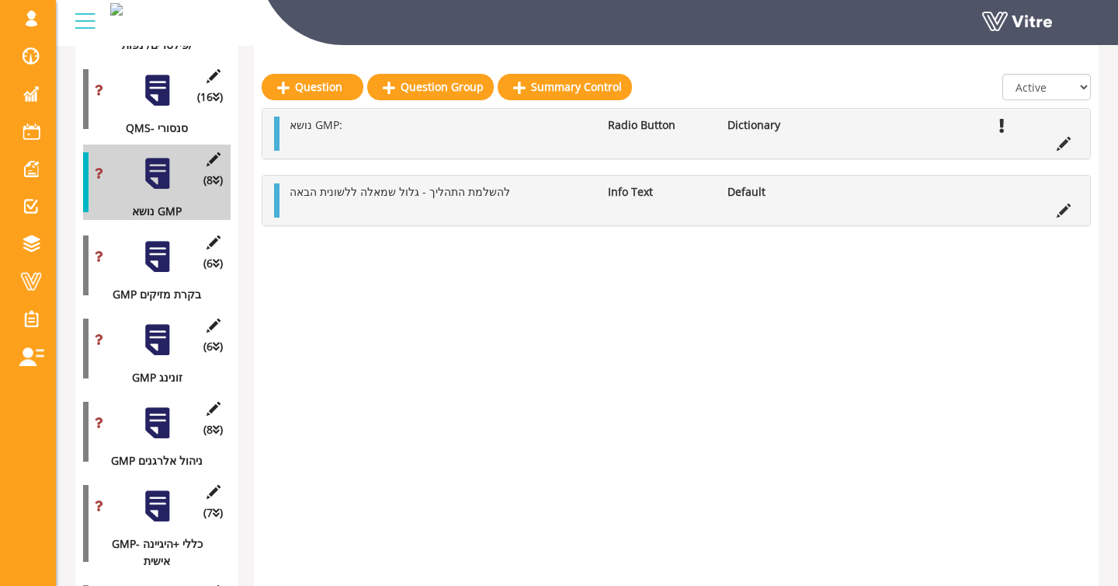
click at [310, 155] on div "נושא GMP: Radio Button Dictionary" at bounding box center [676, 134] width 828 height 50
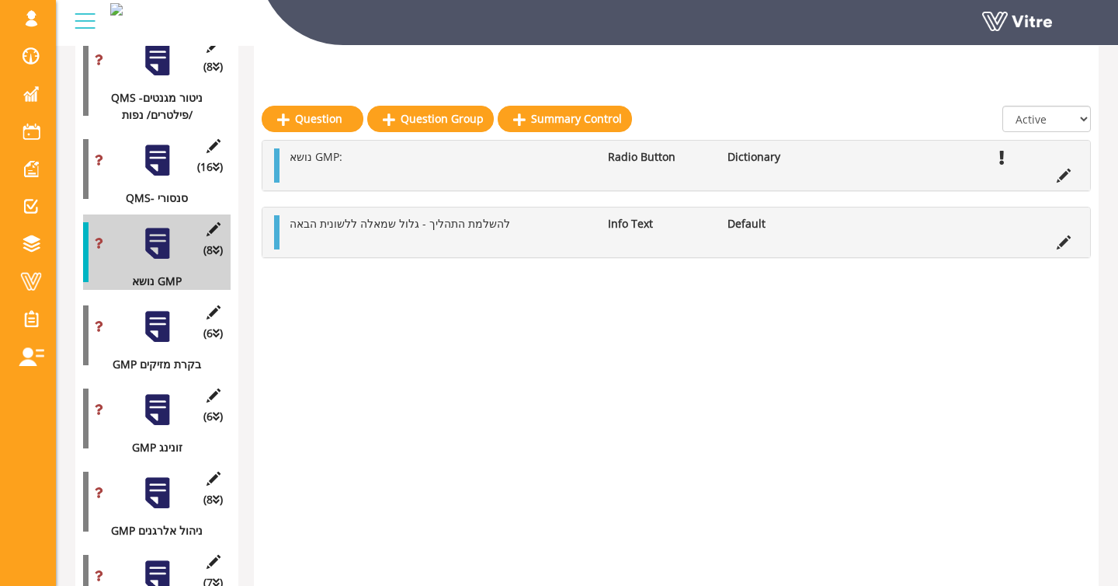
scroll to position [1118, 0]
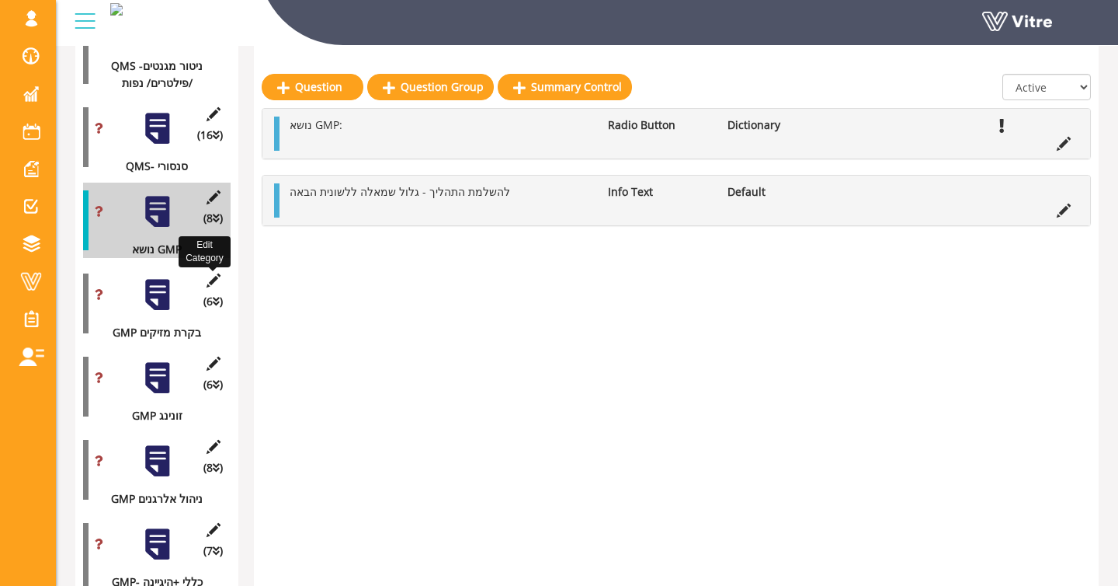
click at [212, 287] on icon at bounding box center [212, 280] width 19 height 14
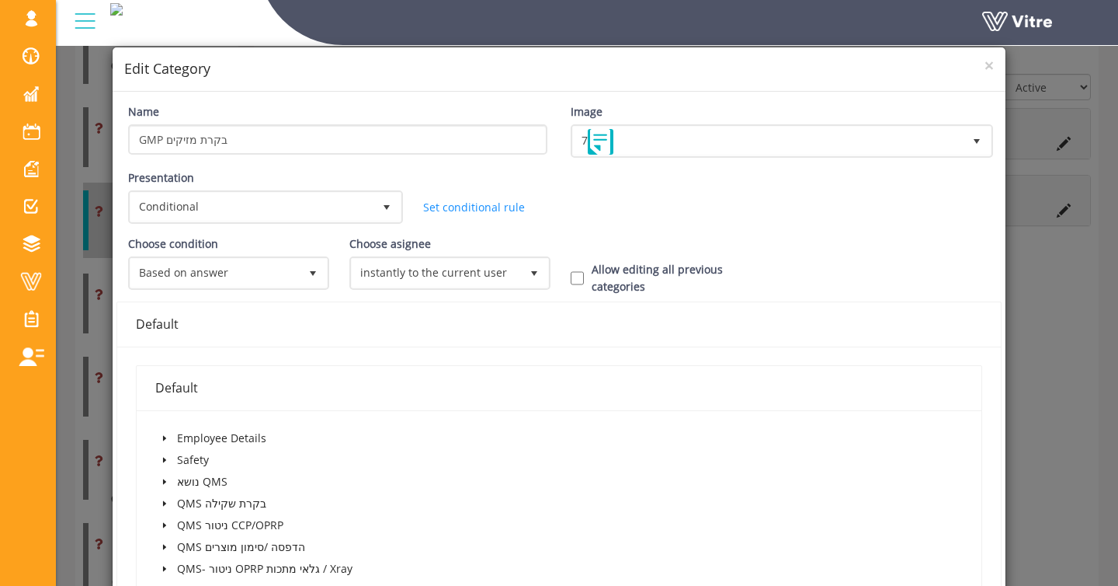
scroll to position [421, 0]
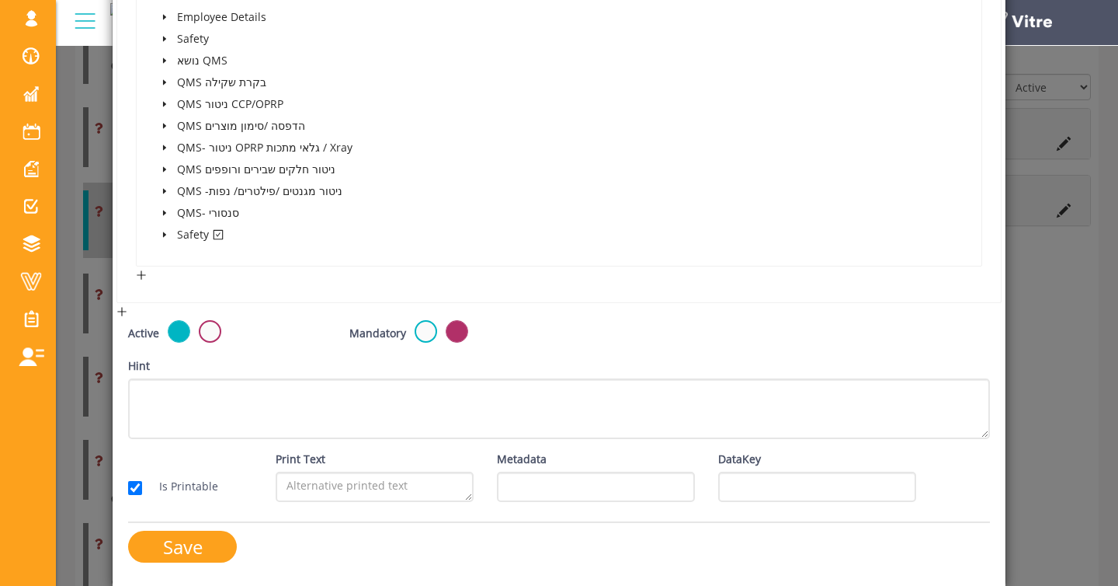
click at [161, 233] on icon "caret-down" at bounding box center [165, 235] width 8 height 8
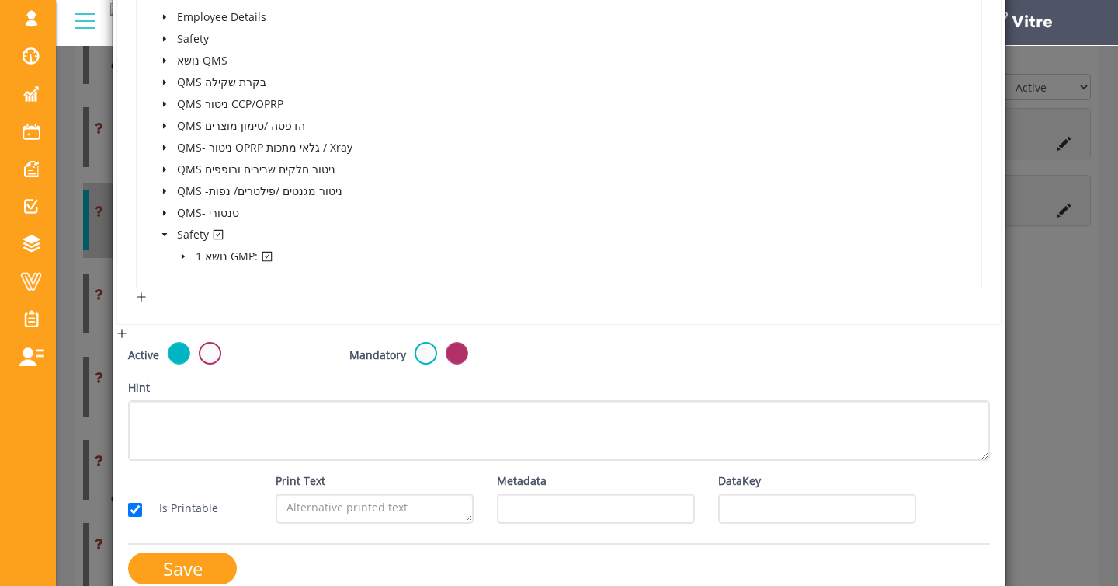
click at [183, 259] on icon "caret-down" at bounding box center [183, 256] width 8 height 8
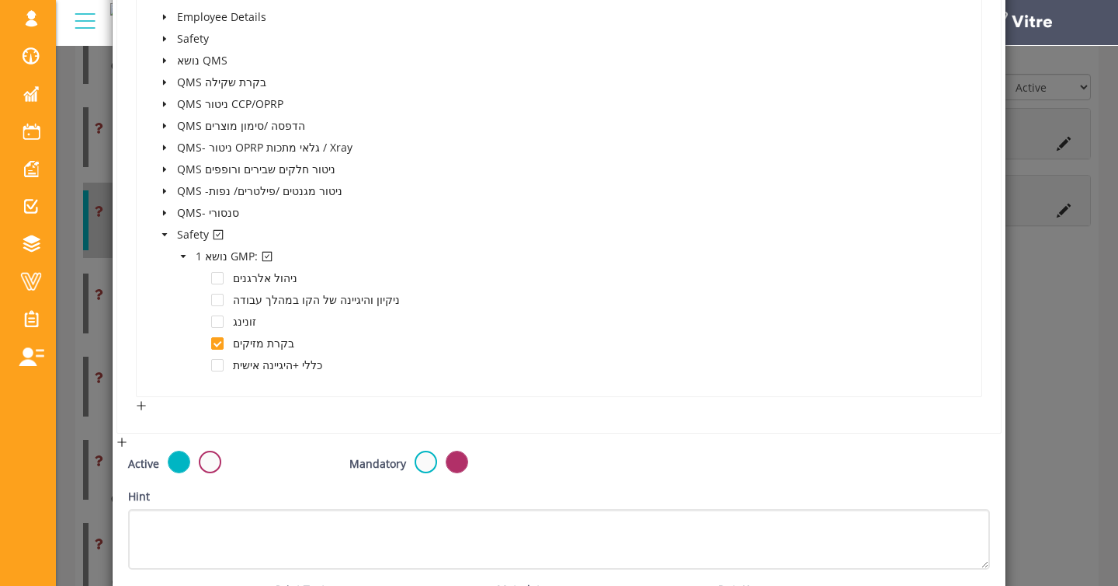
click at [119, 242] on div "Default Employee Details Safety נושא QMS QMS בקרת שקילה QMS ניטור CCP/OPRP QMS …" at bounding box center [559, 178] width 884 height 507
click at [103, 242] on div "× Edit Category Name GMP בקרת מזיקים Image 7 7 Presentation Conditional 5 Set D…" at bounding box center [559, 293] width 1118 height 586
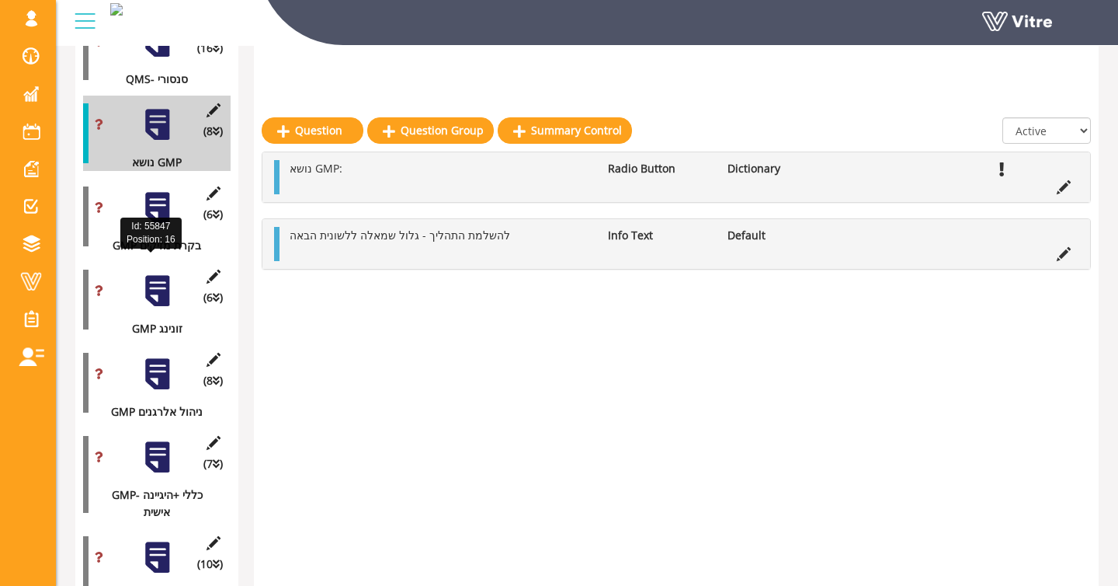
scroll to position [1109, 0]
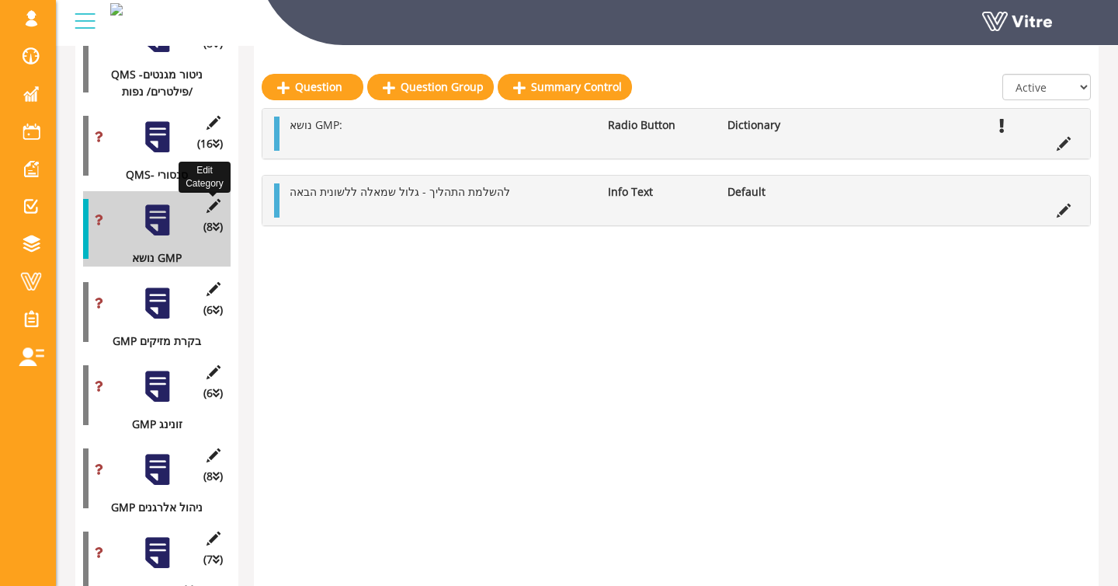
click at [210, 213] on icon at bounding box center [212, 206] width 19 height 14
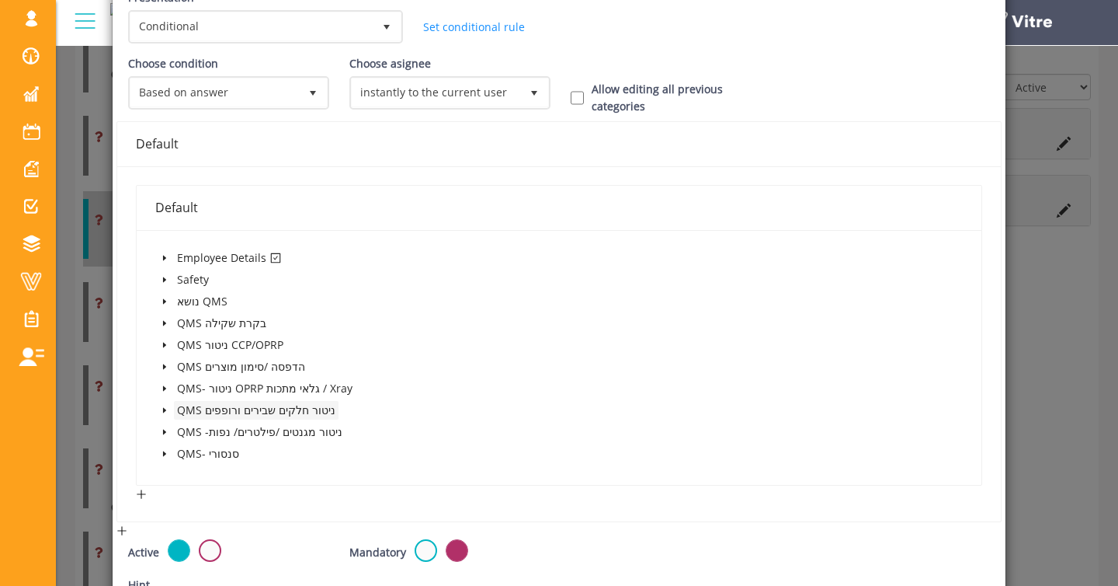
scroll to position [242, 0]
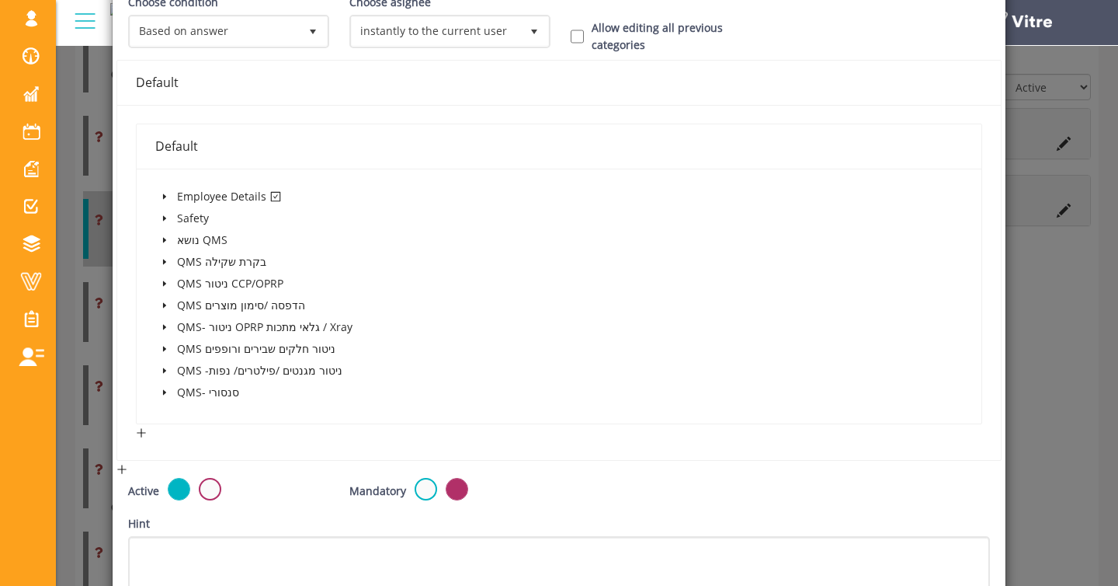
click at [107, 241] on div "× Edit Category Name נושא GMP Image 7 7 Presentation Conditional 5 Set Duration…" at bounding box center [559, 293] width 1118 height 586
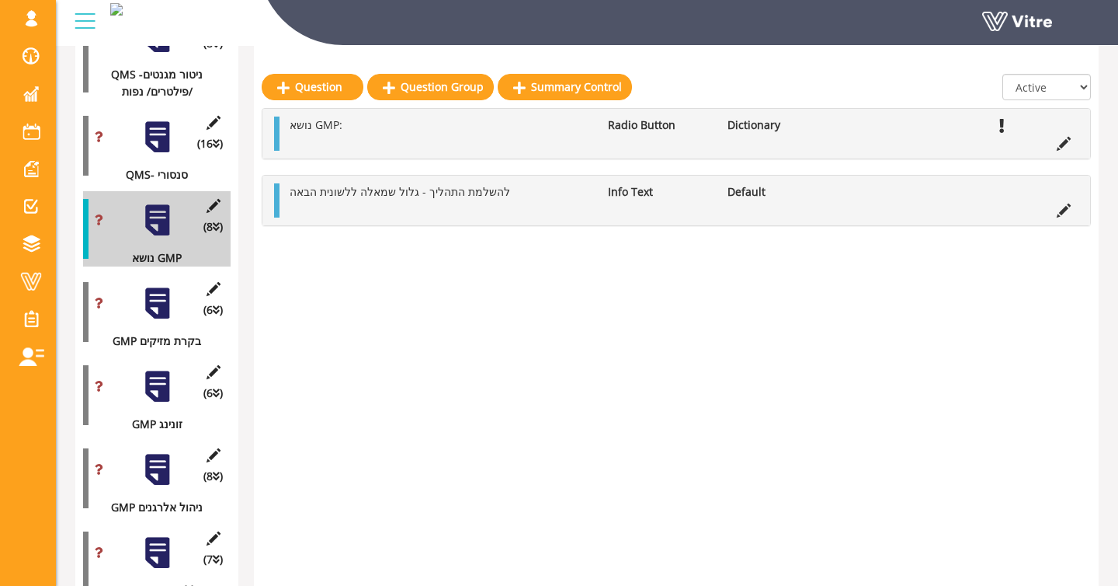
click at [162, 316] on div at bounding box center [157, 303] width 35 height 35
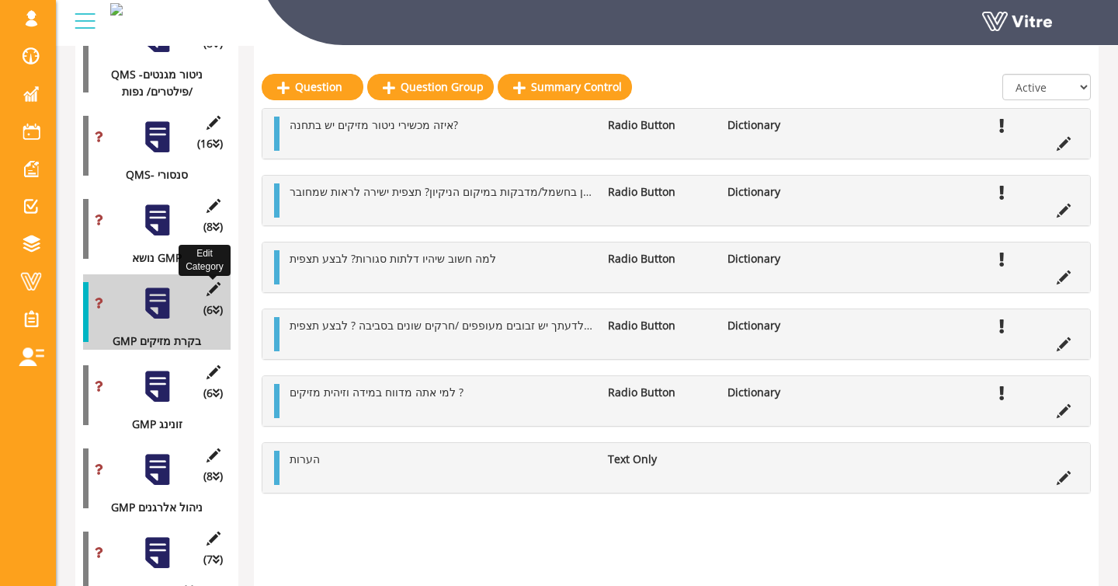
click at [217, 296] on icon at bounding box center [212, 289] width 19 height 14
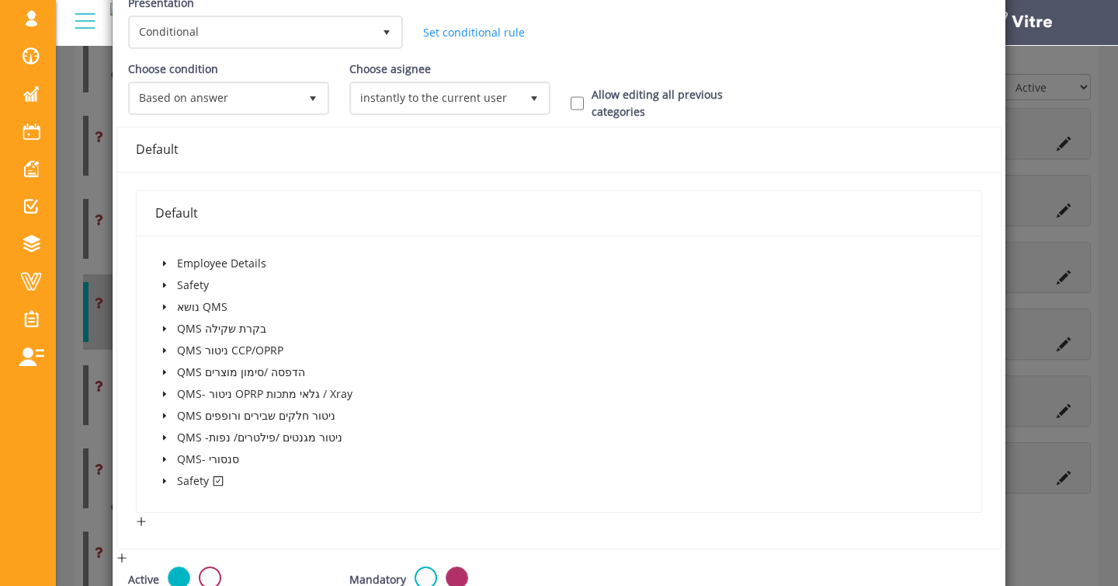
scroll to position [370, 0]
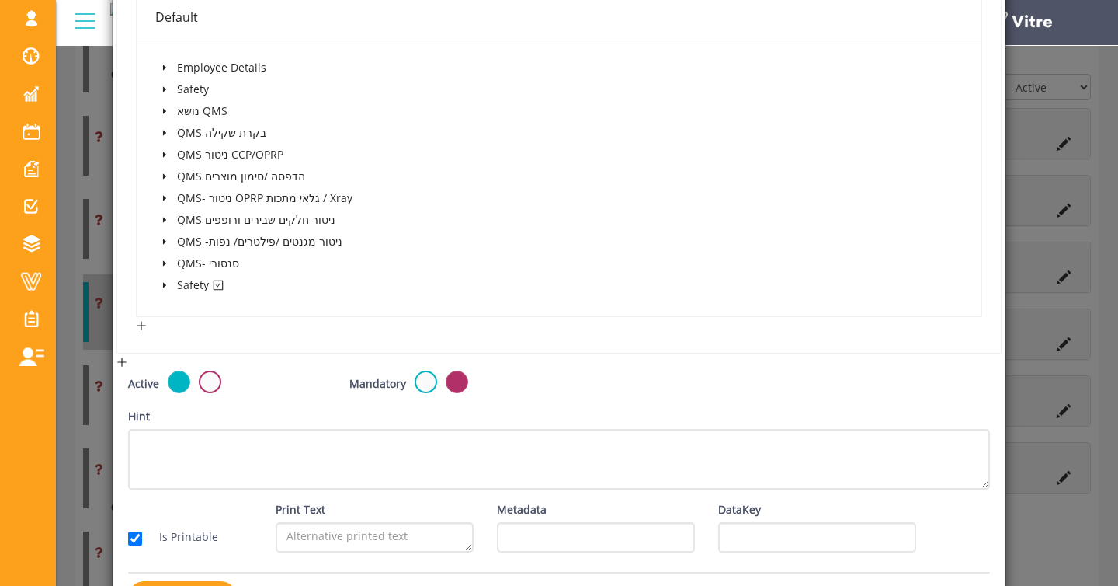
click at [168, 283] on icon "caret-down" at bounding box center [165, 285] width 8 height 8
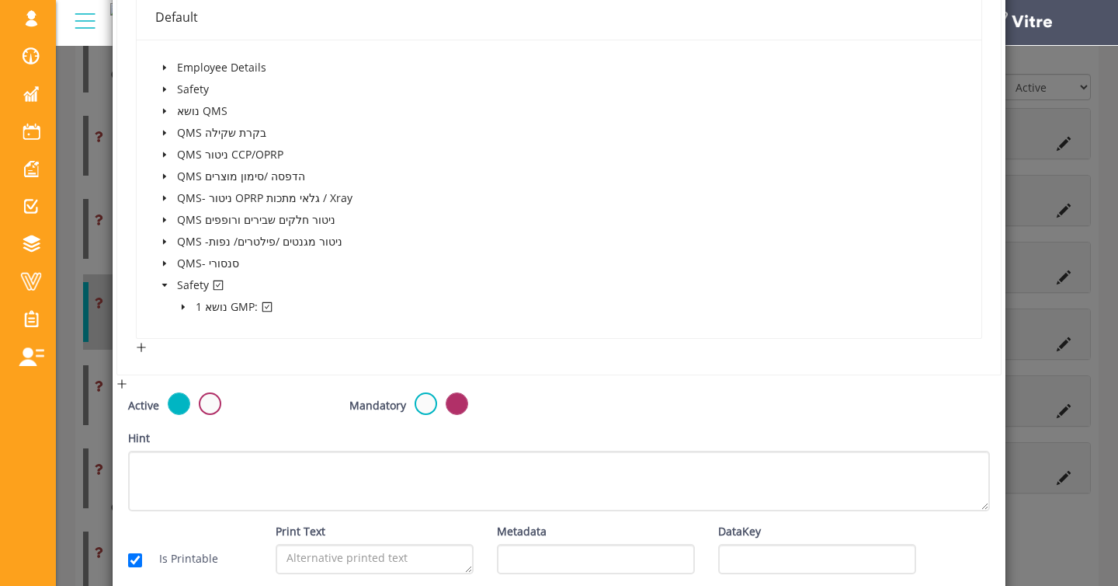
drag, startPoint x: 93, startPoint y: 290, endPoint x: 106, endPoint y: 288, distance: 13.3
click at [94, 290] on div "× Edit Category Name GMP בקרת מזיקים Image 7 7 Presentation Conditional 5 Set D…" at bounding box center [559, 293] width 1118 height 586
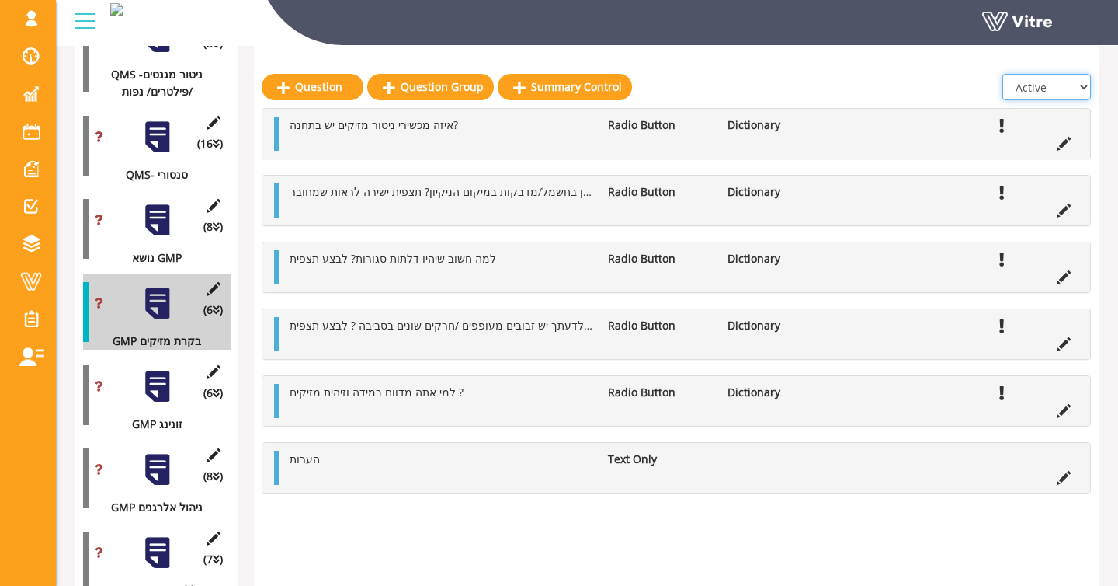
click at [1027, 90] on select "All Active Not Active" at bounding box center [1047, 87] width 89 height 26
select select "2"
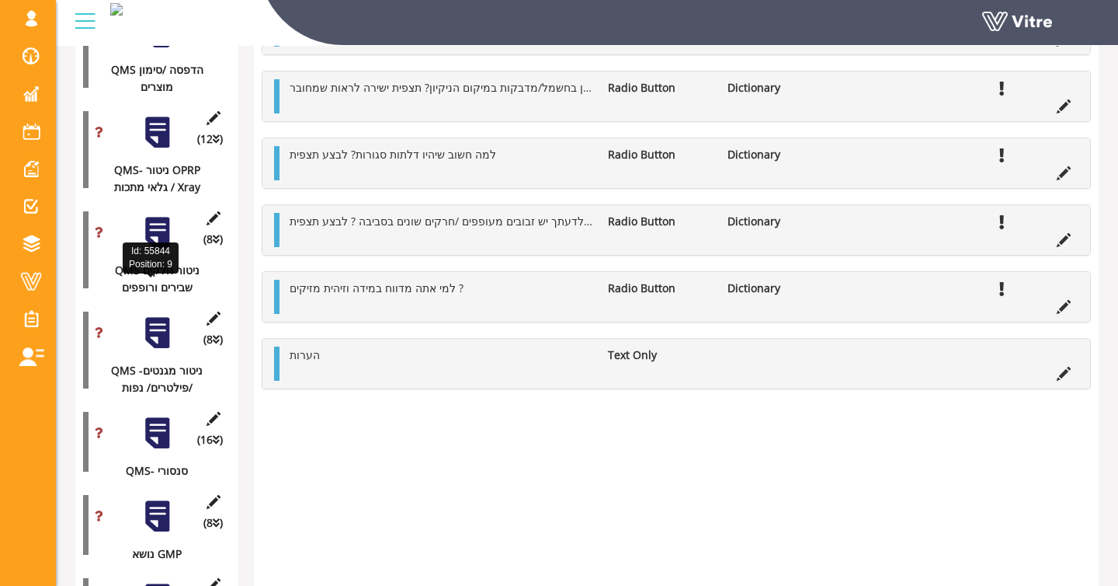
scroll to position [1166, 0]
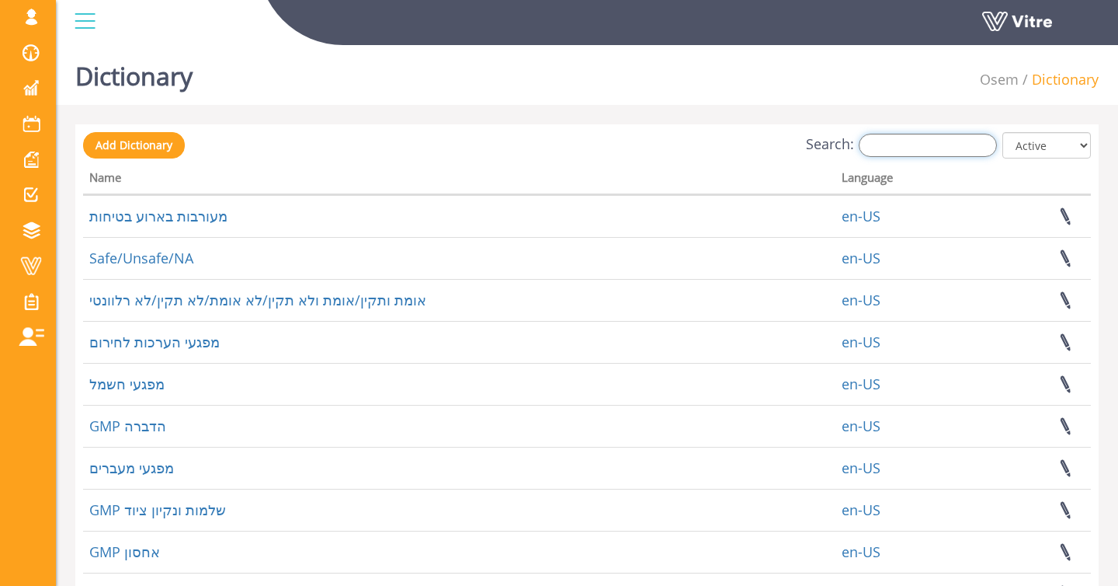
click at [948, 137] on input "Search:" at bounding box center [928, 145] width 138 height 23
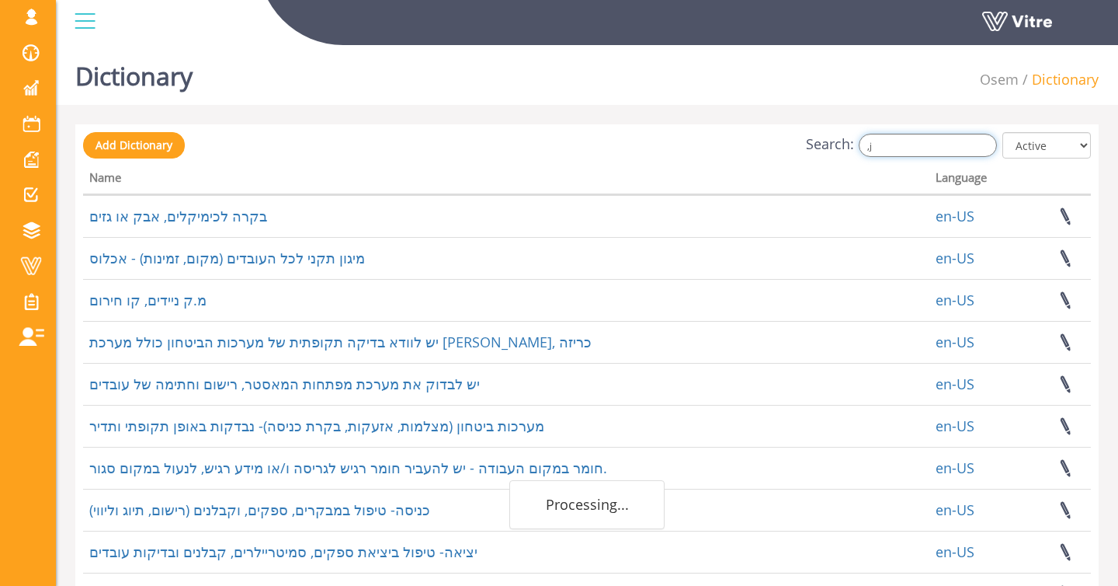
type input ","
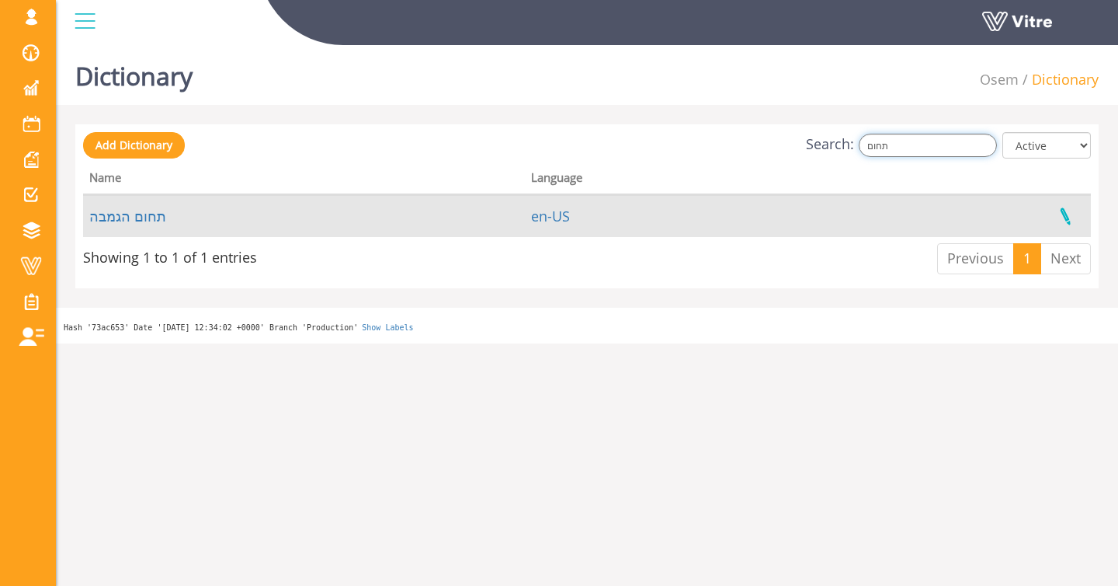
type input "תחום"
click at [1066, 211] on link at bounding box center [1065, 216] width 39 height 41
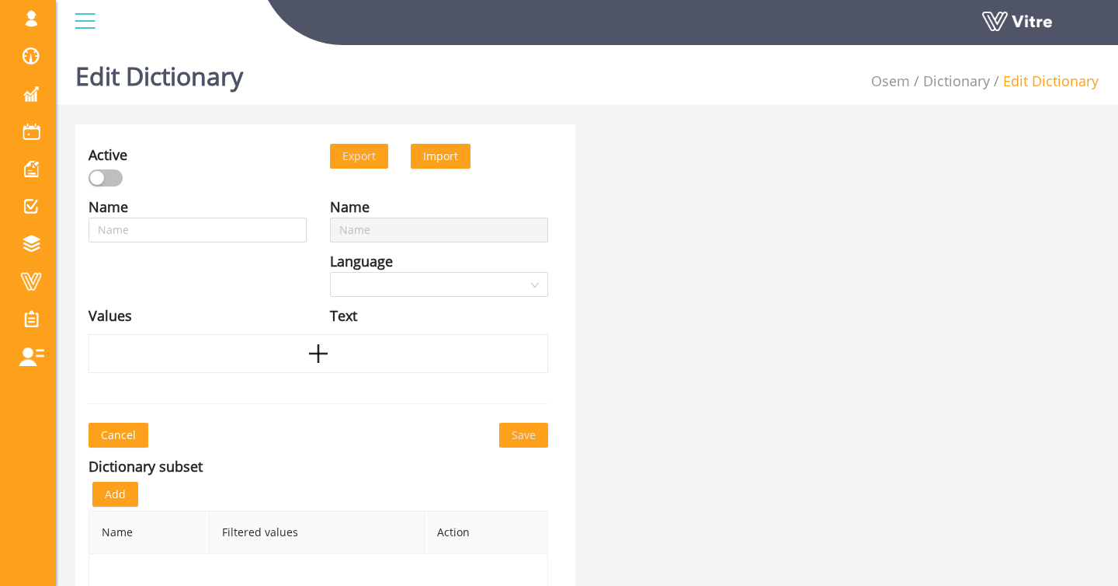
type input "תחום הגמבה"
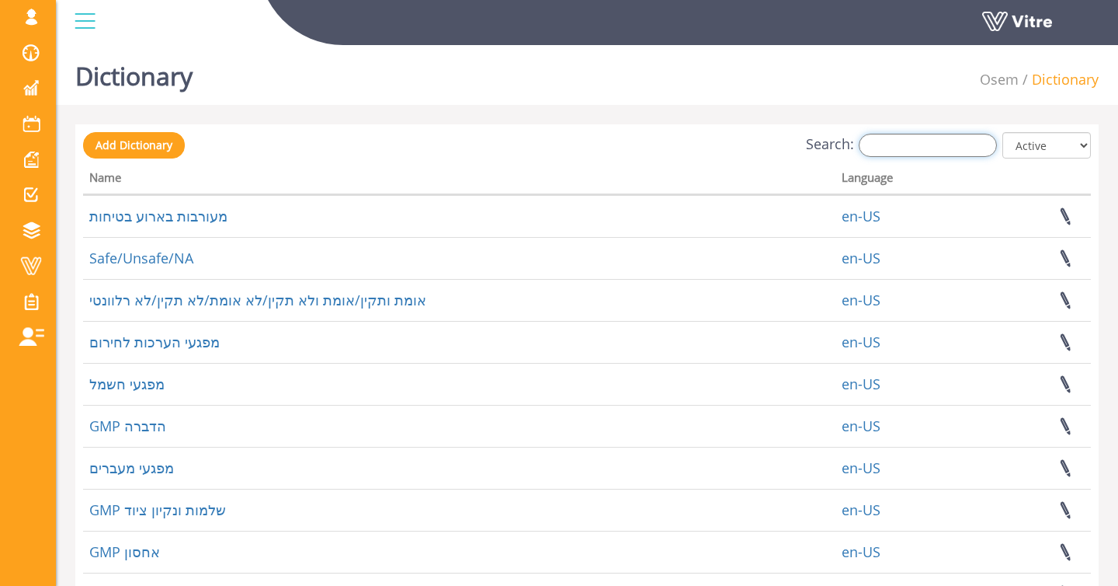
click at [949, 148] on input "Search:" at bounding box center [928, 145] width 138 height 23
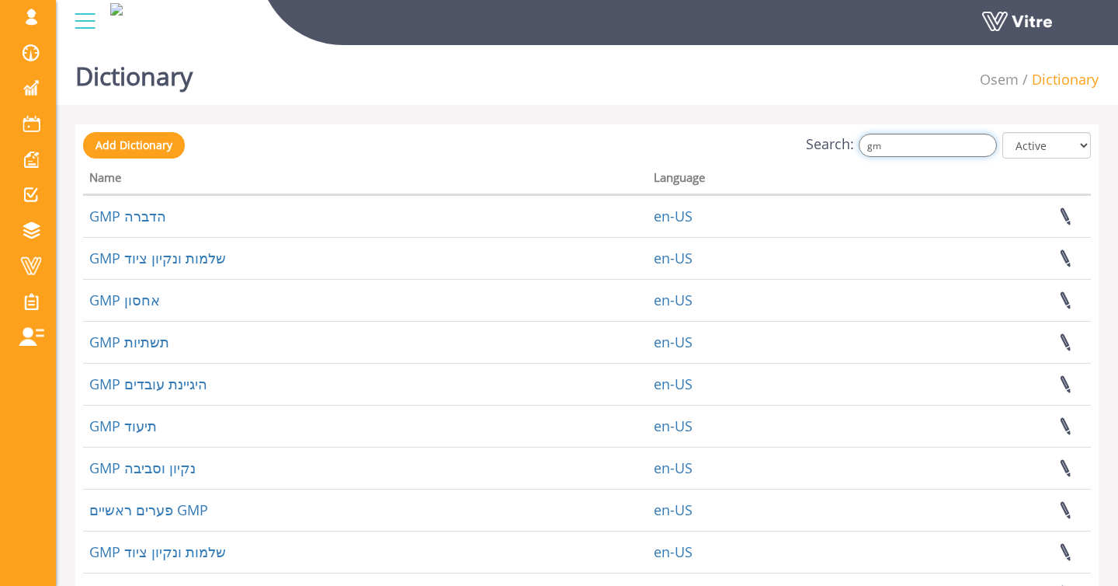
type input "g"
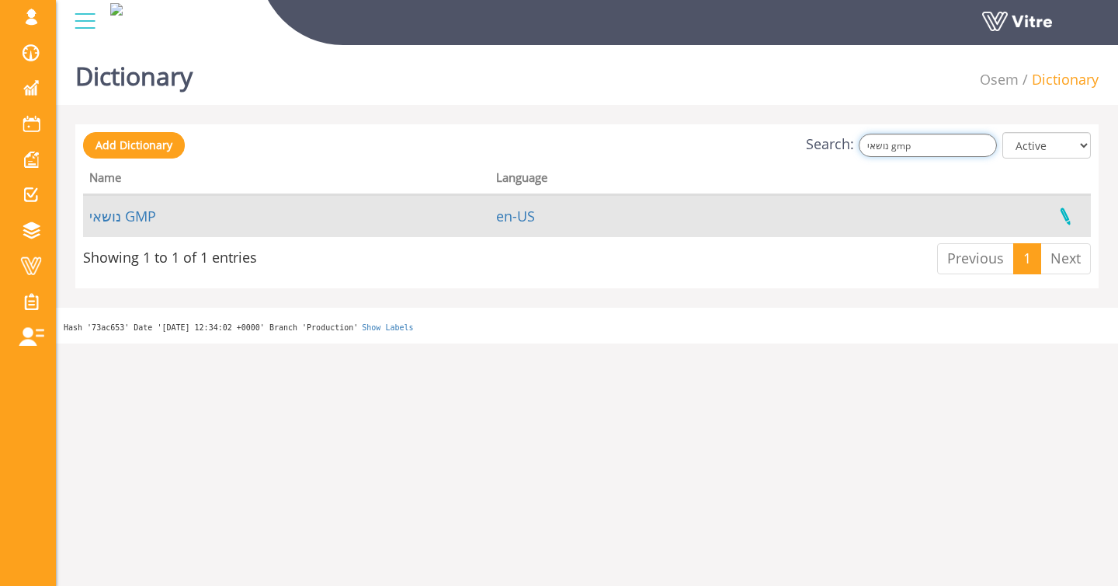
type input "נושאי gmp"
click at [1065, 216] on link at bounding box center [1065, 216] width 39 height 41
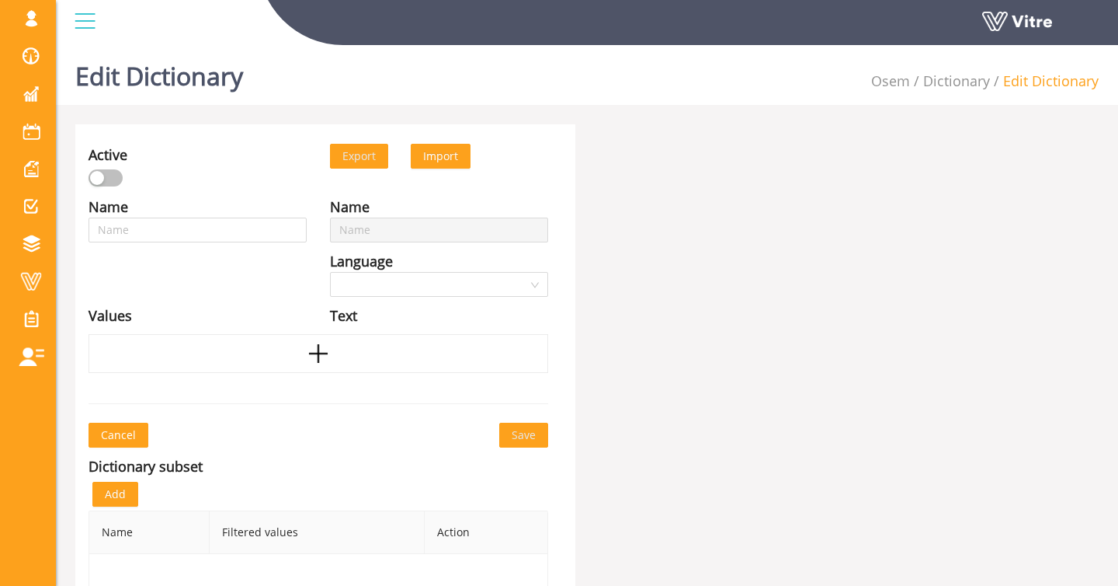
type input "נושאי GMP"
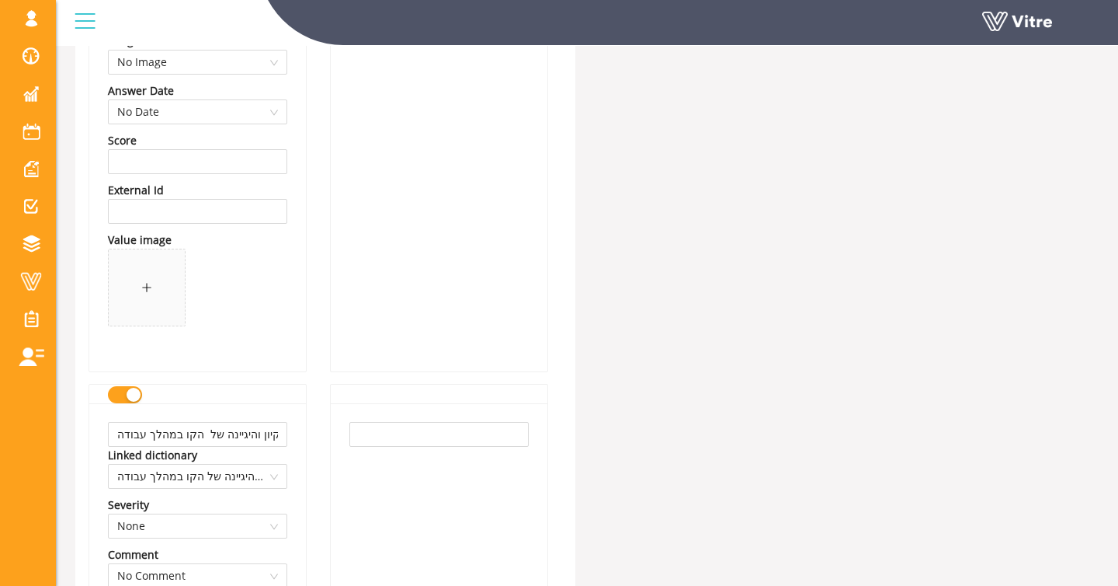
scroll to position [727, 0]
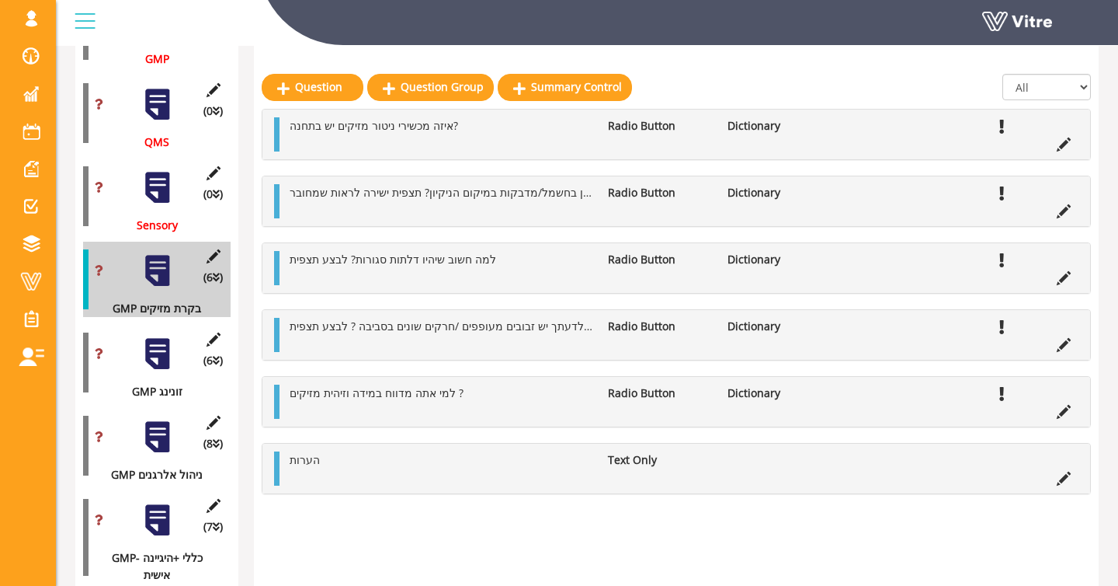
scroll to position [1399, 0]
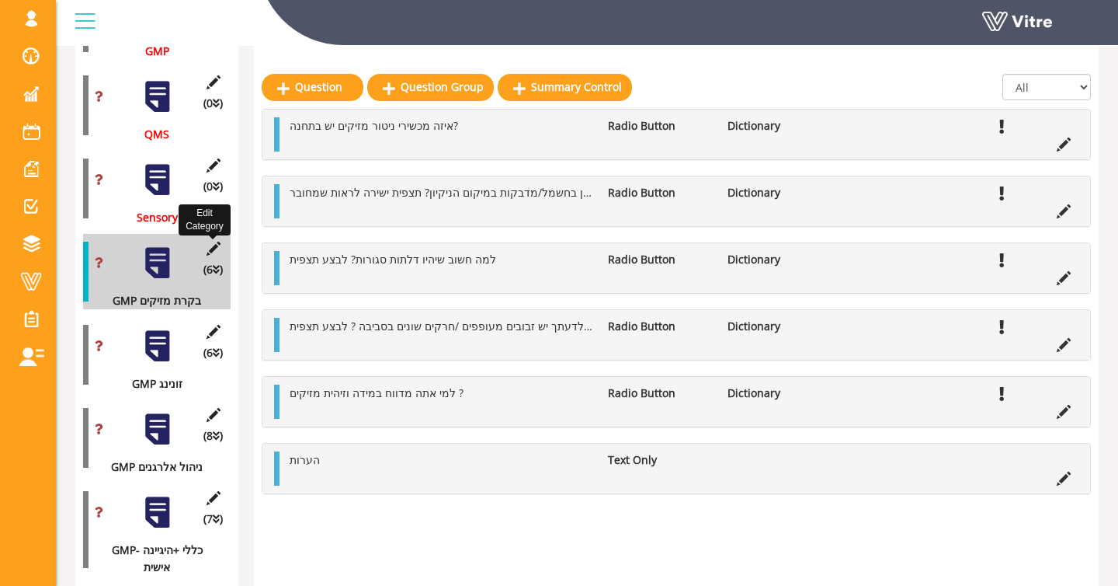
click at [206, 255] on icon at bounding box center [212, 249] width 19 height 14
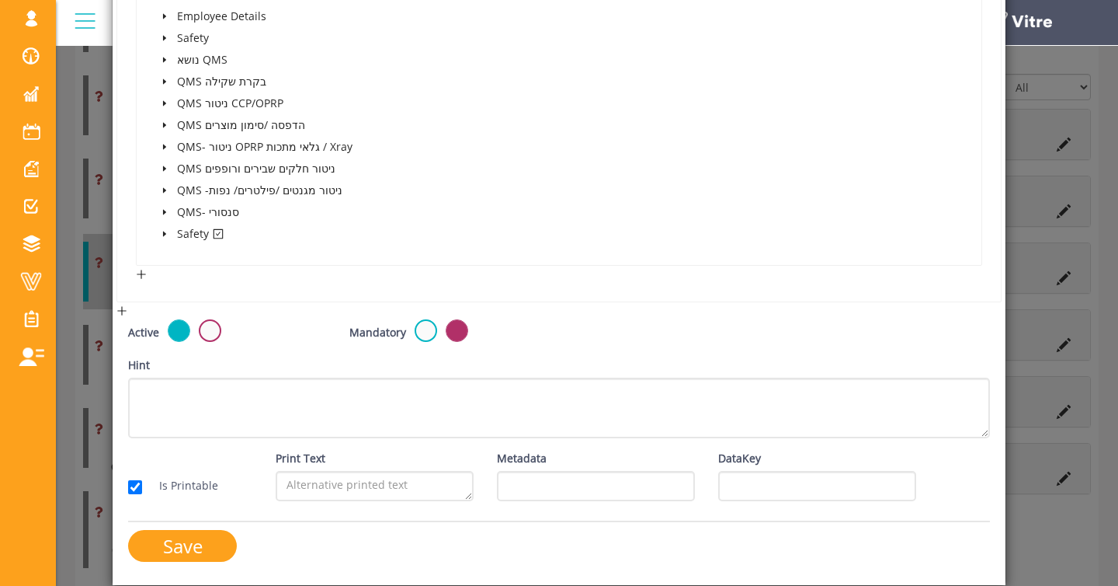
scroll to position [421, 0]
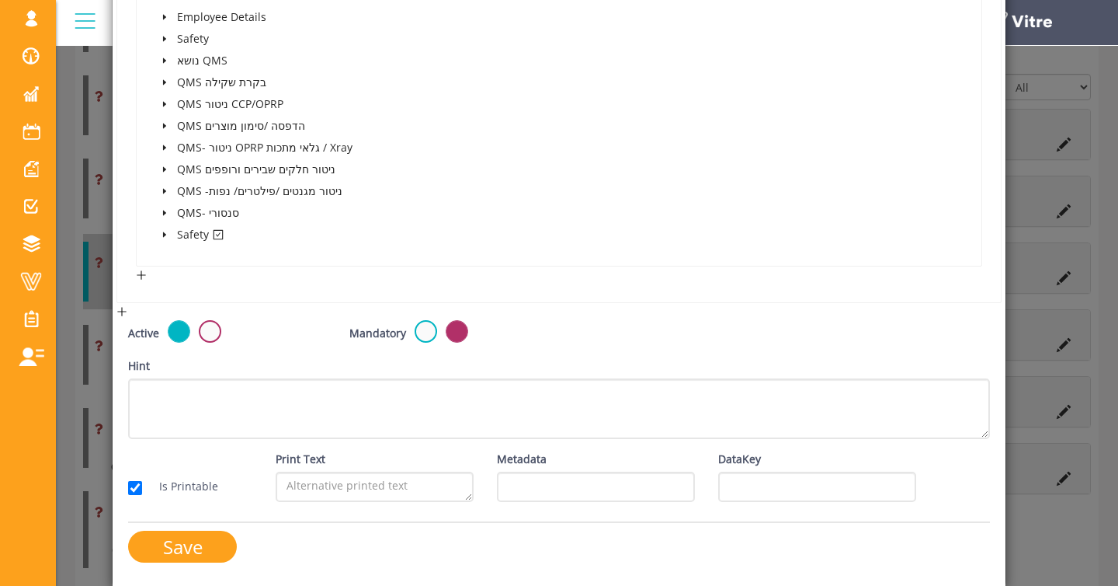
click at [164, 234] on icon "caret-down" at bounding box center [164, 234] width 3 height 5
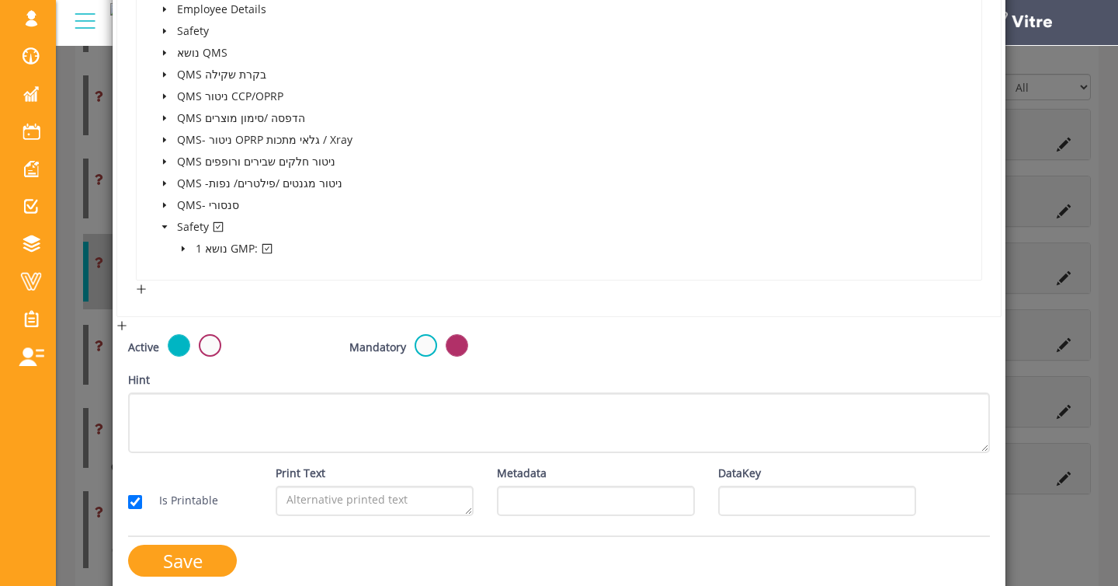
click at [179, 249] on icon "caret-down" at bounding box center [183, 249] width 8 height 8
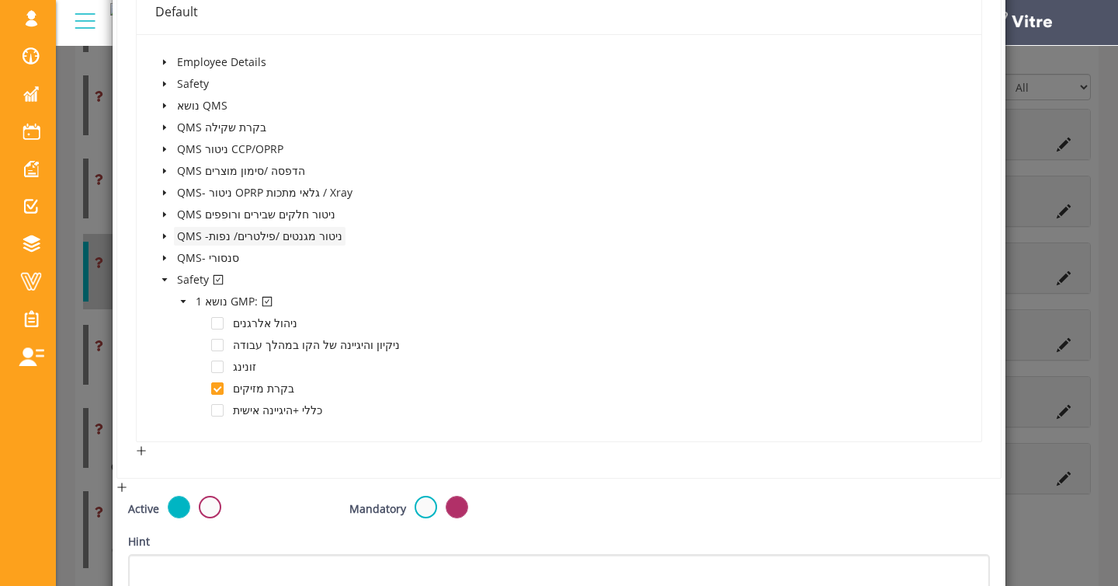
scroll to position [370, 0]
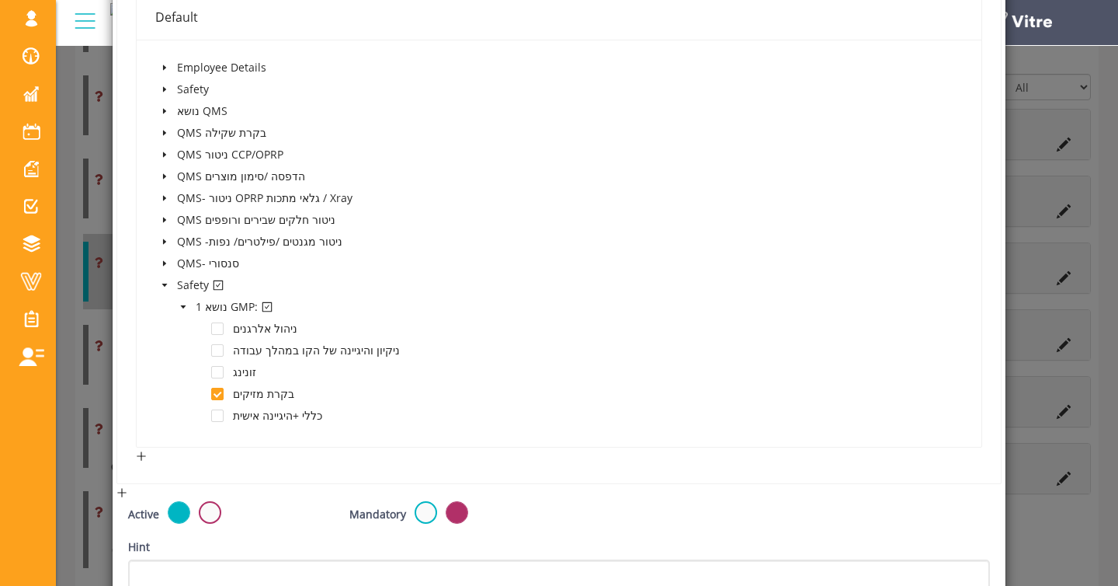
click at [98, 320] on div "× Edit Category Name GMP בקרת מזיקים Image 7 7 Presentation Conditional 5 Set D…" at bounding box center [559, 293] width 1118 height 586
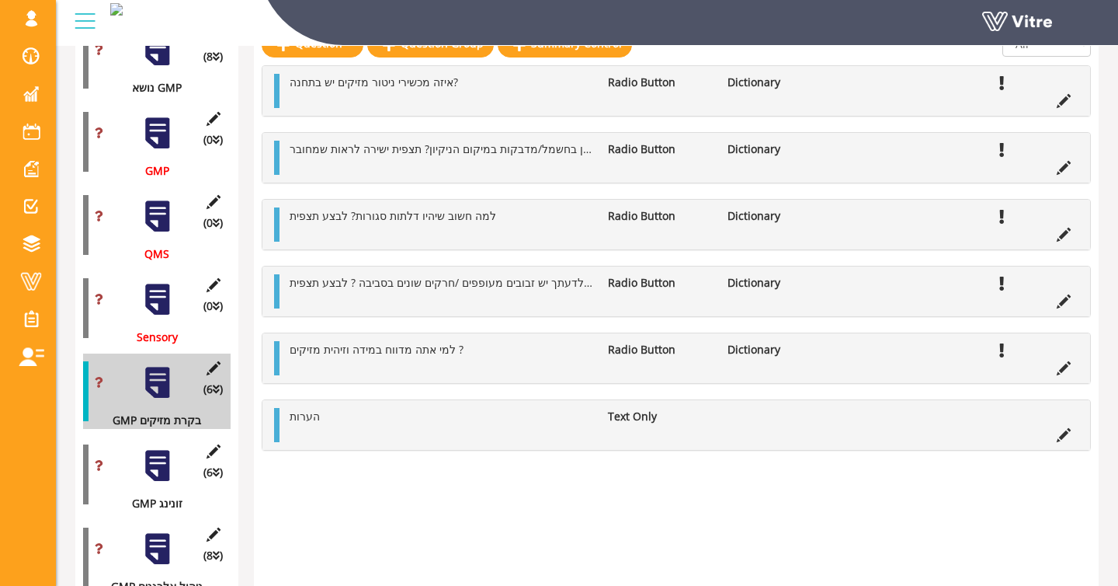
scroll to position [1236, 0]
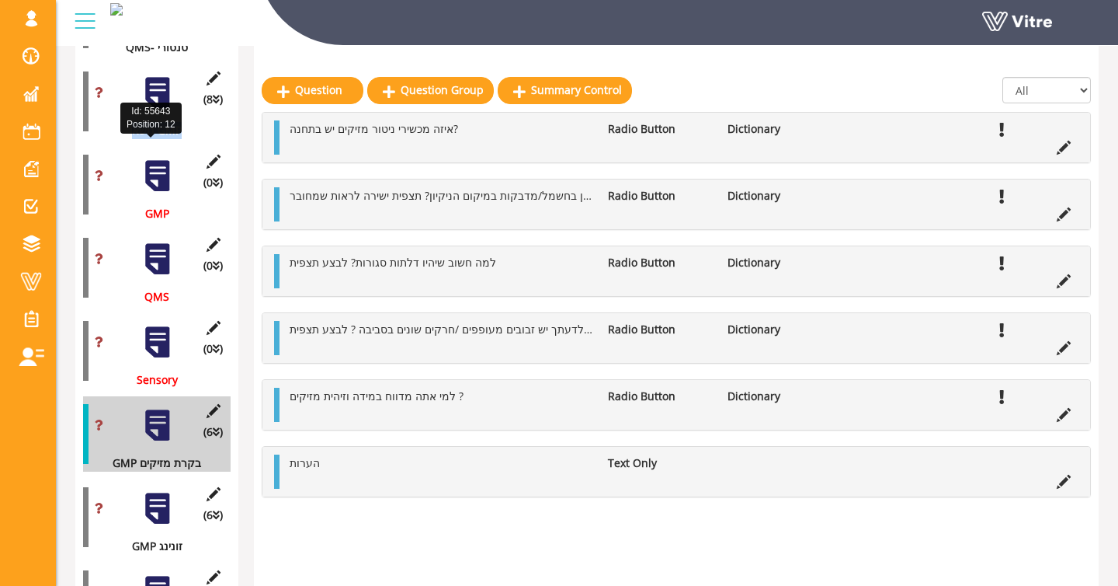
drag, startPoint x: 122, startPoint y: 148, endPoint x: 196, endPoint y: 147, distance: 74.6
click at [196, 139] on div "נושא GMP" at bounding box center [151, 130] width 136 height 17
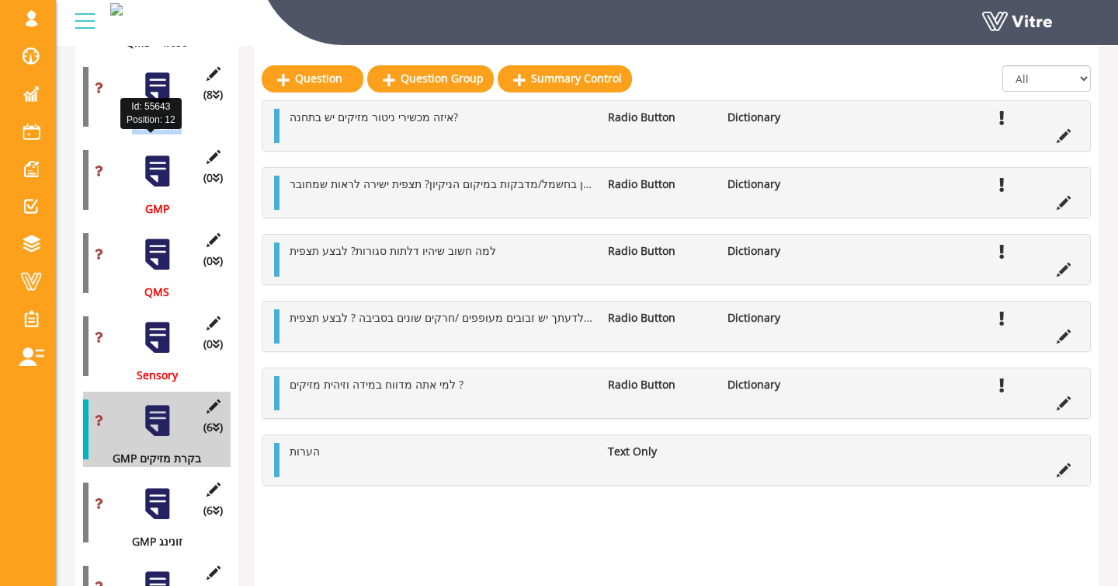
scroll to position [1232, 0]
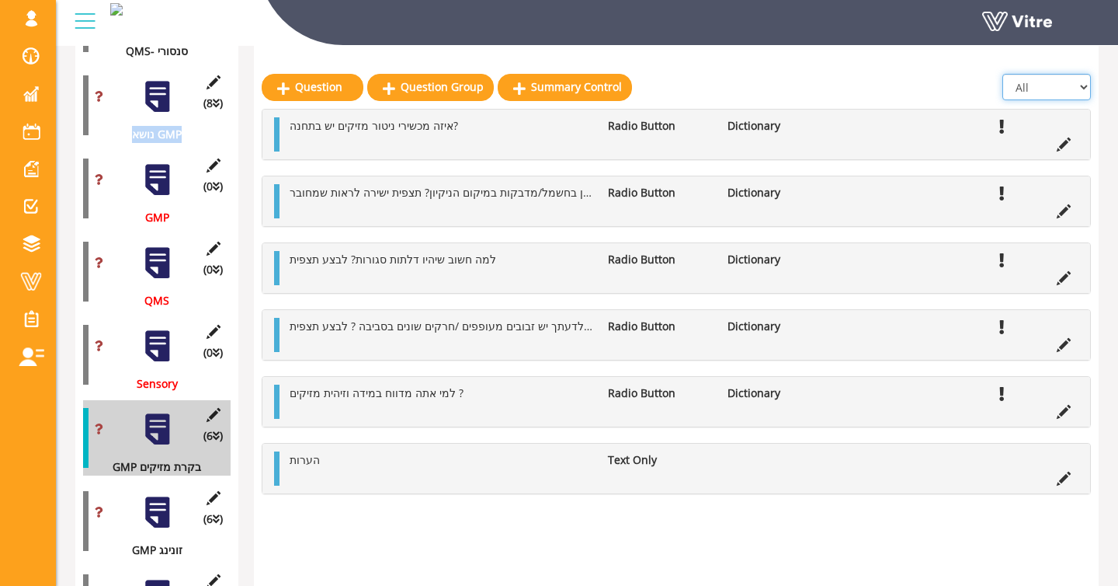
click at [1042, 92] on select "All Active Not Active" at bounding box center [1047, 87] width 89 height 26
select select "1"
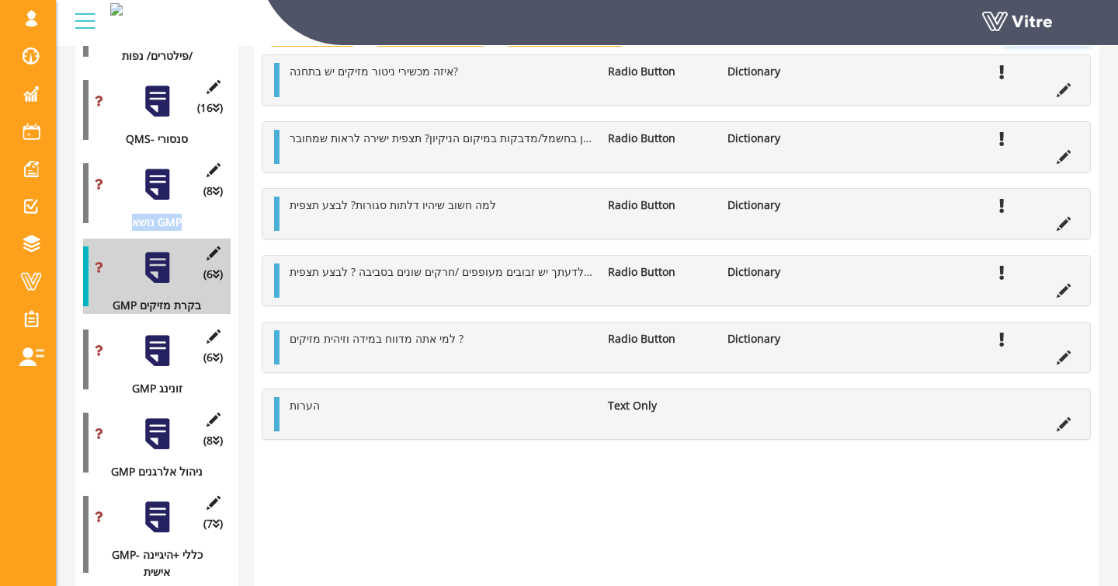
scroll to position [1090, 0]
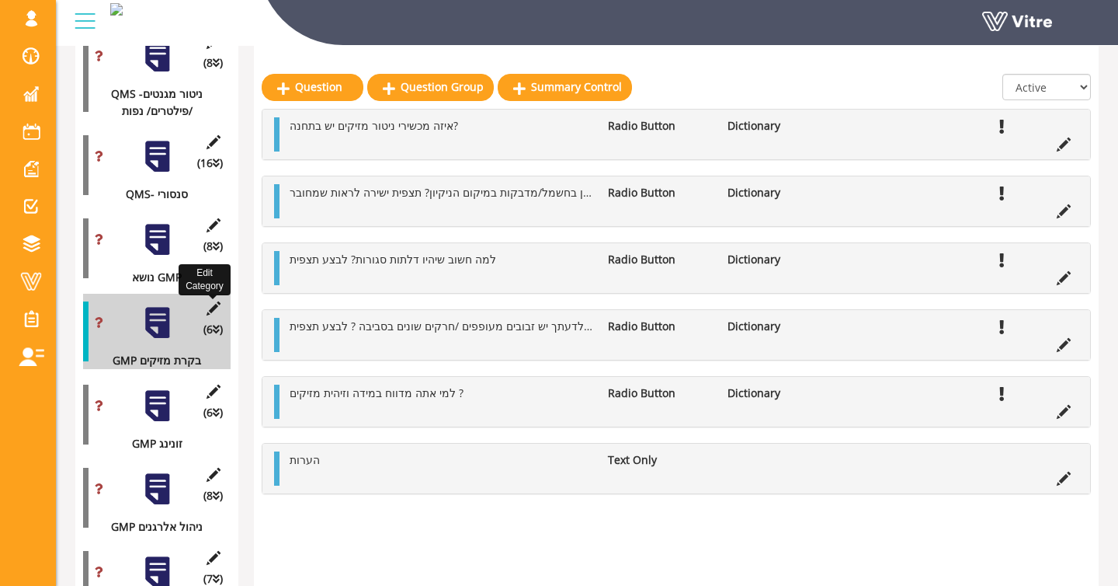
click at [208, 315] on icon at bounding box center [212, 308] width 19 height 14
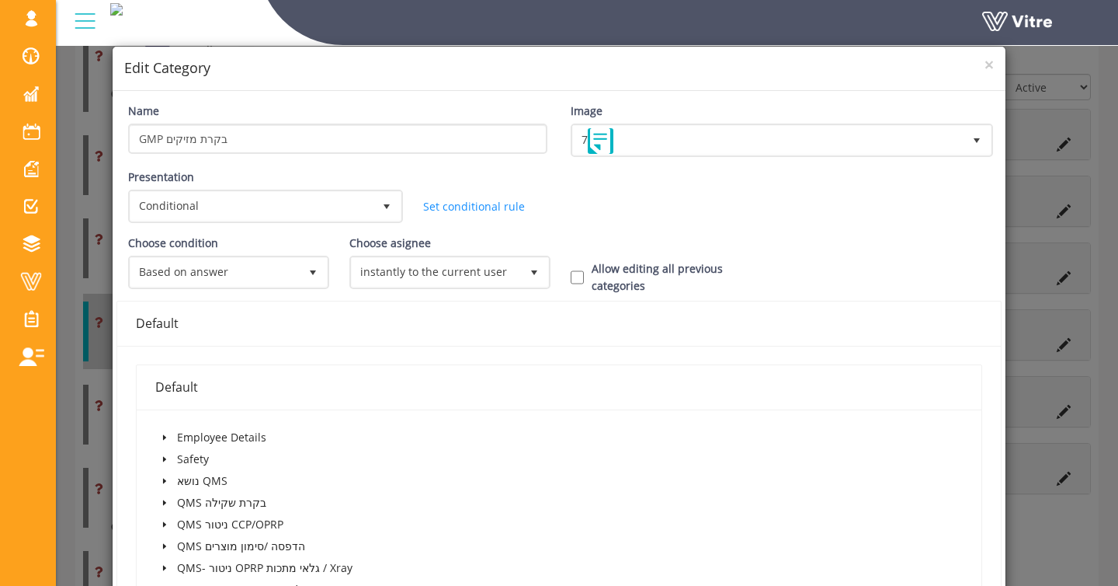
scroll to position [421, 0]
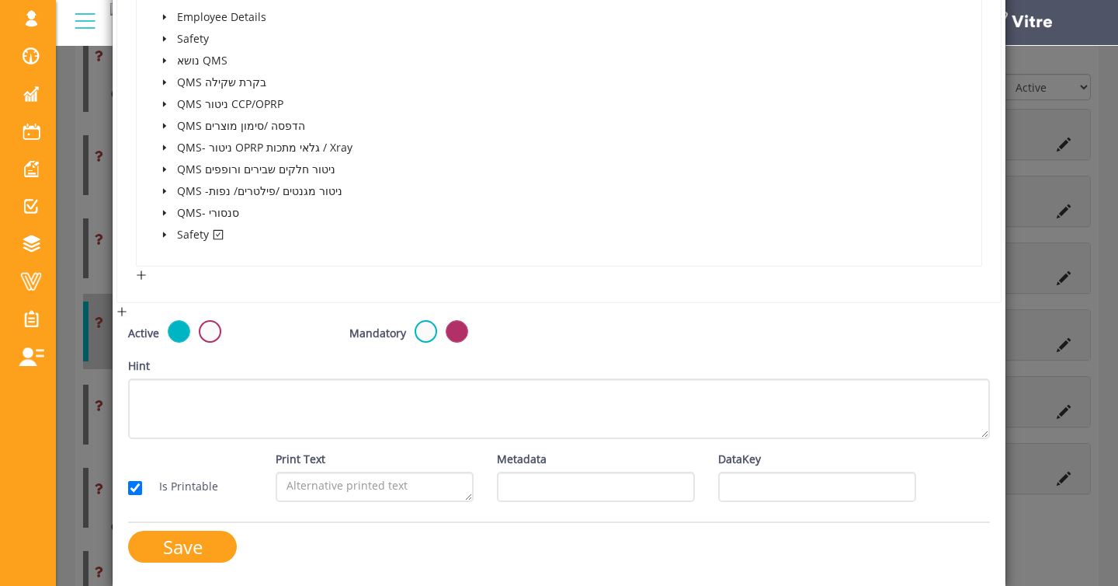
click at [169, 234] on span at bounding box center [164, 234] width 19 height 19
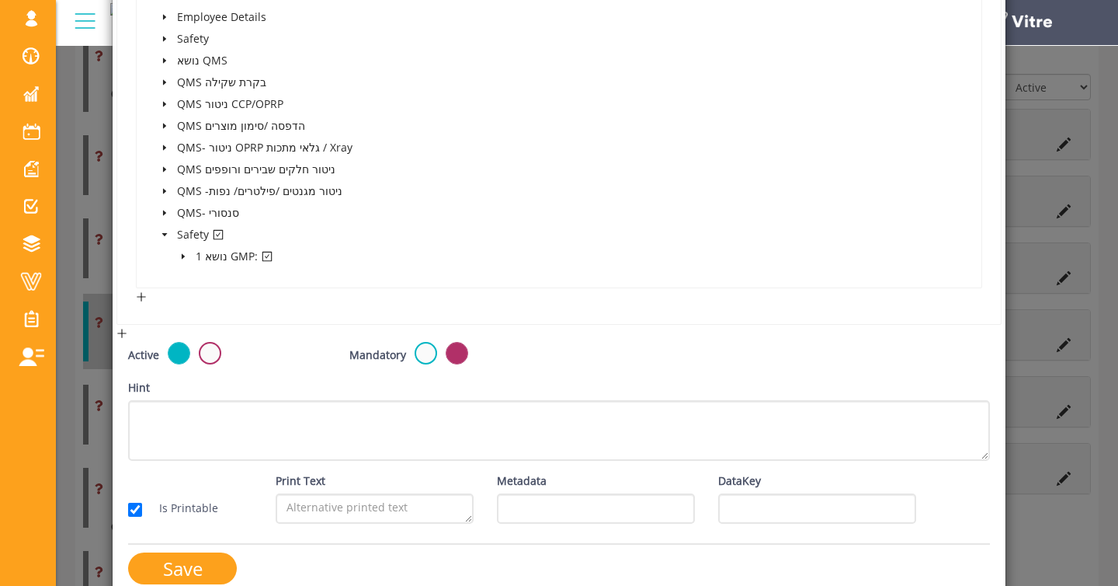
drag, startPoint x: 83, startPoint y: 277, endPoint x: 97, endPoint y: 274, distance: 14.3
click at [83, 277] on div "× Edit Category Name GMP בקרת מזיקים Image 7 7 Presentation Conditional 5 Set D…" at bounding box center [559, 293] width 1118 height 586
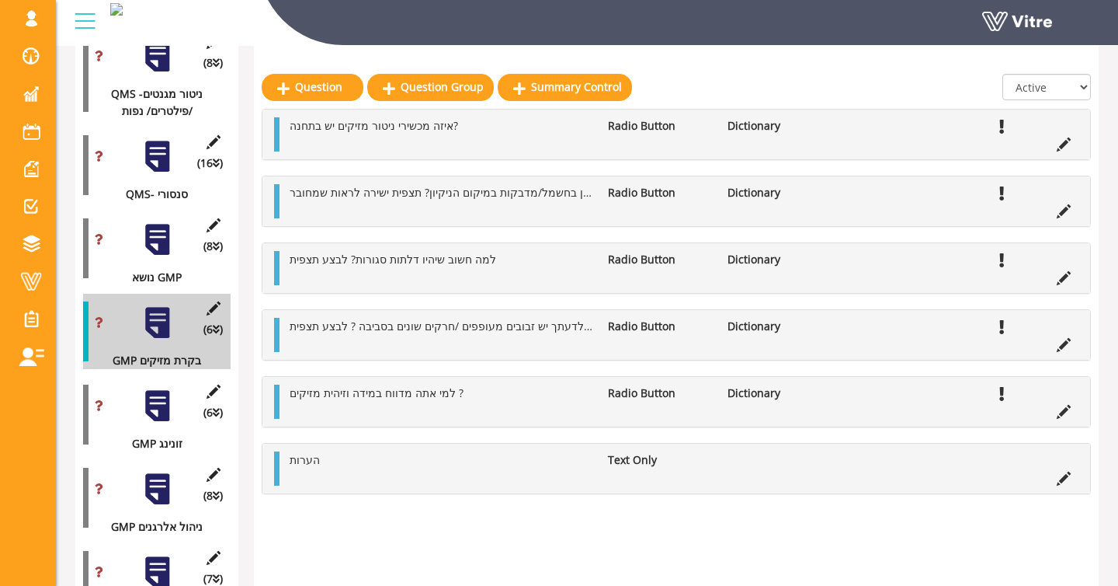
click at [161, 255] on div at bounding box center [157, 239] width 35 height 35
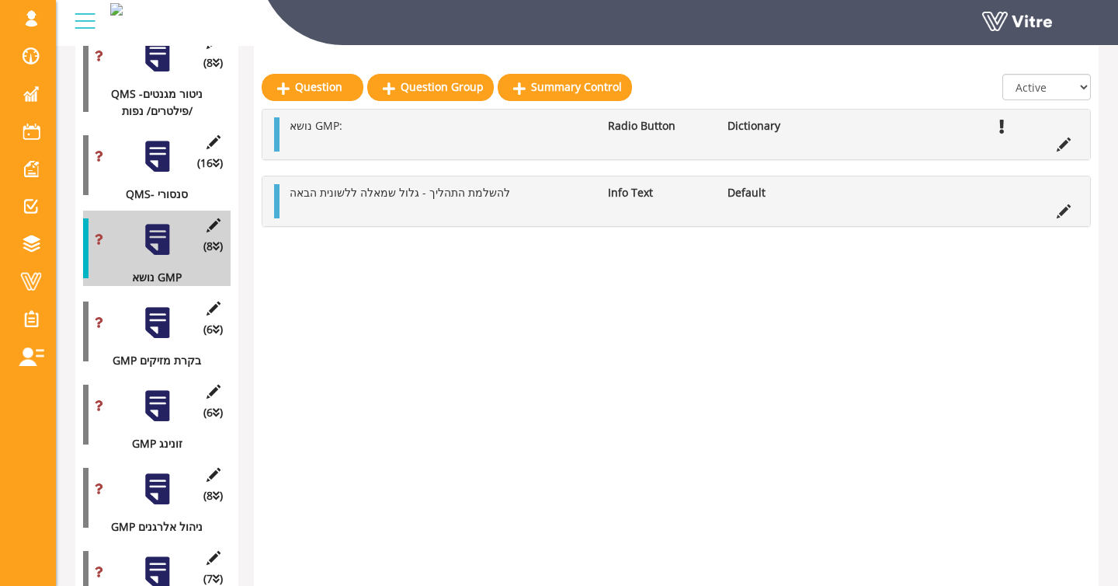
click at [177, 329] on div "(6 ) GMP בקרת מזיקים" at bounding box center [157, 331] width 148 height 75
click at [148, 339] on div at bounding box center [157, 322] width 35 height 35
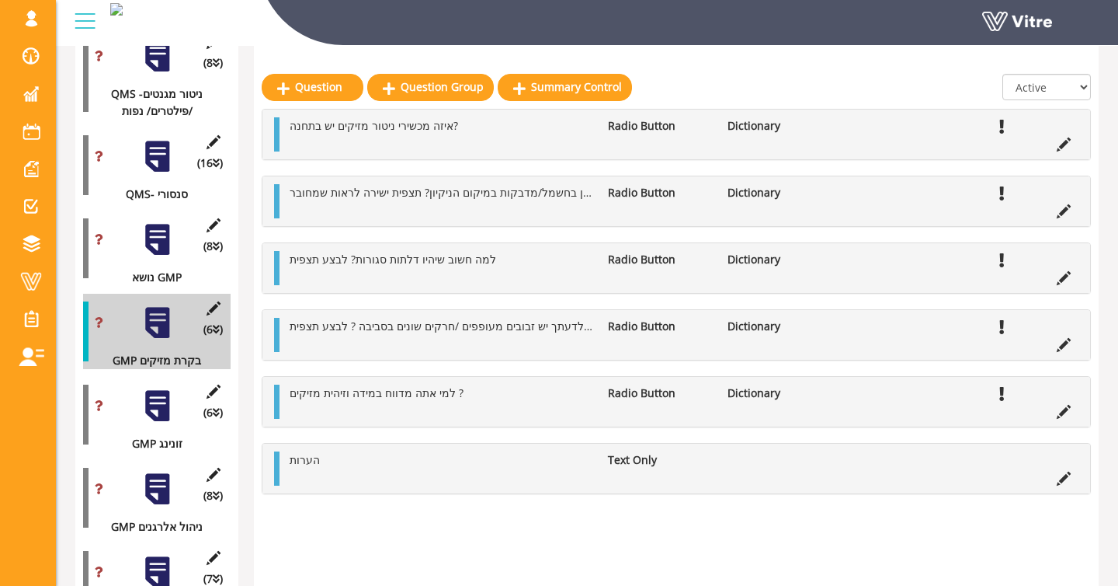
click at [155, 412] on div at bounding box center [157, 405] width 35 height 35
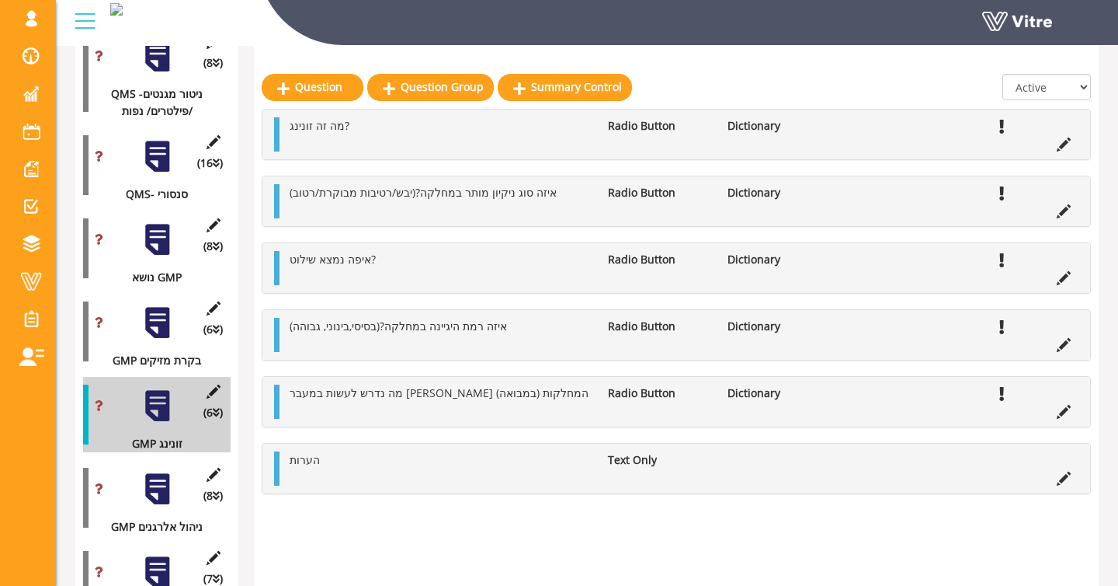
click at [162, 506] on div at bounding box center [157, 488] width 35 height 35
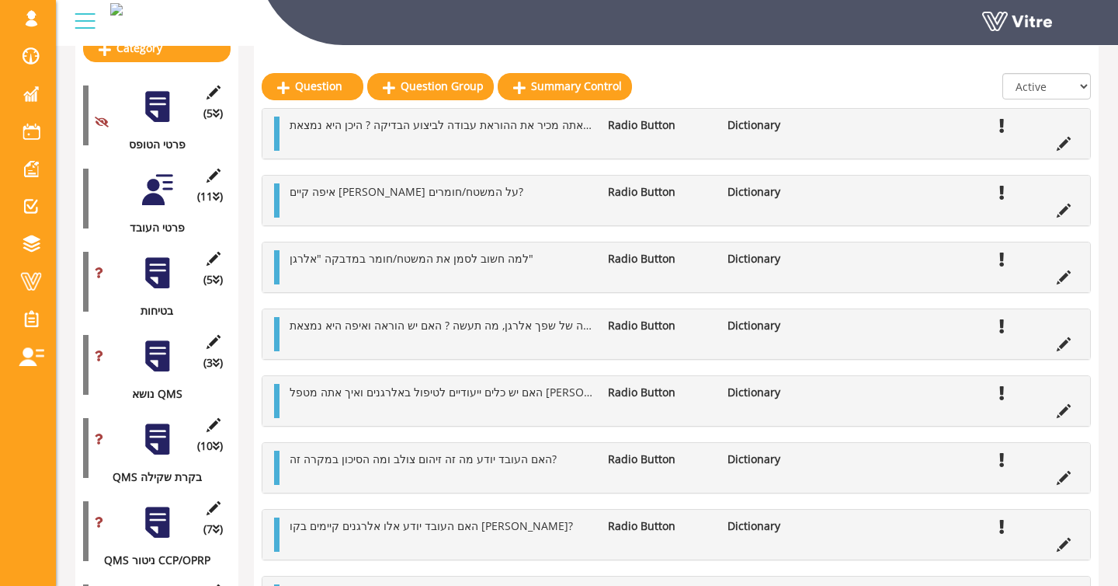
scroll to position [239, 0]
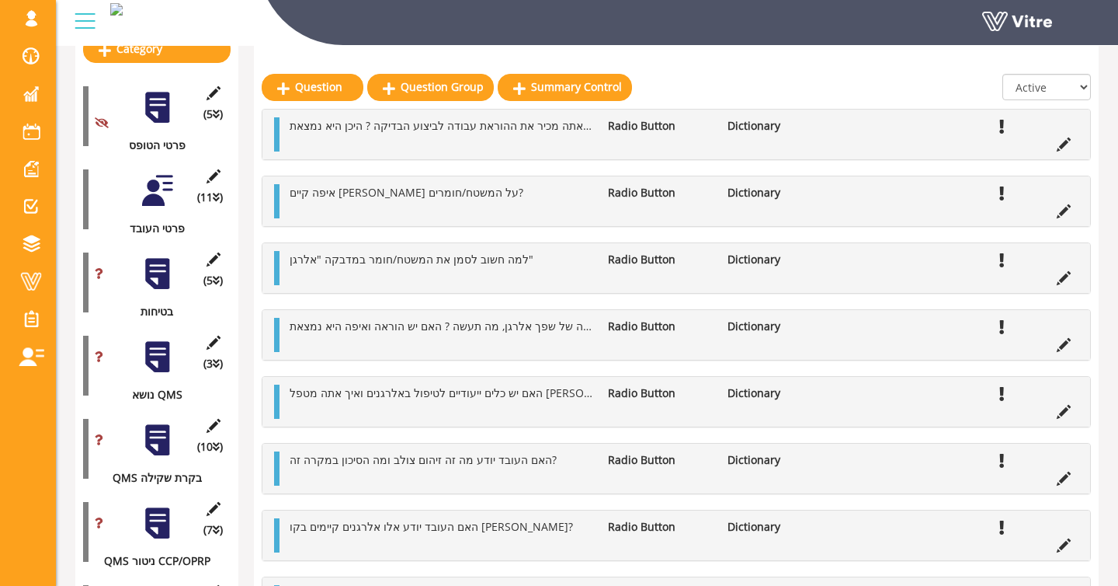
click at [162, 272] on div at bounding box center [157, 273] width 35 height 35
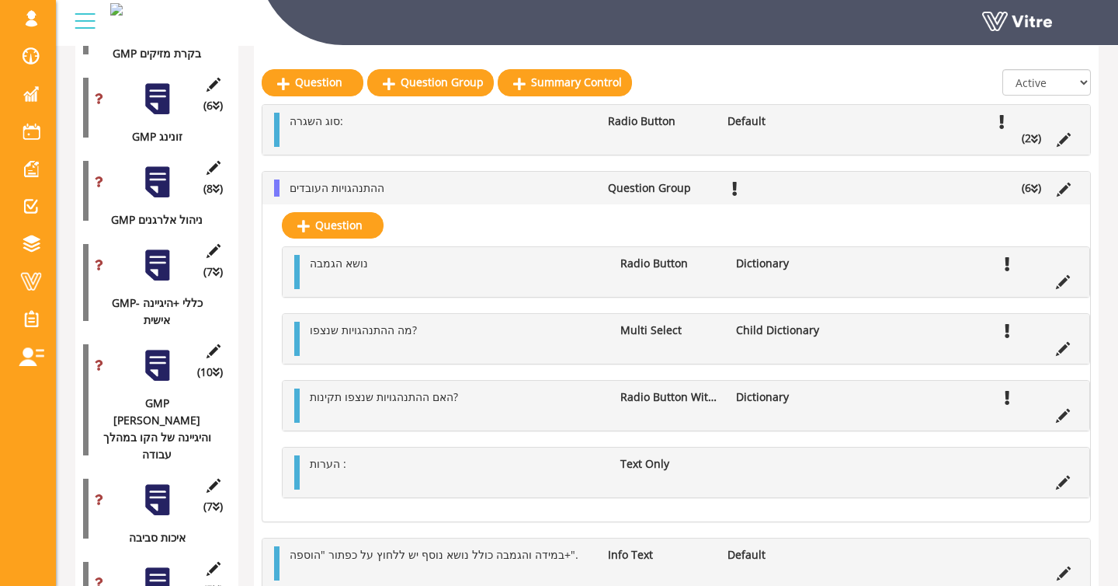
scroll to position [1392, 0]
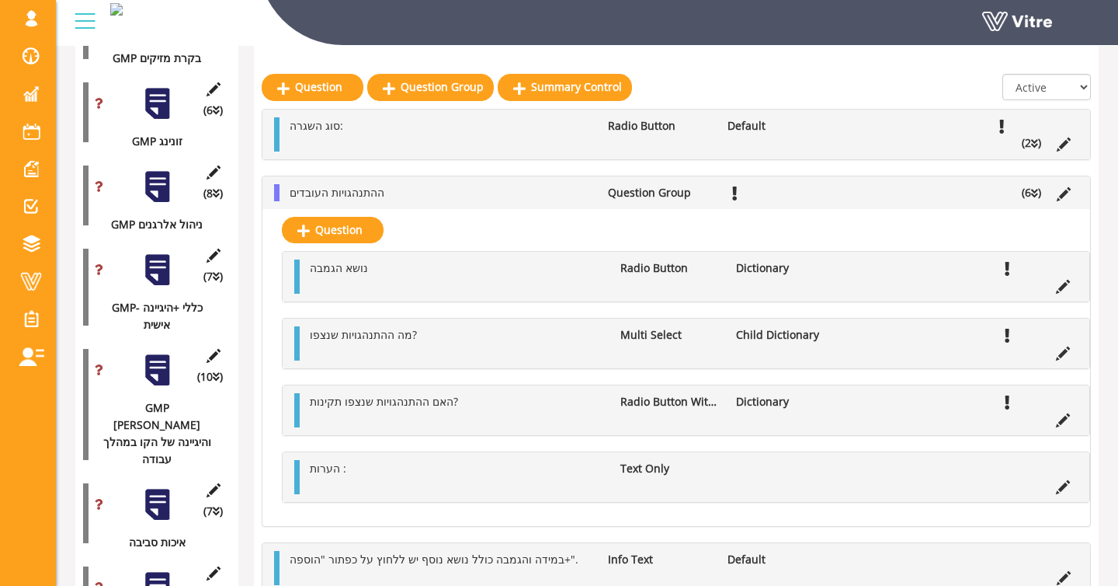
click at [160, 198] on div at bounding box center [157, 186] width 35 height 35
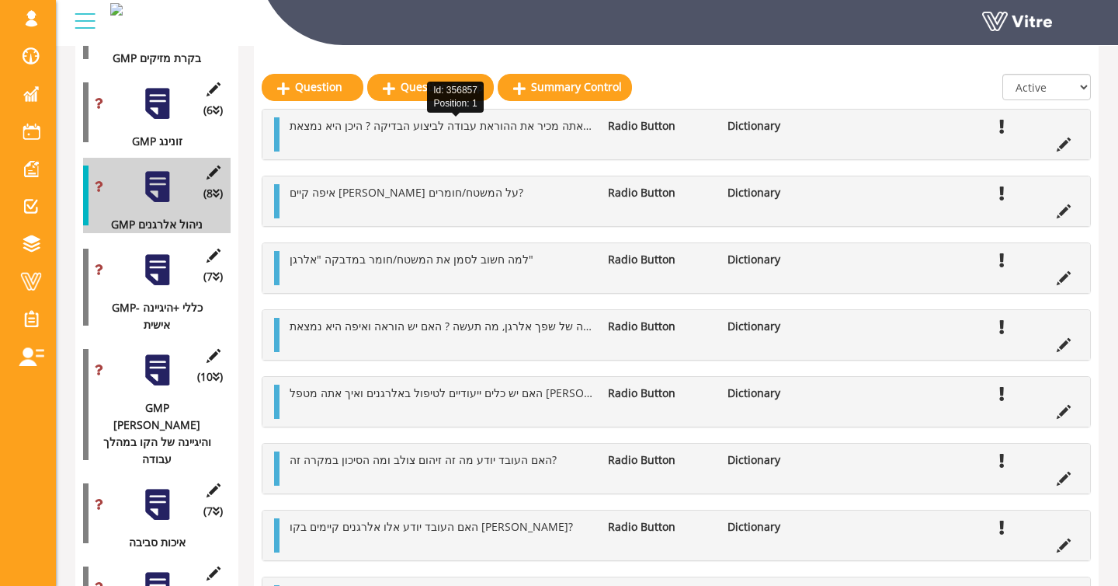
click at [433, 127] on span "האם אתה מכיר את ההוראת עבודה לביצוע הבדיקה ? היכן היא נמצאת?" at bounding box center [451, 125] width 322 height 15
click at [162, 121] on div at bounding box center [157, 103] width 35 height 35
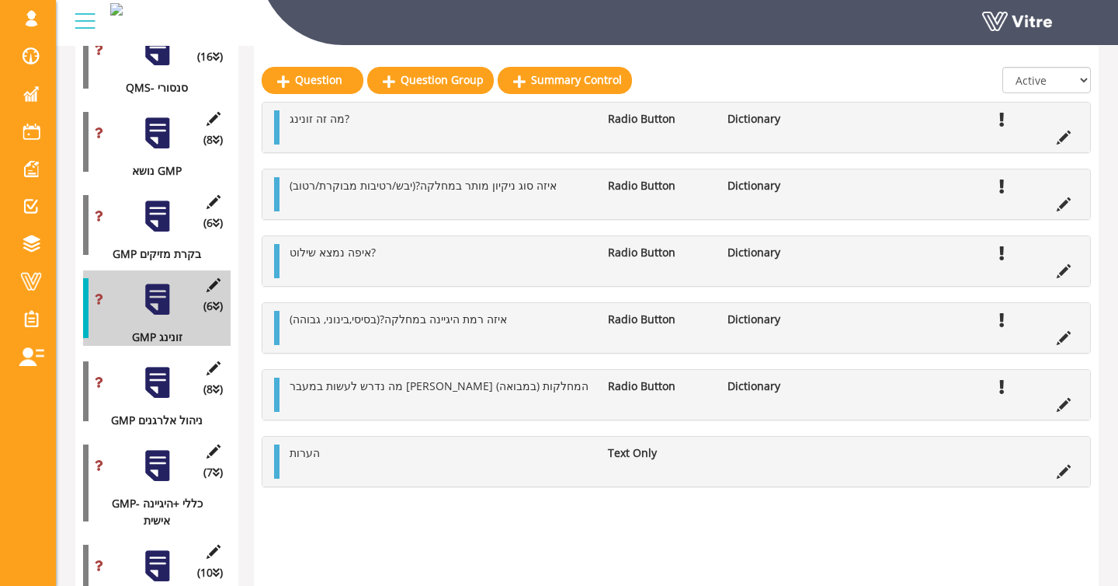
scroll to position [1189, 0]
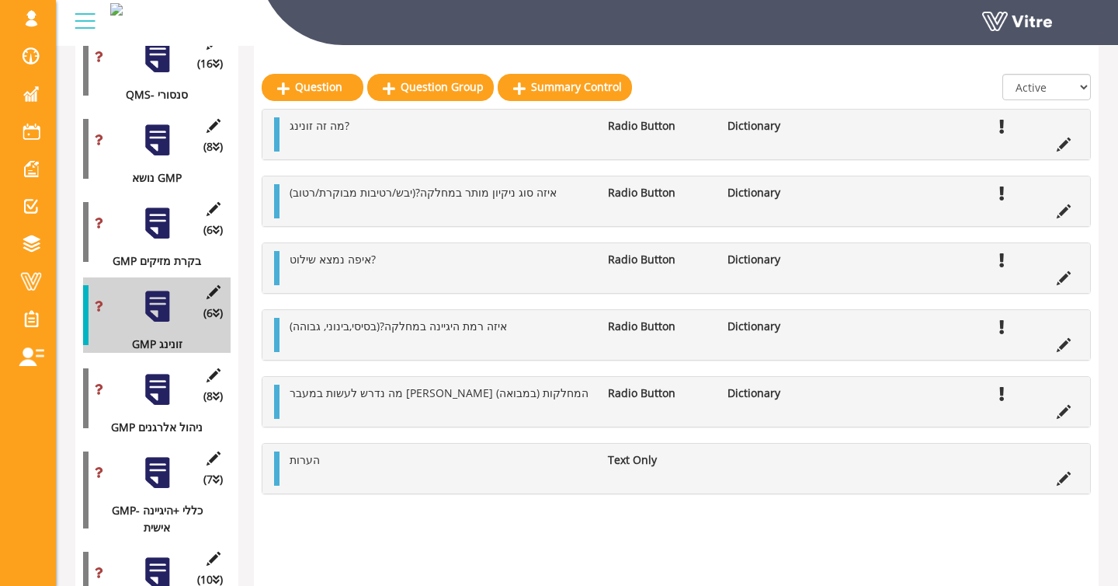
click at [170, 258] on div "(6 ) GMP בקרת מזיקים" at bounding box center [157, 231] width 148 height 75
click at [175, 252] on div "(6 ) GMP בקרת מזיקים" at bounding box center [157, 231] width 148 height 75
click at [165, 241] on div at bounding box center [157, 223] width 35 height 35
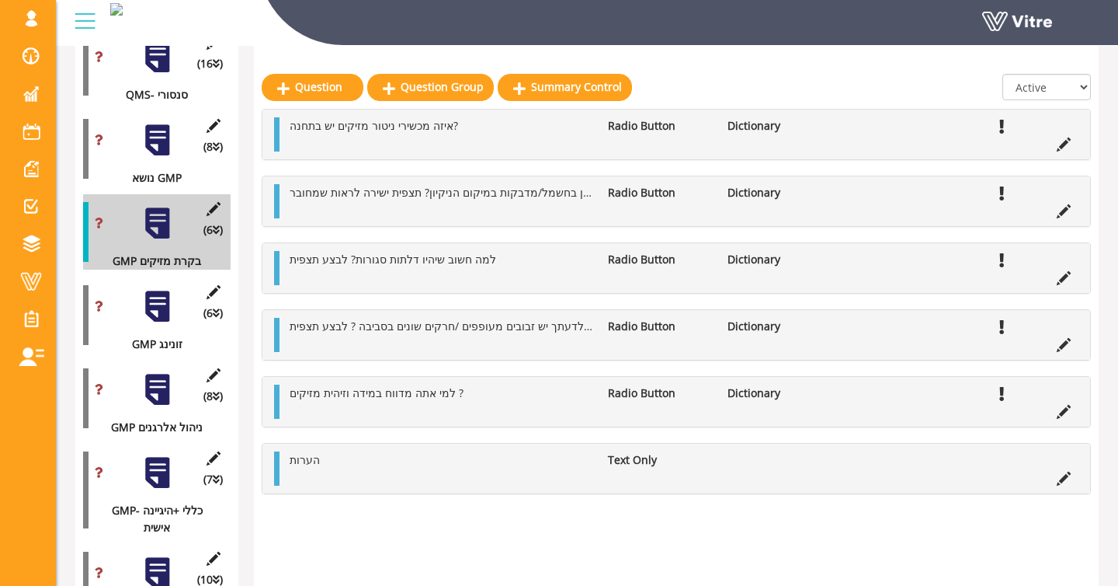
scroll to position [1191, 0]
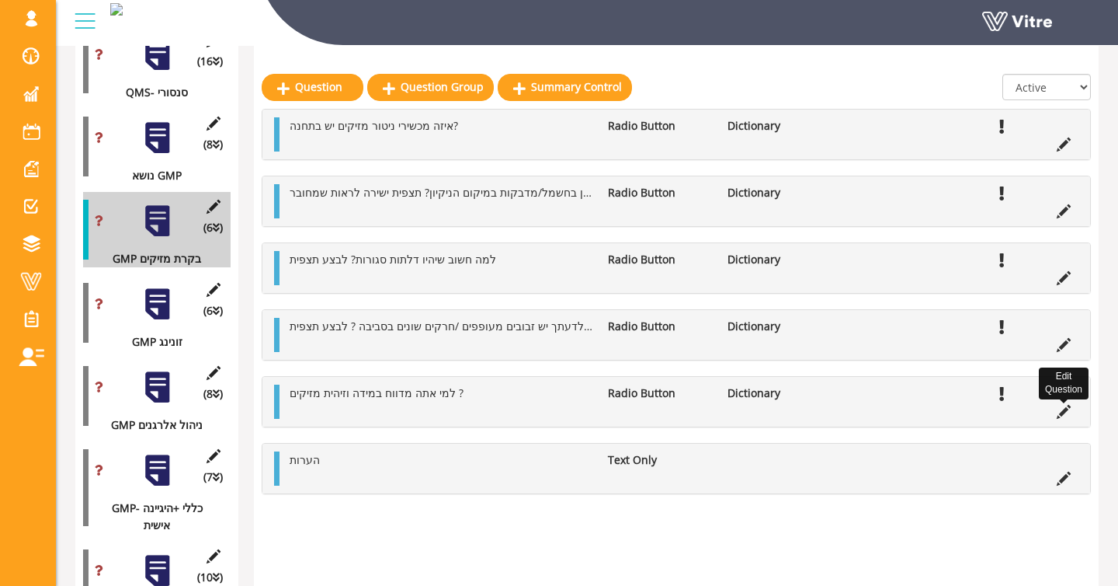
click at [1065, 413] on icon at bounding box center [1064, 412] width 14 height 14
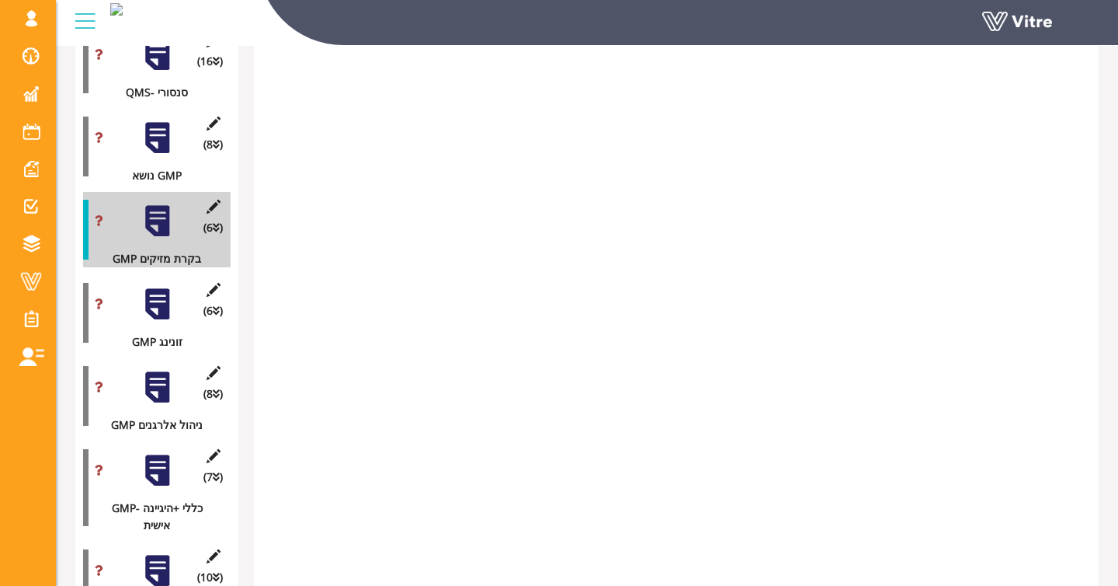
scroll to position [2090, 0]
